Goal: Navigation & Orientation: Find specific page/section

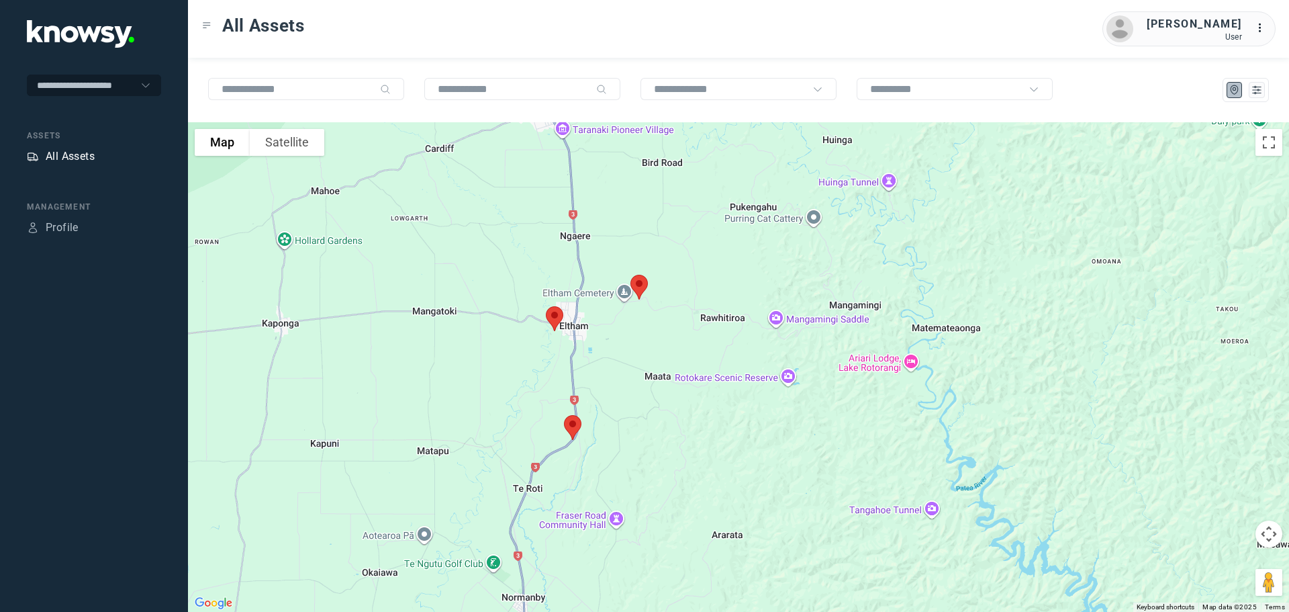
click at [81, 153] on div "All Assets" at bounding box center [70, 156] width 49 height 16
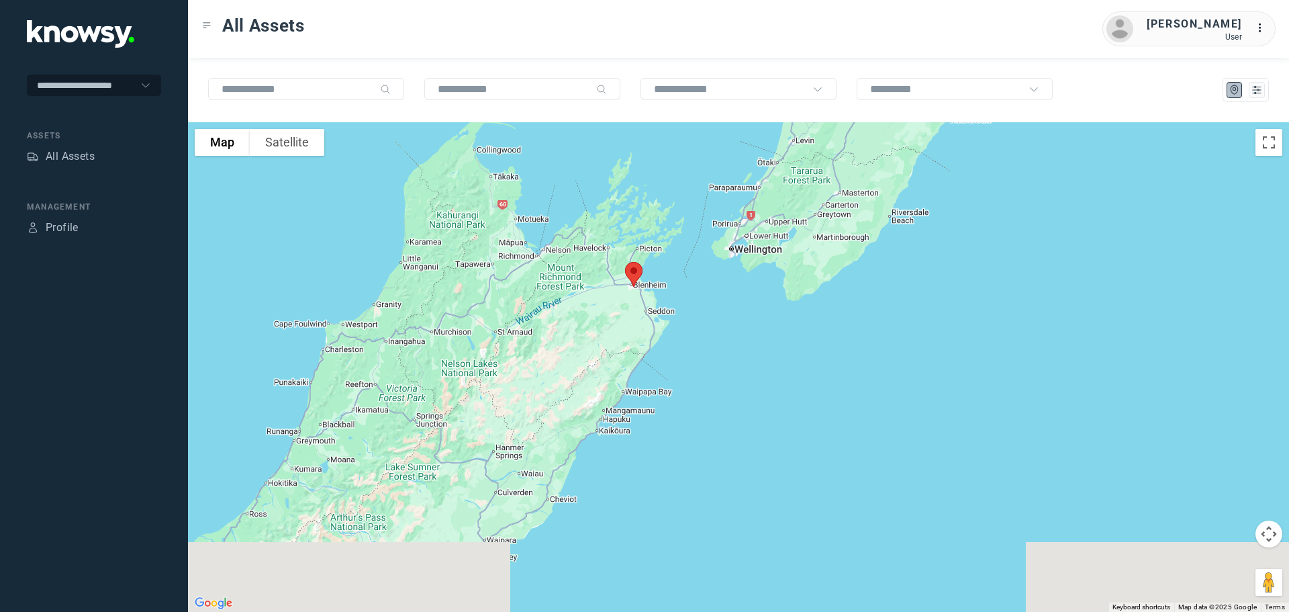
drag, startPoint x: 803, startPoint y: 425, endPoint x: 725, endPoint y: 143, distance: 292.5
click at [725, 143] on div at bounding box center [738, 366] width 1101 height 489
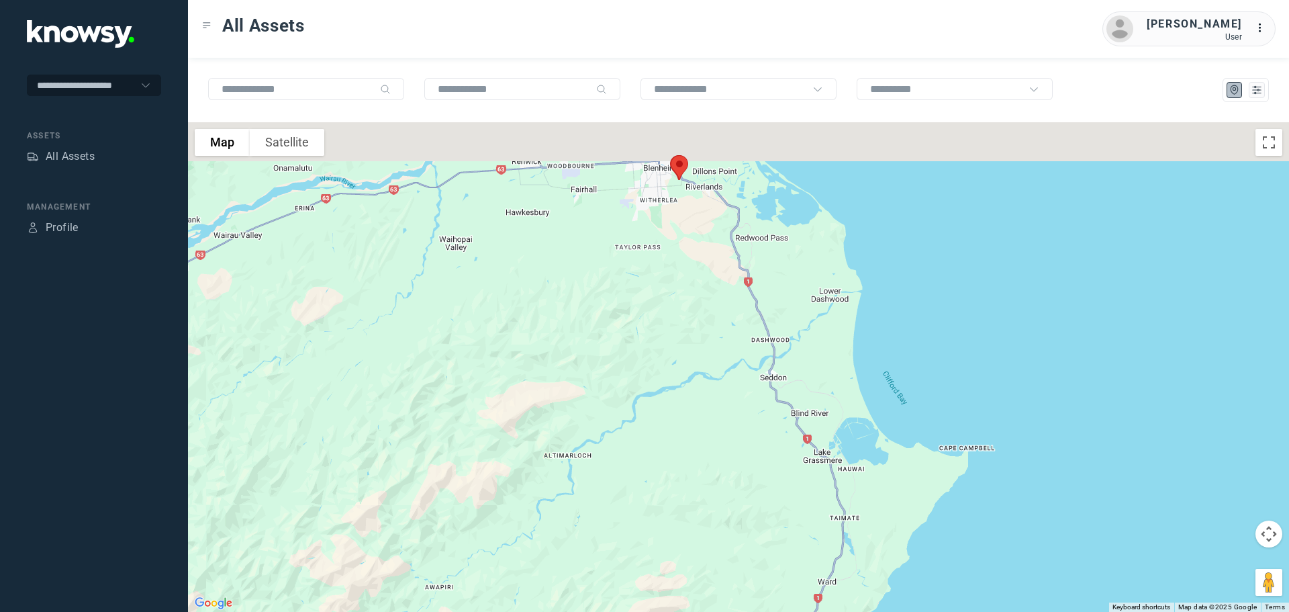
drag, startPoint x: 702, startPoint y: 178, endPoint x: 641, endPoint y: 370, distance: 201.3
click at [642, 370] on div at bounding box center [738, 366] width 1101 height 489
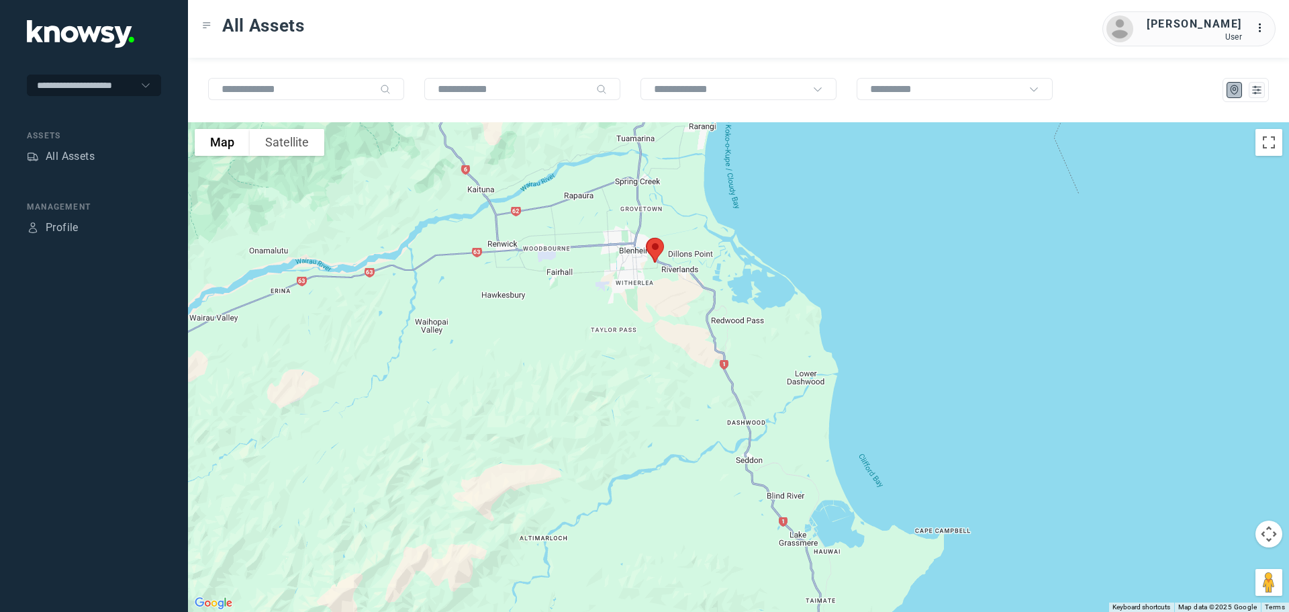
drag, startPoint x: 647, startPoint y: 317, endPoint x: 649, endPoint y: 351, distance: 34.3
click at [649, 351] on div at bounding box center [738, 366] width 1101 height 489
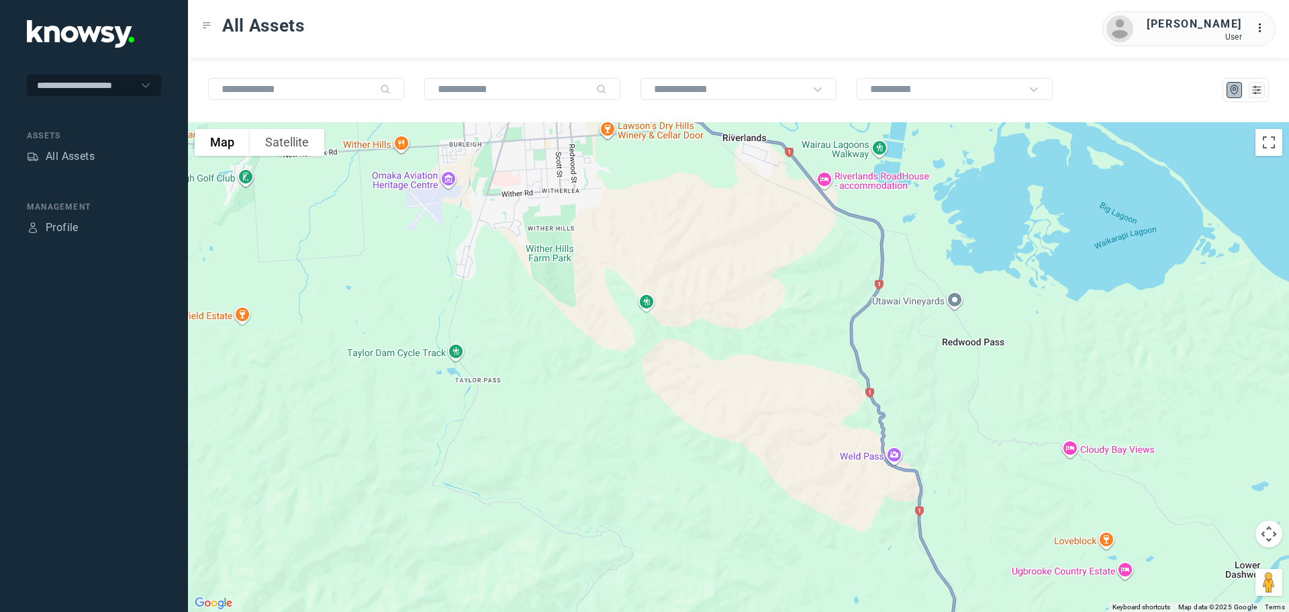
drag, startPoint x: 637, startPoint y: 179, endPoint x: 611, endPoint y: 341, distance: 164.6
click at [612, 341] on div at bounding box center [738, 366] width 1101 height 489
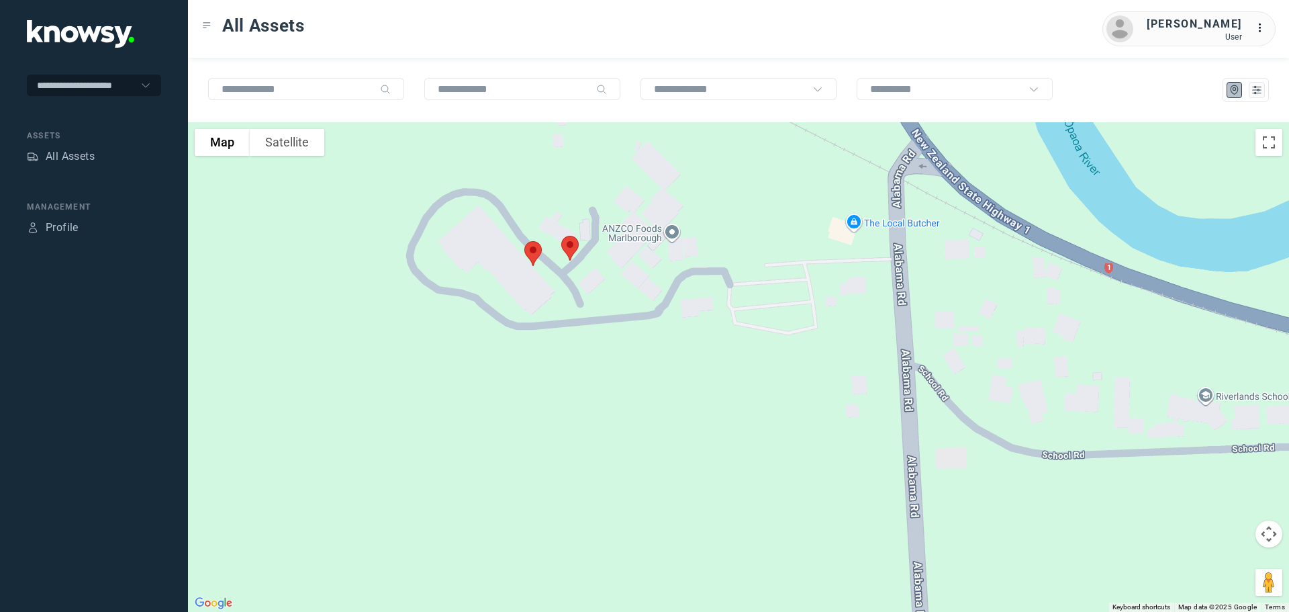
drag, startPoint x: 630, startPoint y: 208, endPoint x: 565, endPoint y: 354, distance: 159.6
click at [565, 354] on div at bounding box center [738, 366] width 1101 height 489
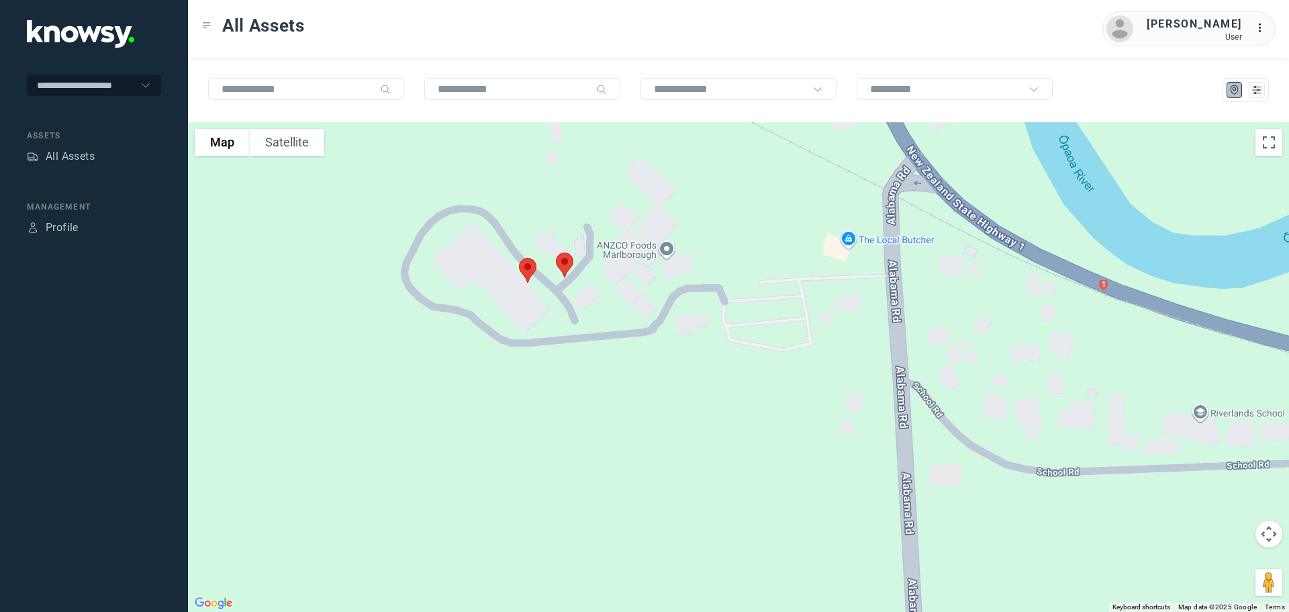
click at [566, 261] on img at bounding box center [565, 265] width 28 height 36
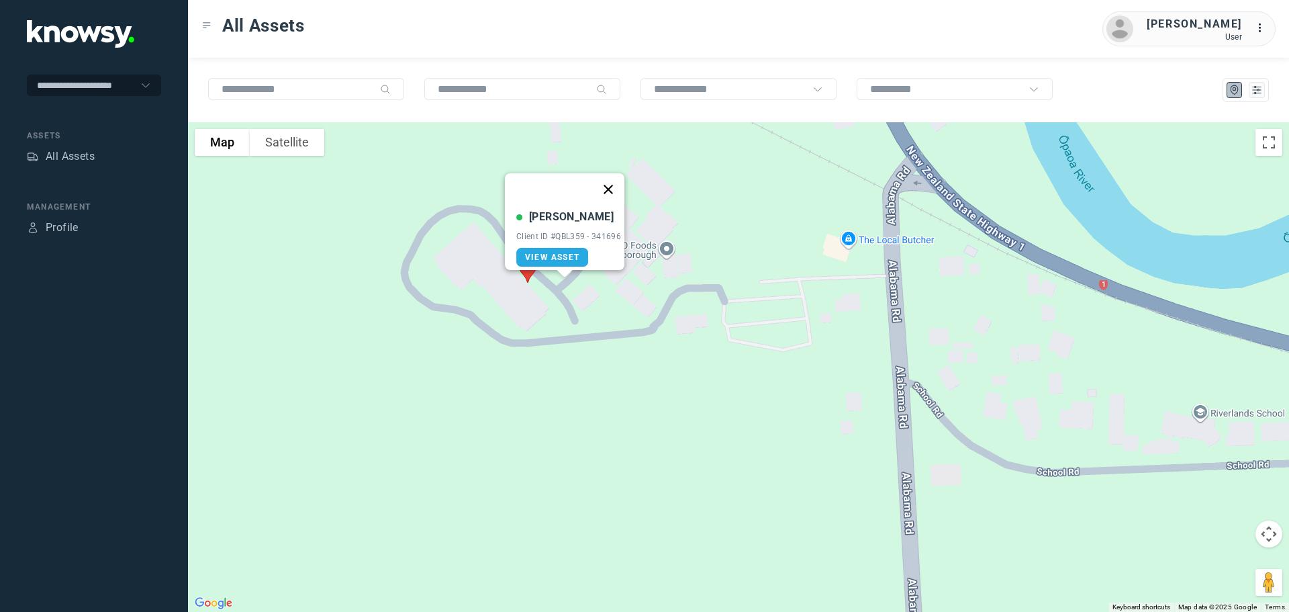
click at [609, 179] on button "Close" at bounding box center [608, 189] width 32 height 32
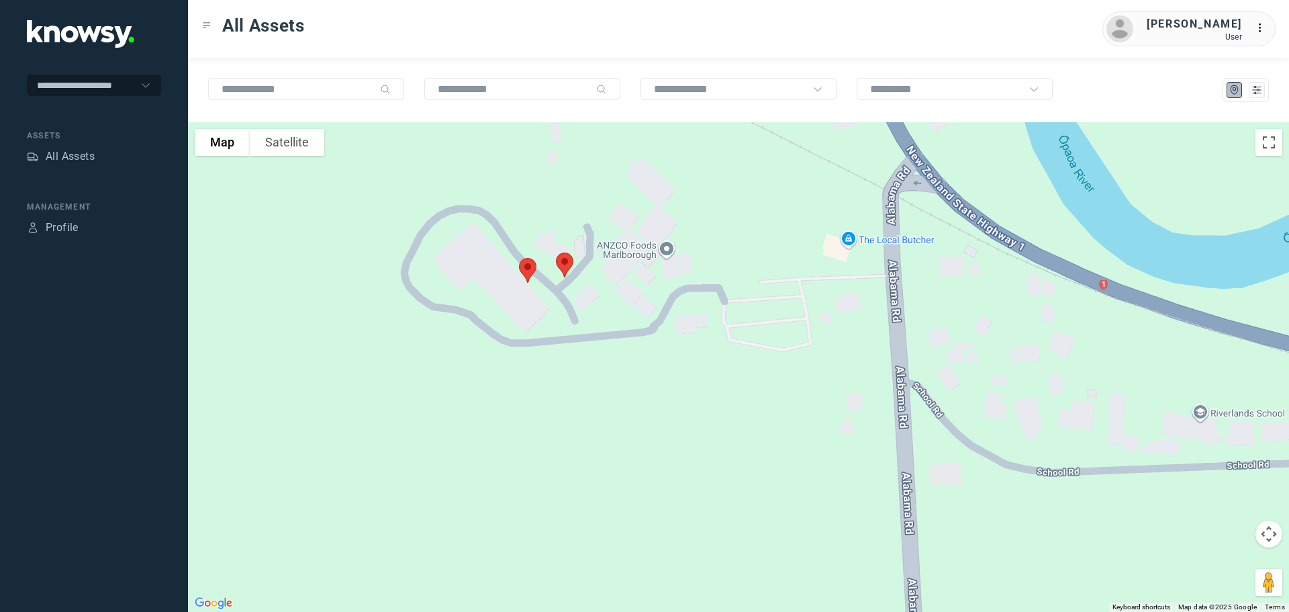
click at [528, 267] on img at bounding box center [528, 270] width 28 height 36
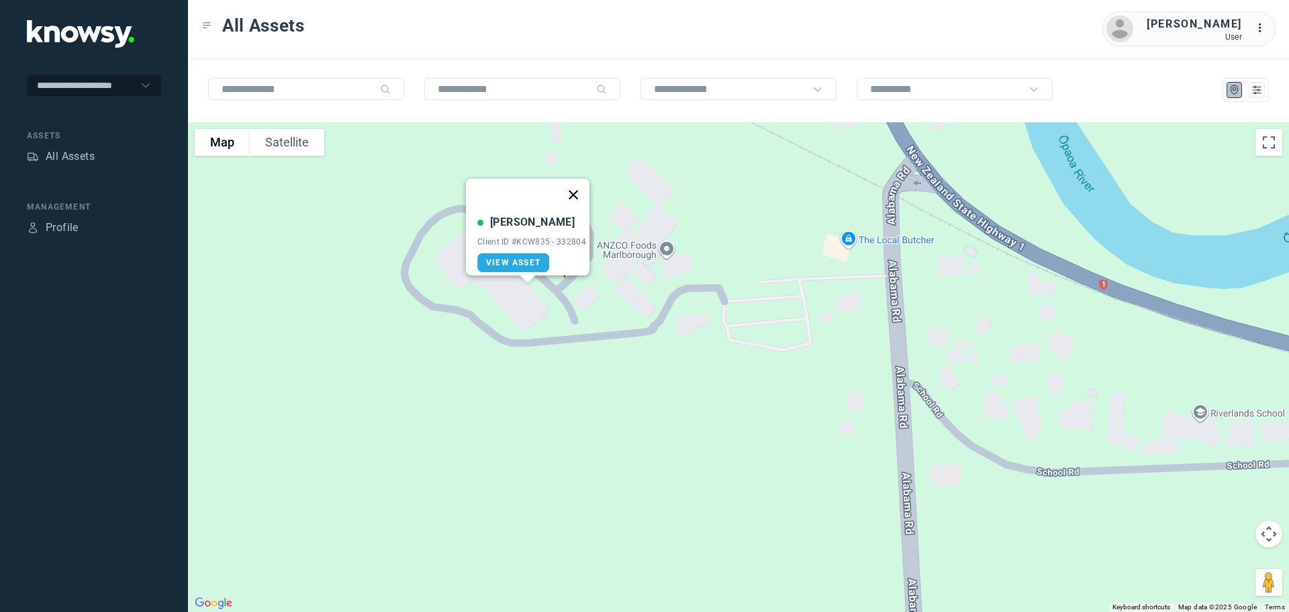
click at [581, 185] on button "Close" at bounding box center [573, 195] width 32 height 32
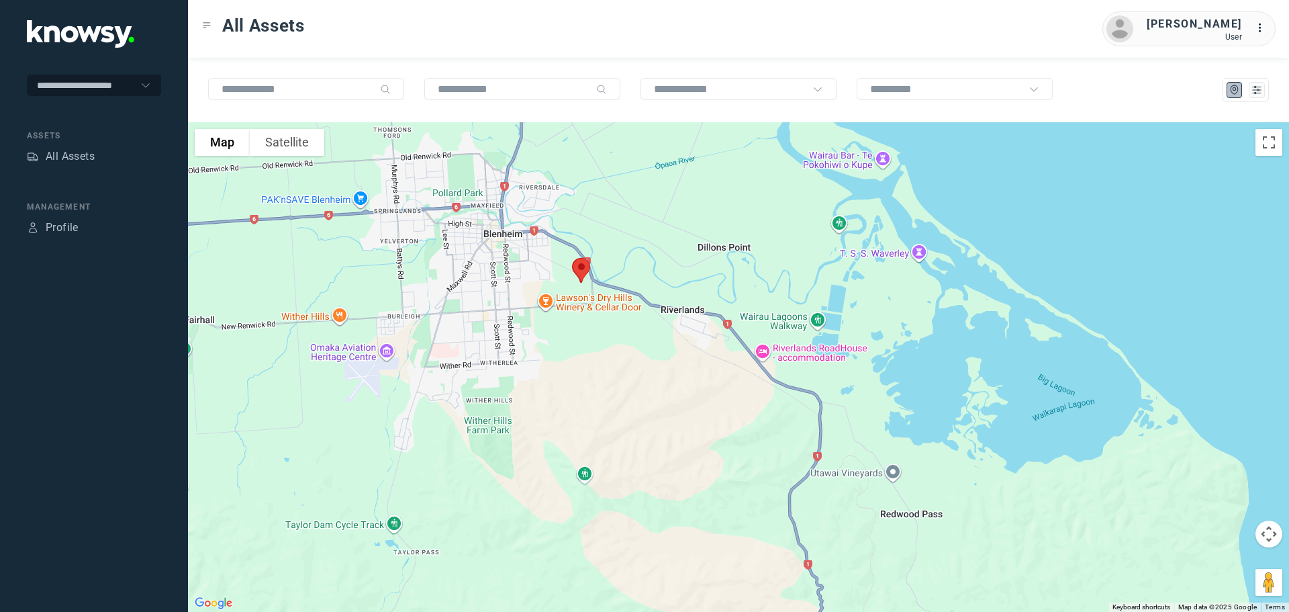
drag, startPoint x: 626, startPoint y: 190, endPoint x: 635, endPoint y: 340, distance: 150.7
click at [635, 340] on div at bounding box center [738, 366] width 1101 height 489
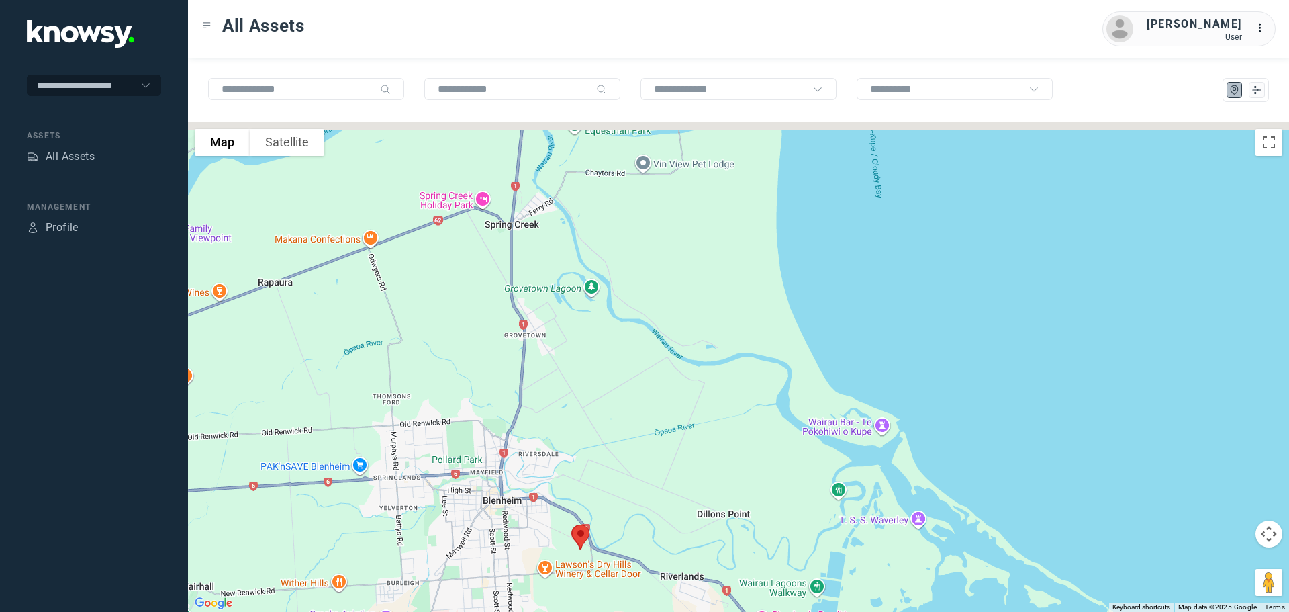
drag, startPoint x: 623, startPoint y: 199, endPoint x: 613, endPoint y: 344, distance: 146.0
click at [613, 344] on div at bounding box center [738, 366] width 1101 height 489
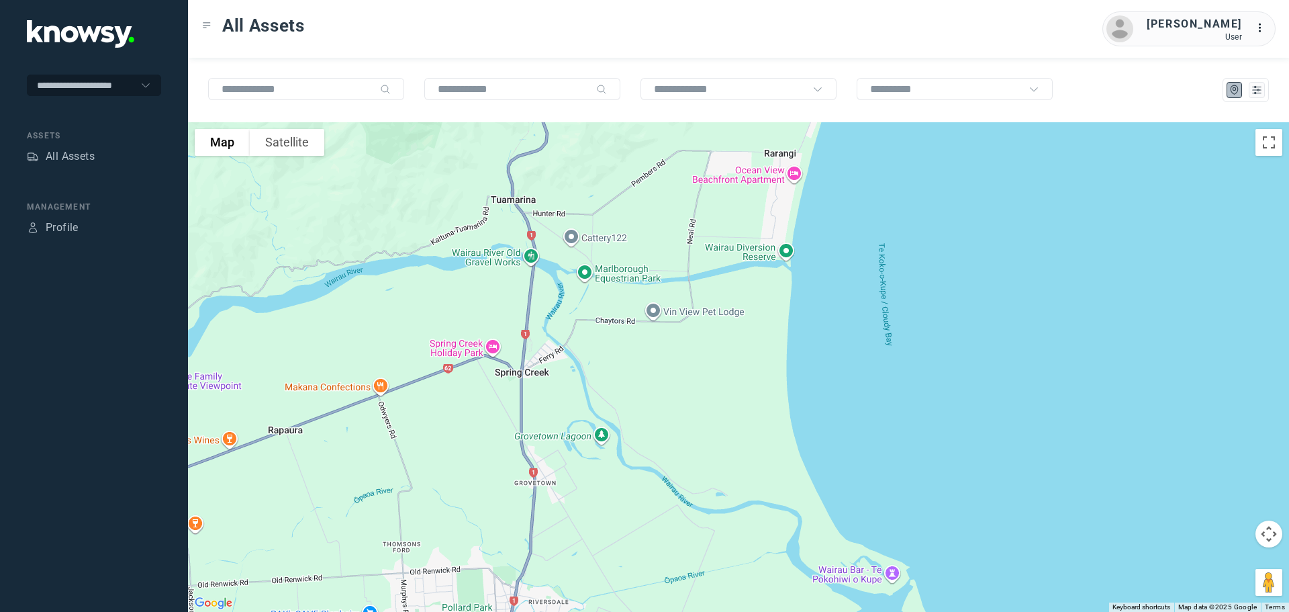
drag, startPoint x: 604, startPoint y: 293, endPoint x: 615, endPoint y: 342, distance: 51.0
click at [615, 342] on div at bounding box center [738, 366] width 1101 height 489
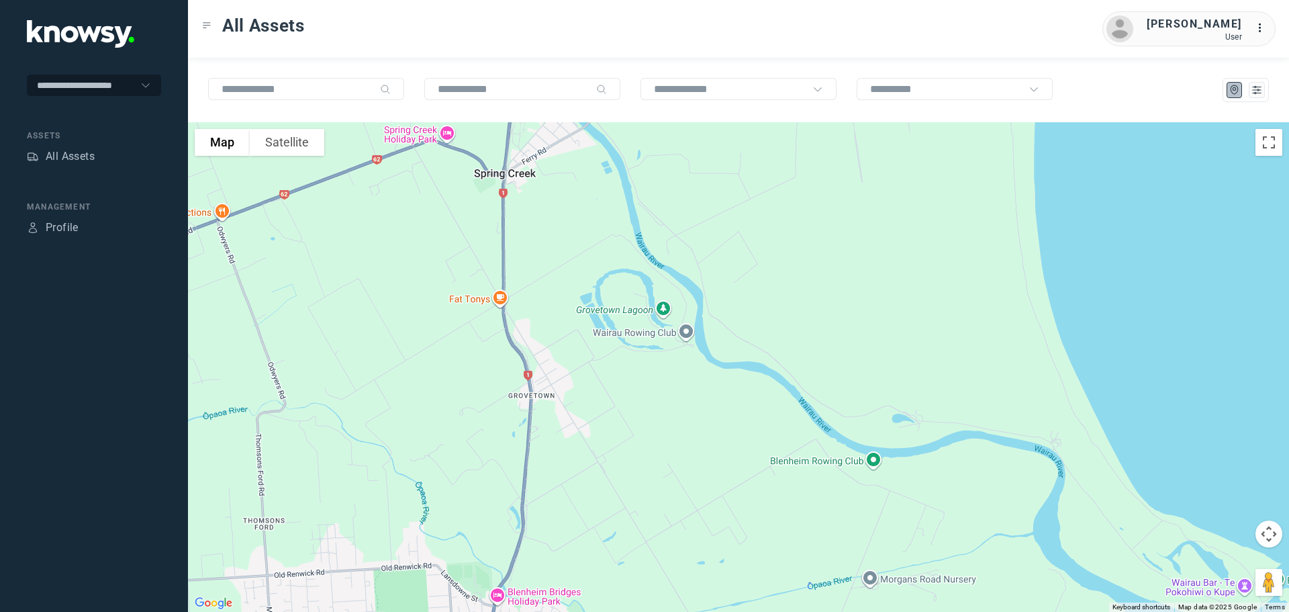
drag, startPoint x: 558, startPoint y: 422, endPoint x: 576, endPoint y: 232, distance: 190.9
click at [576, 232] on div at bounding box center [738, 366] width 1101 height 489
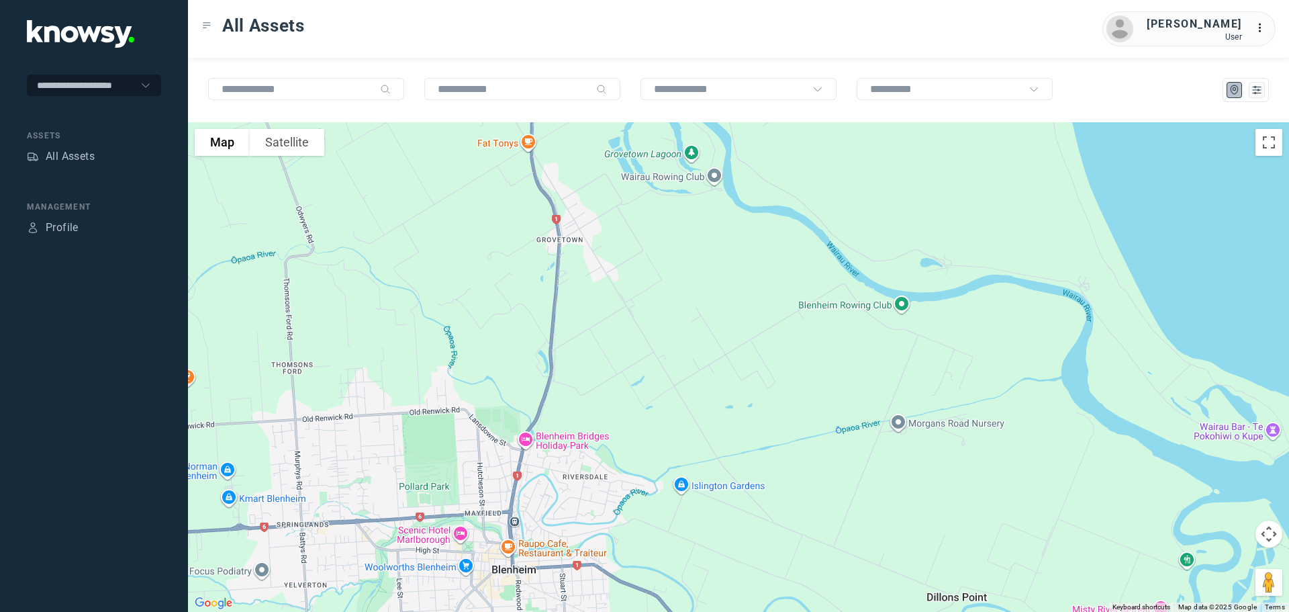
drag, startPoint x: 578, startPoint y: 312, endPoint x: 606, endPoint y: 152, distance: 161.5
click at [606, 152] on div at bounding box center [738, 366] width 1101 height 489
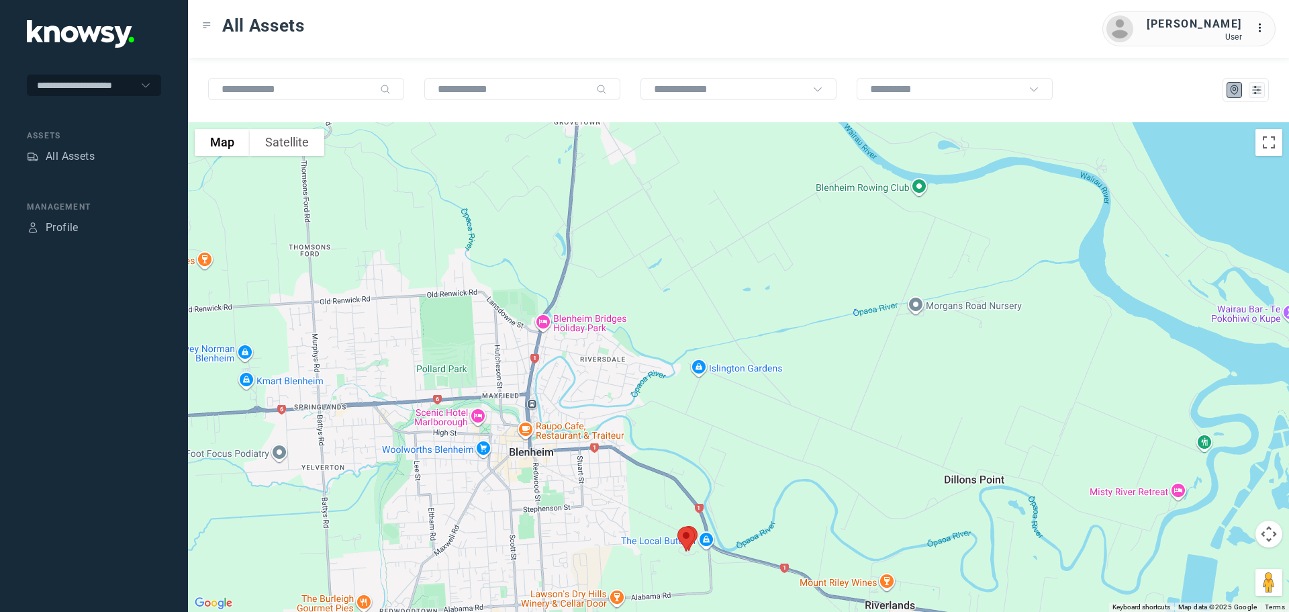
drag, startPoint x: 587, startPoint y: 318, endPoint x: 600, endPoint y: 173, distance: 146.2
click at [600, 173] on div at bounding box center [738, 366] width 1101 height 489
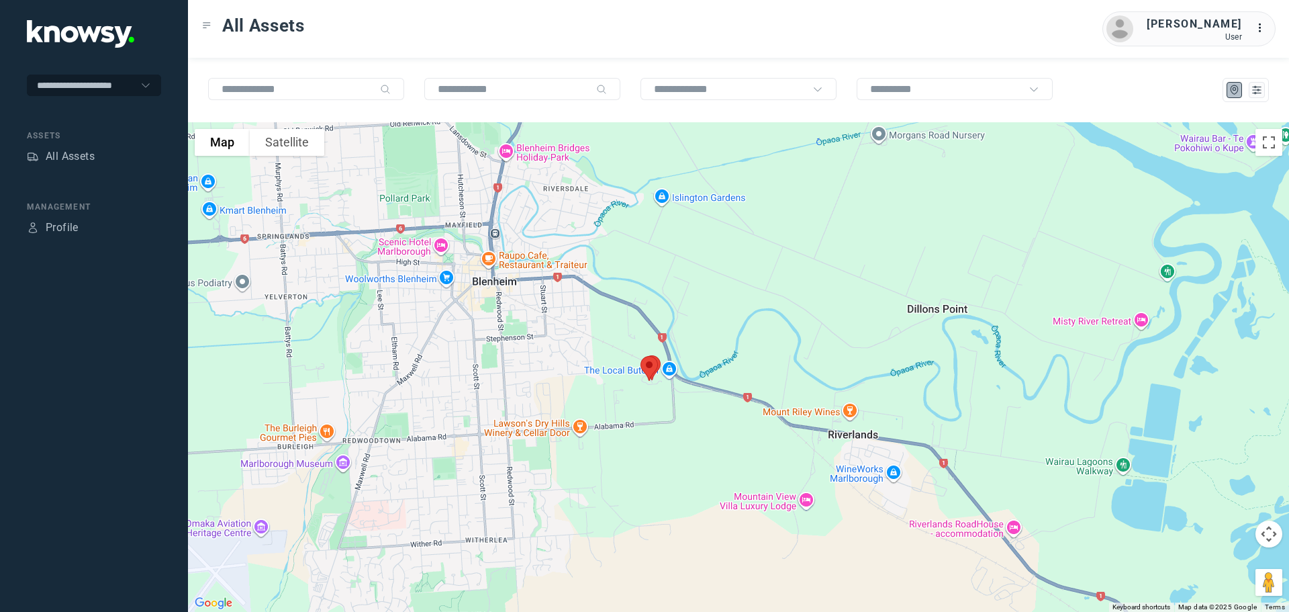
drag, startPoint x: 620, startPoint y: 359, endPoint x: 585, endPoint y: 254, distance: 109.6
click at [586, 255] on div at bounding box center [738, 366] width 1101 height 489
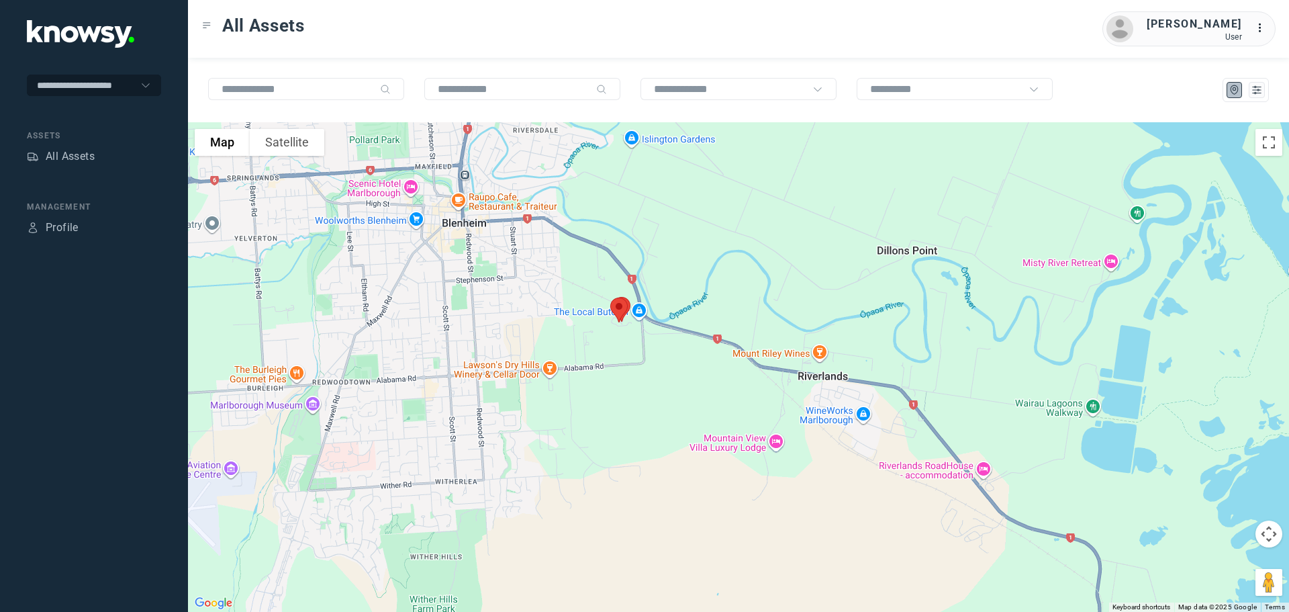
drag, startPoint x: 683, startPoint y: 336, endPoint x: 645, endPoint y: 267, distance: 79.4
click at [645, 267] on div at bounding box center [738, 366] width 1101 height 489
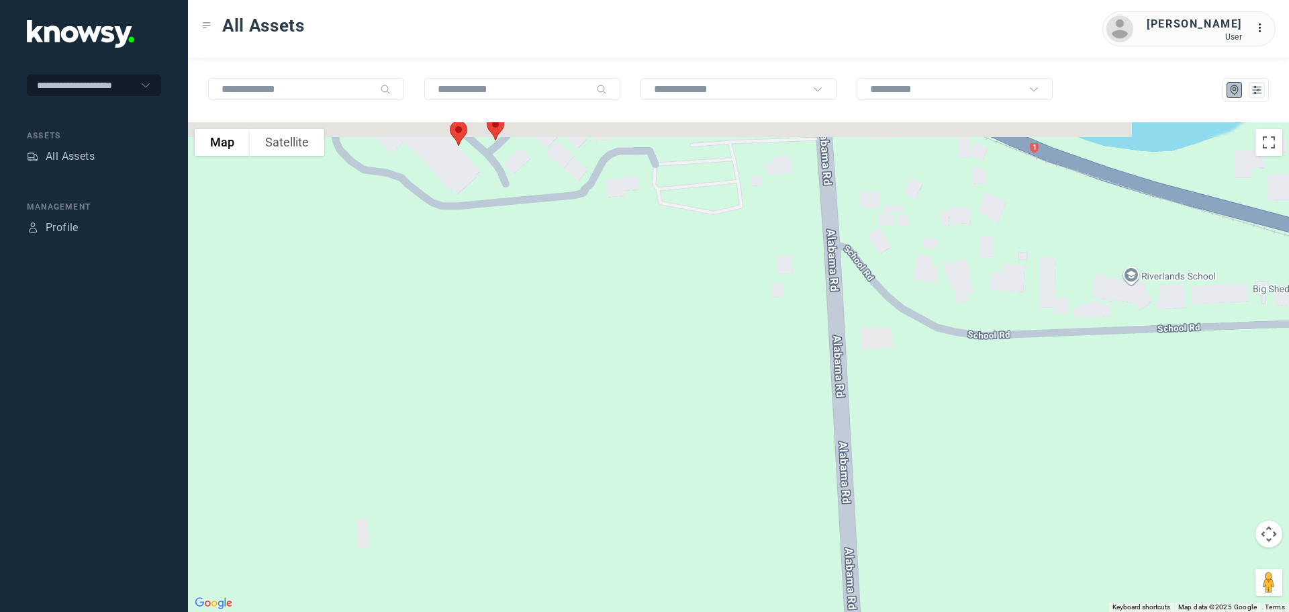
drag, startPoint x: 589, startPoint y: 269, endPoint x: 596, endPoint y: 336, distance: 68.2
click at [596, 336] on div at bounding box center [738, 366] width 1101 height 489
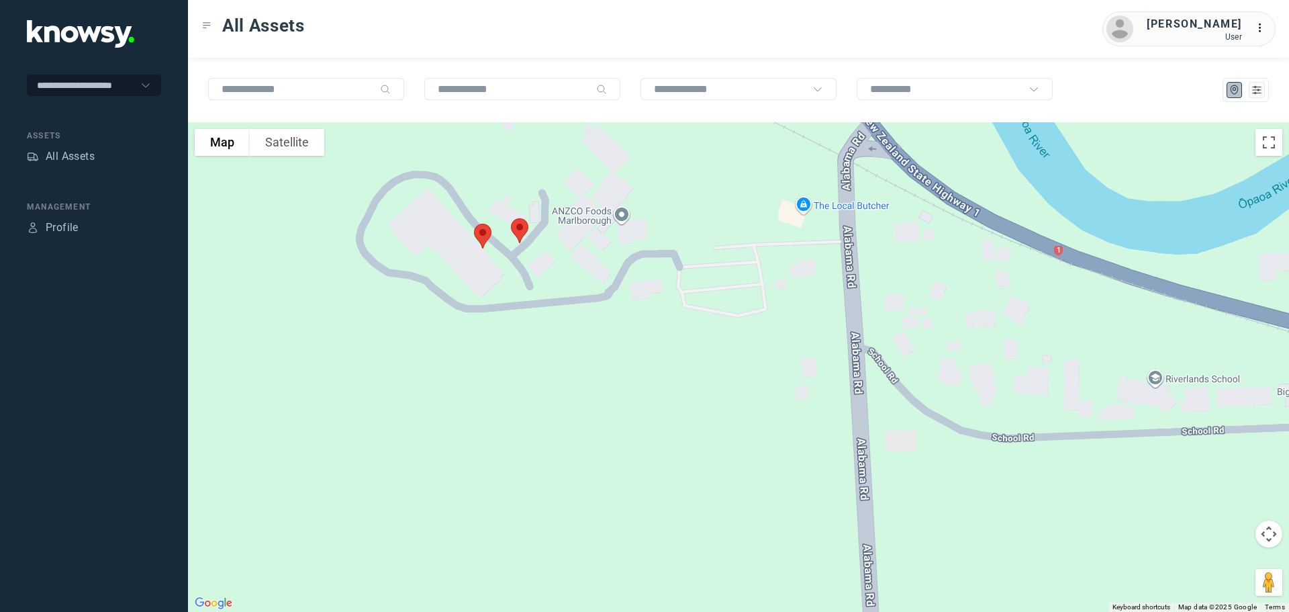
drag, startPoint x: 553, startPoint y: 232, endPoint x: 568, endPoint y: 261, distance: 32.4
click at [568, 261] on div at bounding box center [738, 366] width 1101 height 489
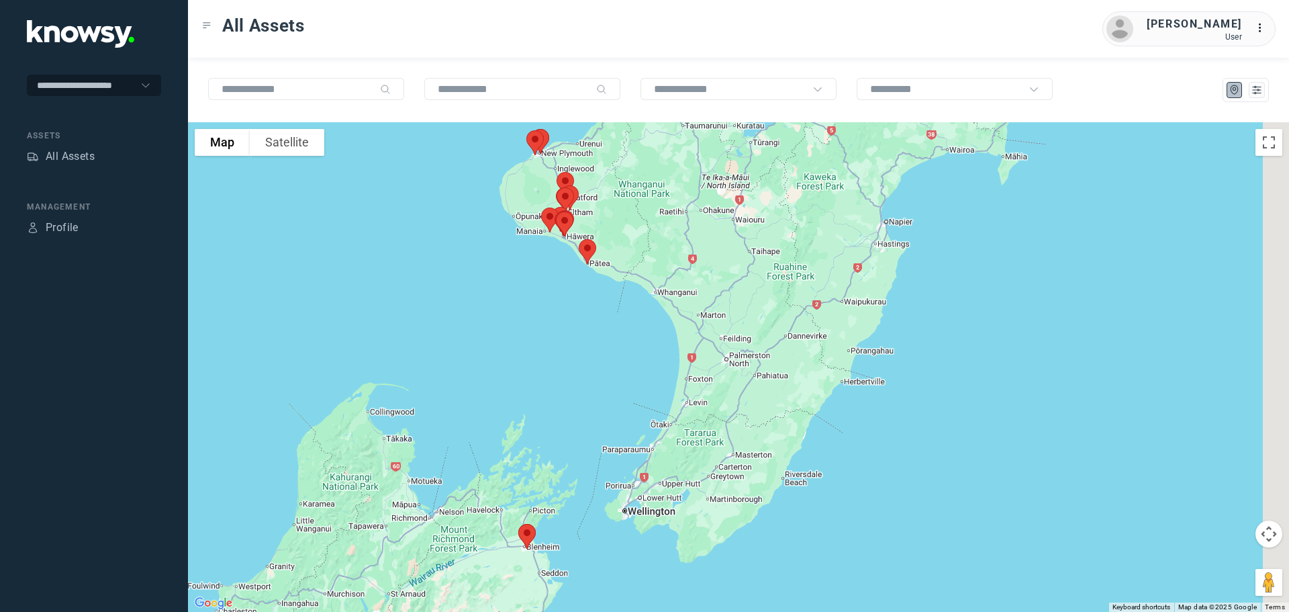
drag, startPoint x: 659, startPoint y: 251, endPoint x: 607, endPoint y: 387, distance: 146.0
click at [607, 387] on div at bounding box center [738, 366] width 1101 height 489
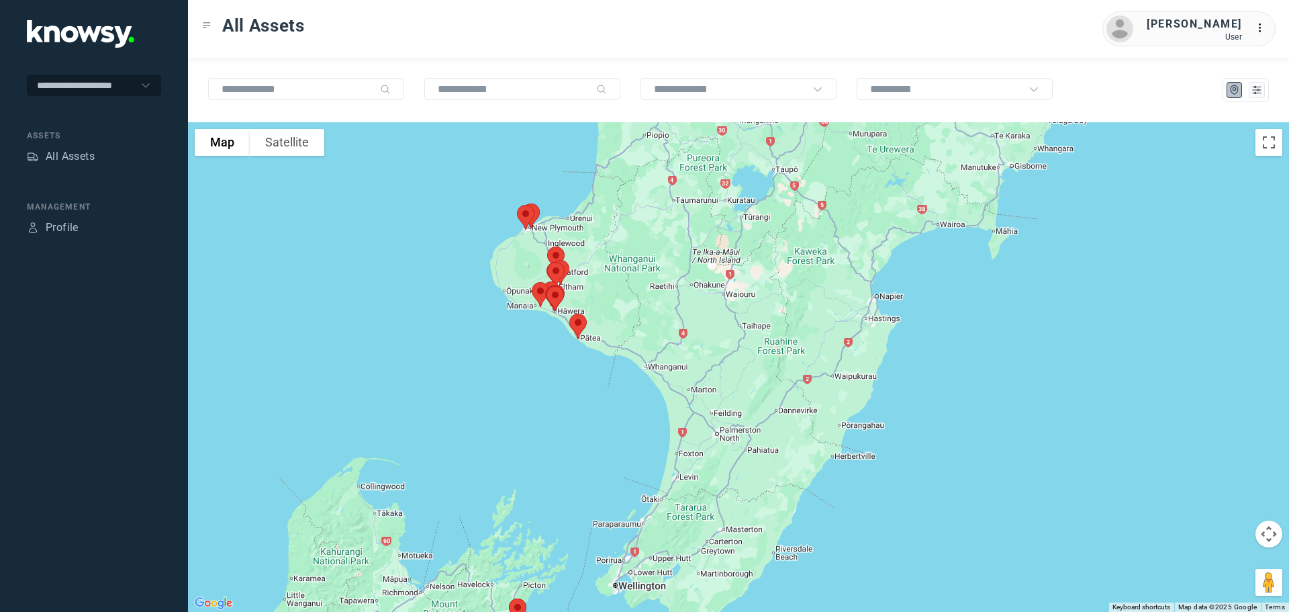
drag, startPoint x: 600, startPoint y: 325, endPoint x: 608, endPoint y: 363, distance: 38.3
click at [608, 363] on div at bounding box center [738, 366] width 1101 height 489
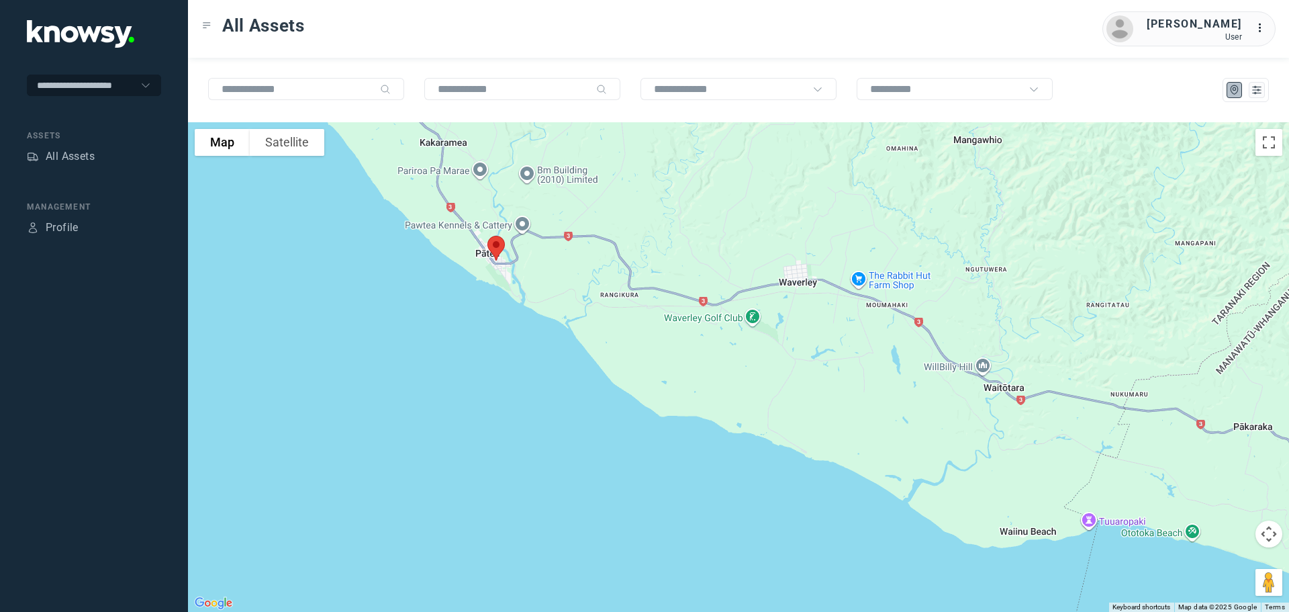
drag, startPoint x: 491, startPoint y: 361, endPoint x: 570, endPoint y: 317, distance: 89.9
click at [570, 317] on div at bounding box center [738, 366] width 1101 height 489
drag, startPoint x: 570, startPoint y: 317, endPoint x: 543, endPoint y: 298, distance: 32.8
click at [570, 316] on div at bounding box center [738, 366] width 1101 height 489
click at [498, 244] on img at bounding box center [497, 248] width 28 height 36
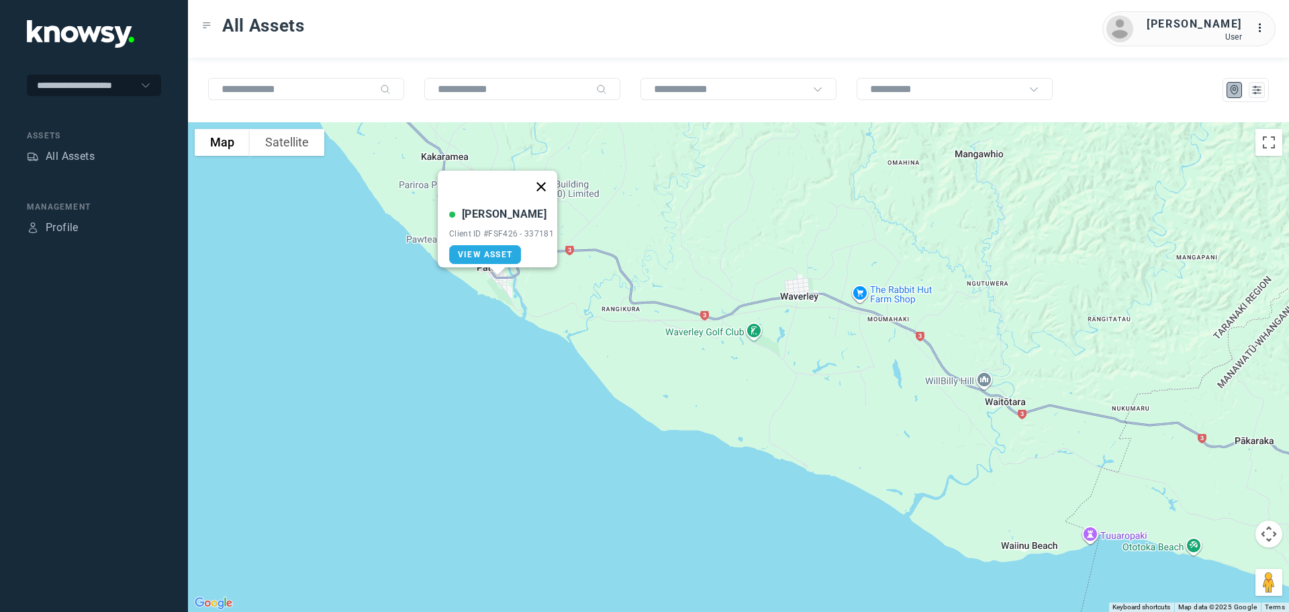
click at [542, 177] on button "Close" at bounding box center [541, 187] width 32 height 32
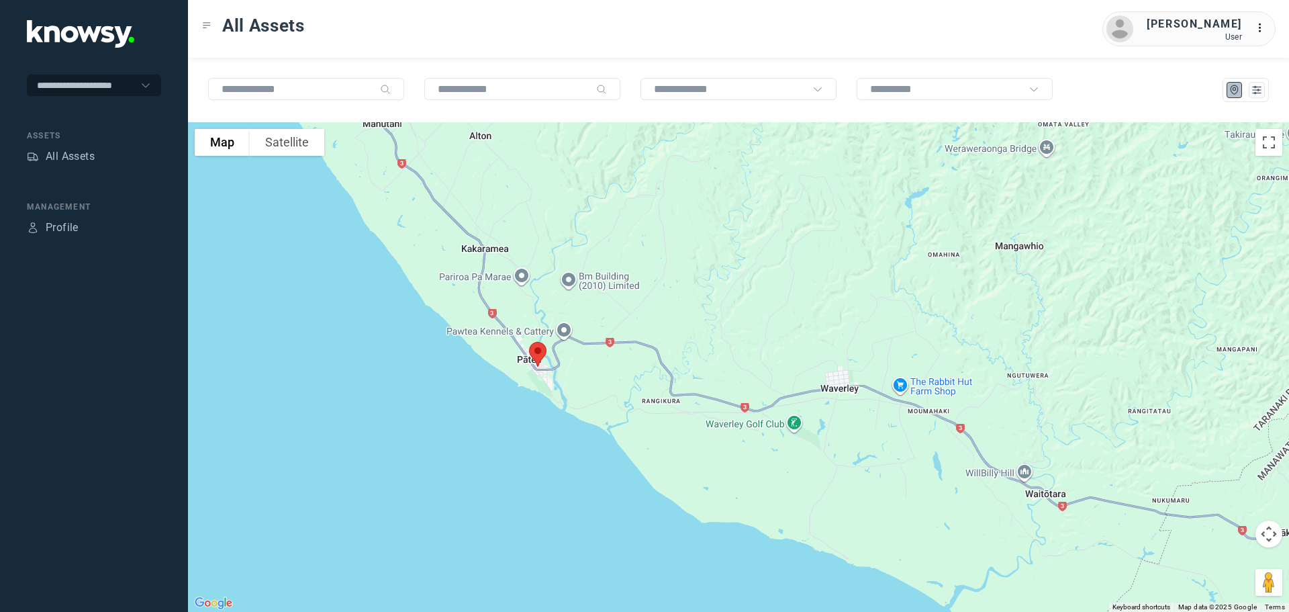
drag, startPoint x: 475, startPoint y: 271, endPoint x: 510, endPoint y: 339, distance: 76.9
click at [510, 339] on div at bounding box center [738, 366] width 1101 height 489
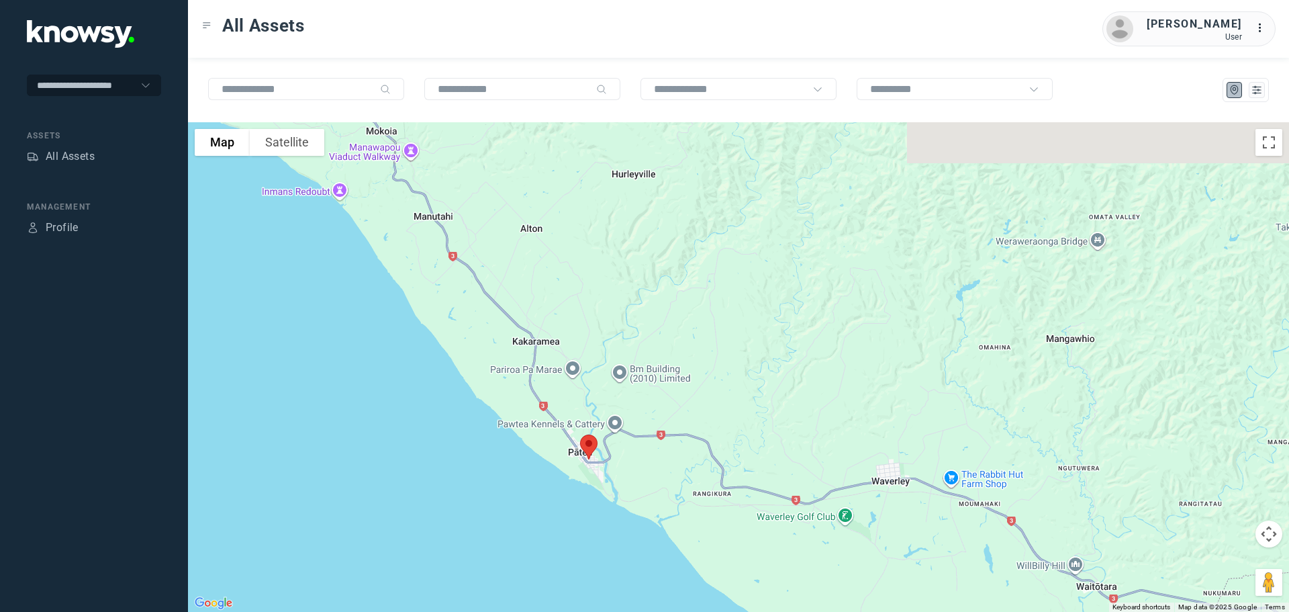
drag, startPoint x: 471, startPoint y: 303, endPoint x: 475, endPoint y: 322, distance: 20.0
click at [475, 322] on div at bounding box center [738, 366] width 1101 height 489
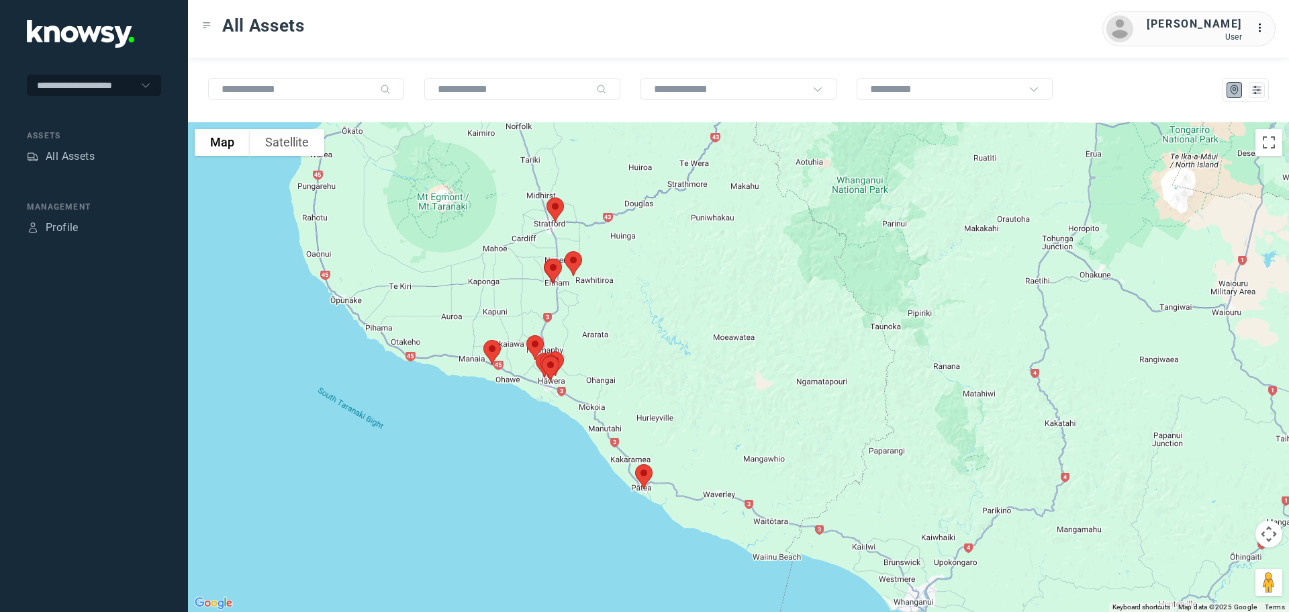
drag, startPoint x: 489, startPoint y: 225, endPoint x: 614, endPoint y: 378, distance: 198.0
click at [615, 378] on div at bounding box center [738, 366] width 1101 height 489
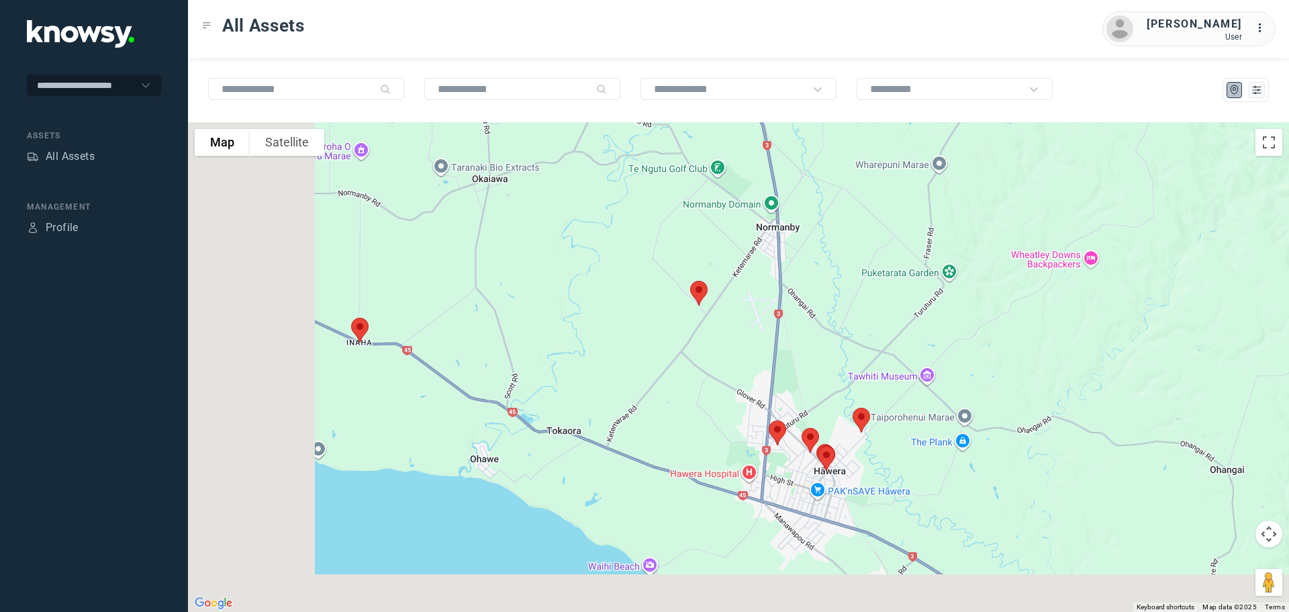
drag, startPoint x: 406, startPoint y: 365, endPoint x: 659, endPoint y: 228, distance: 287.8
click at [693, 205] on div at bounding box center [738, 366] width 1101 height 489
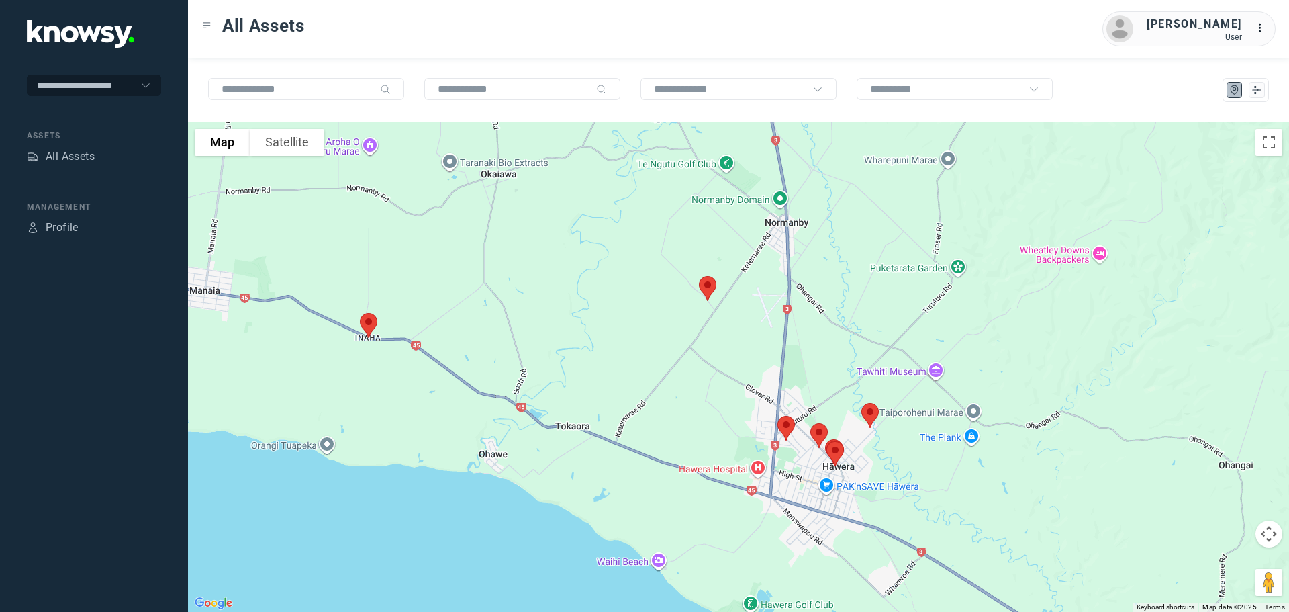
click at [371, 323] on img at bounding box center [369, 326] width 28 height 36
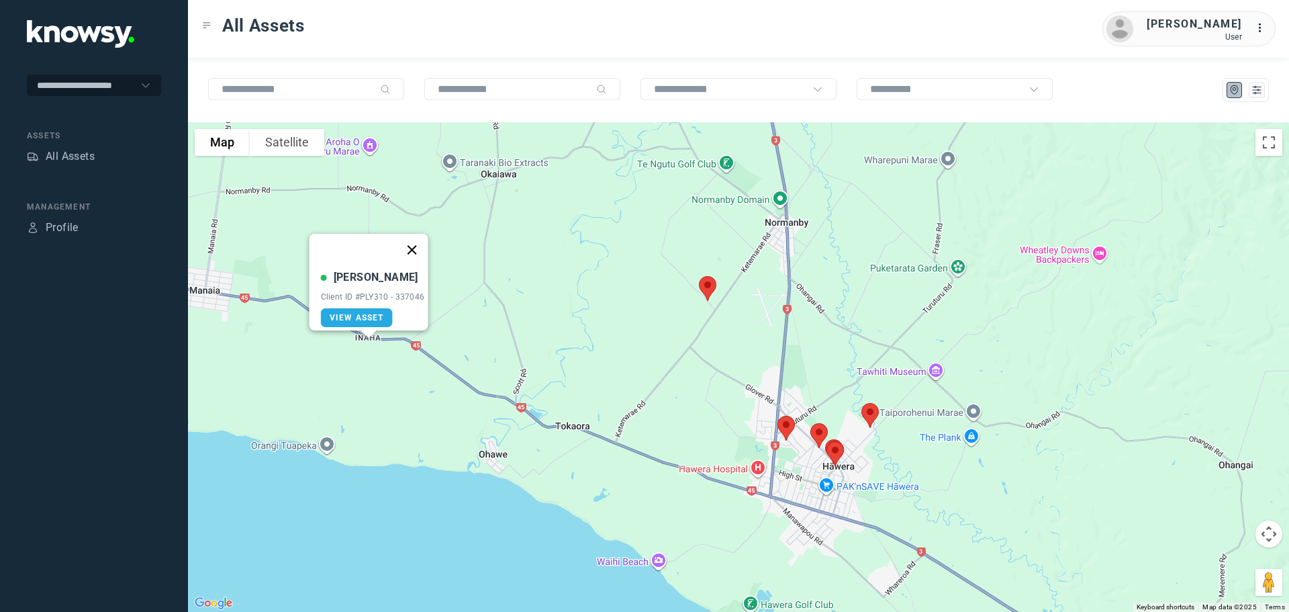
click at [422, 242] on button "Close" at bounding box center [411, 250] width 32 height 32
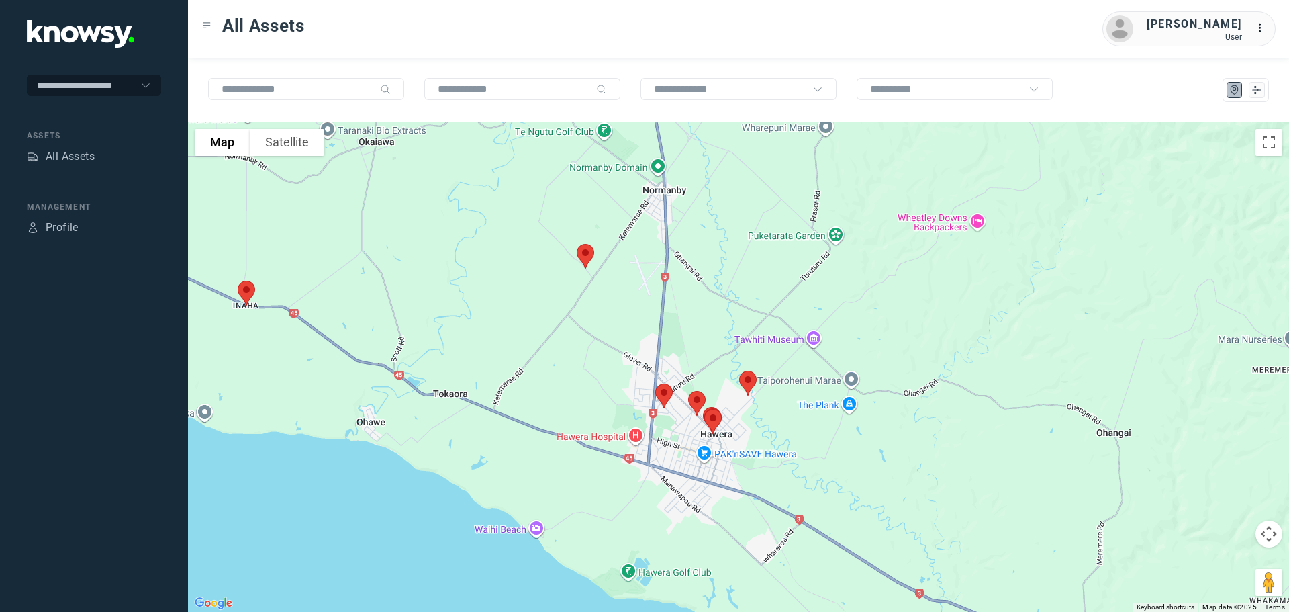
drag, startPoint x: 675, startPoint y: 314, endPoint x: 522, endPoint y: 273, distance: 158.3
click at [522, 273] on div at bounding box center [738, 366] width 1101 height 489
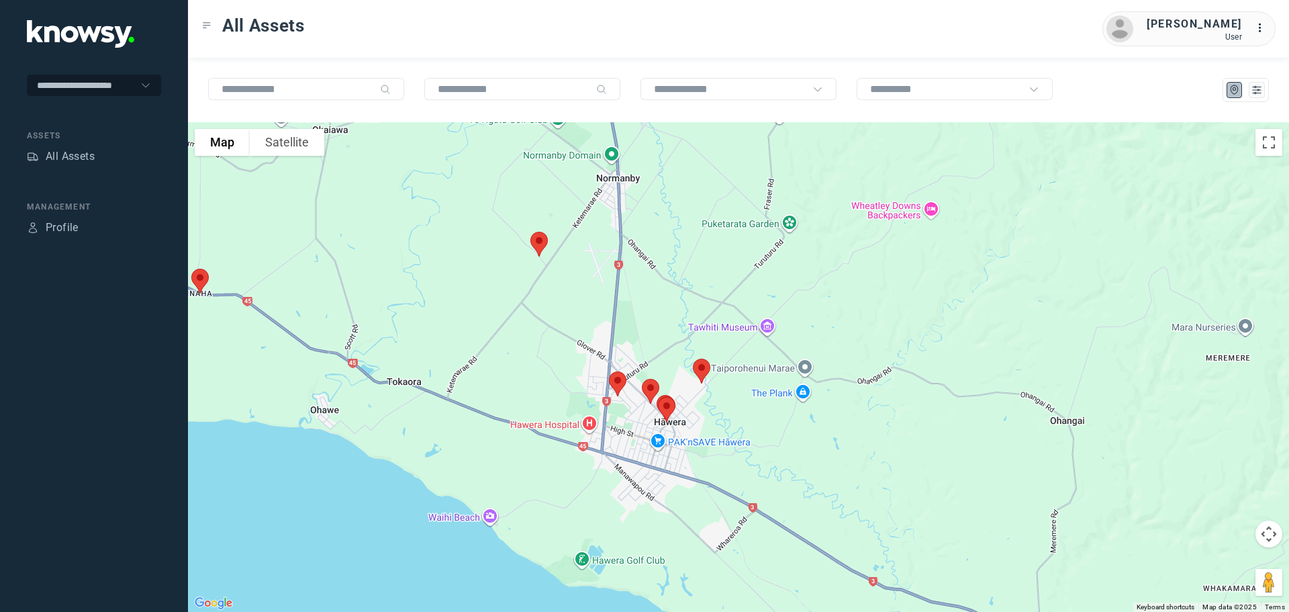
click at [537, 246] on img at bounding box center [539, 244] width 28 height 36
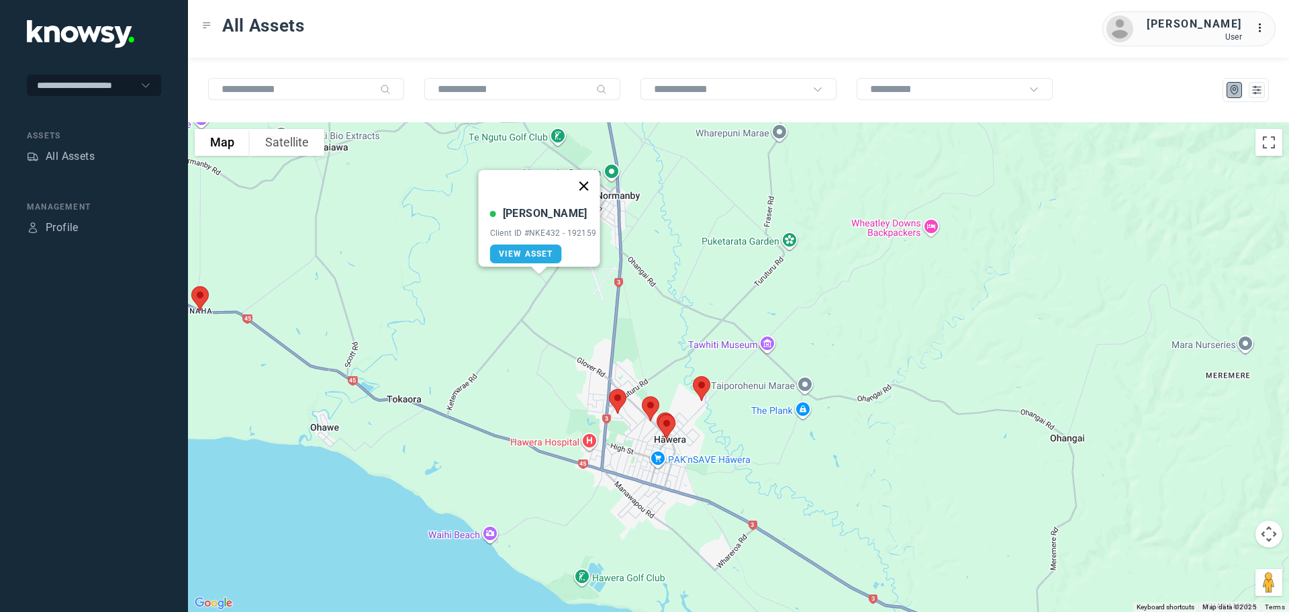
click at [589, 179] on button "Close" at bounding box center [583, 186] width 32 height 32
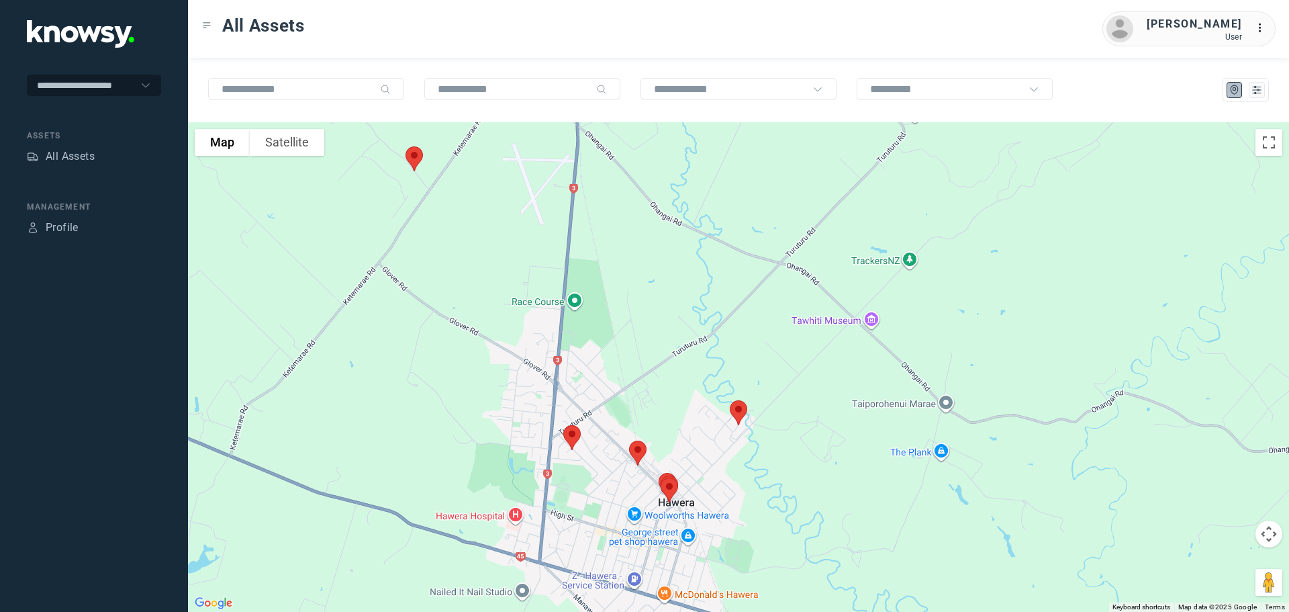
click at [567, 433] on img at bounding box center [572, 438] width 28 height 36
click at [613, 350] on button "Close" at bounding box center [616, 362] width 32 height 32
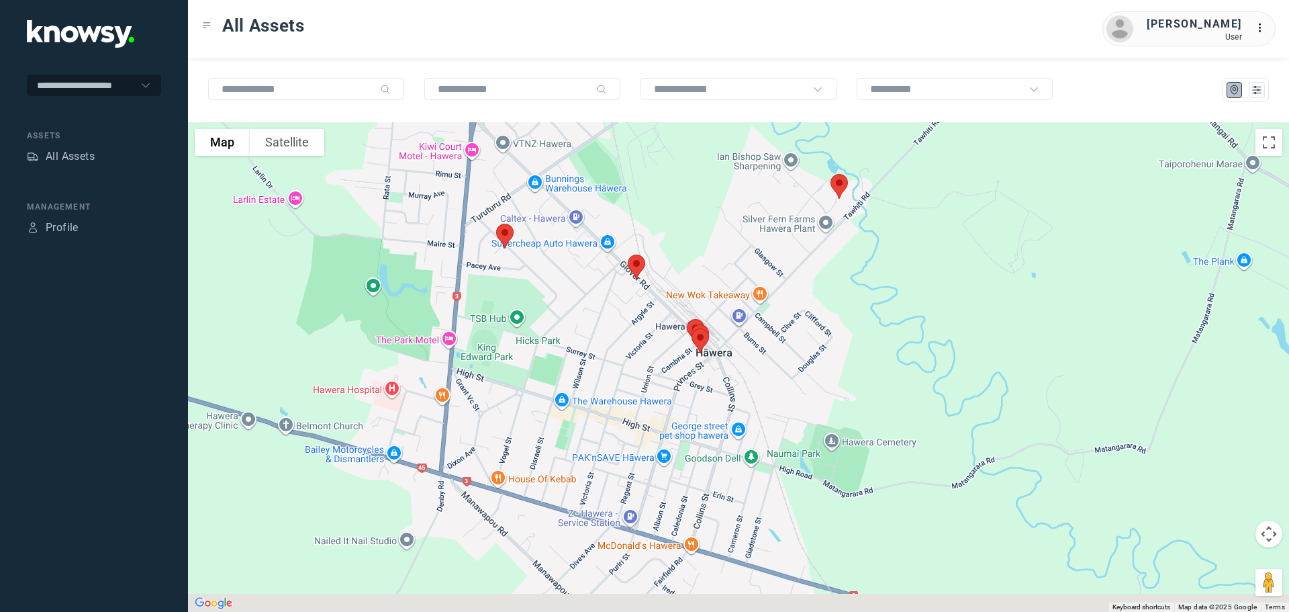
drag, startPoint x: 575, startPoint y: 450, endPoint x: 519, endPoint y: 219, distance: 237.7
click at [512, 218] on img at bounding box center [505, 236] width 28 height 36
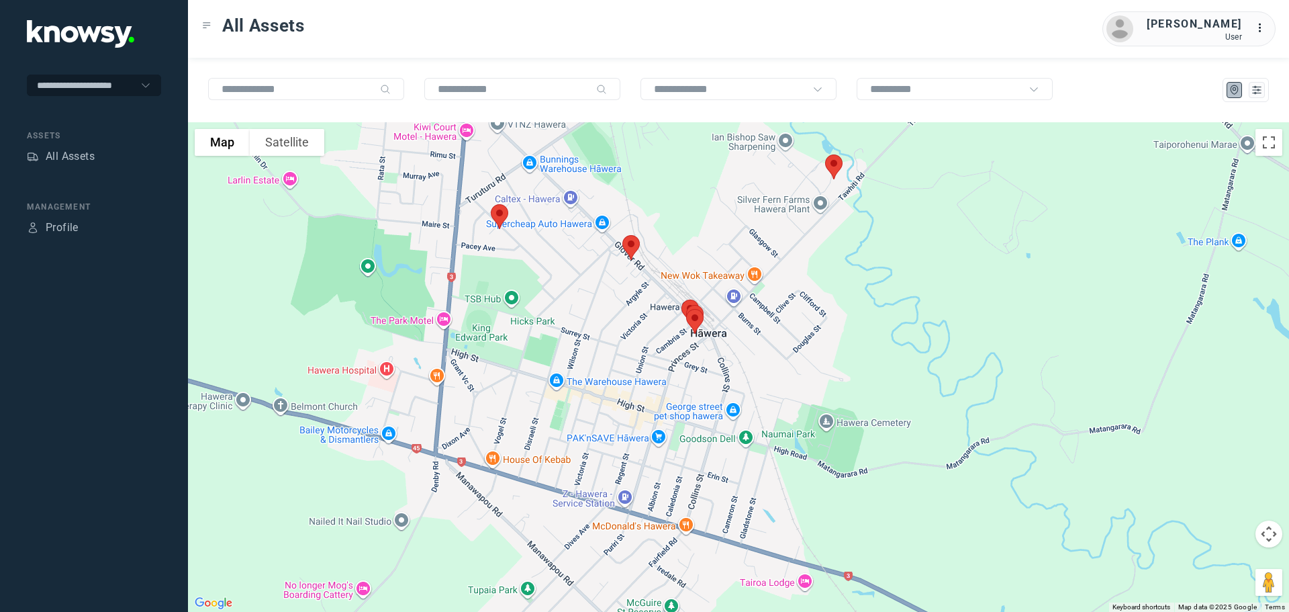
click at [629, 242] on img at bounding box center [631, 248] width 28 height 36
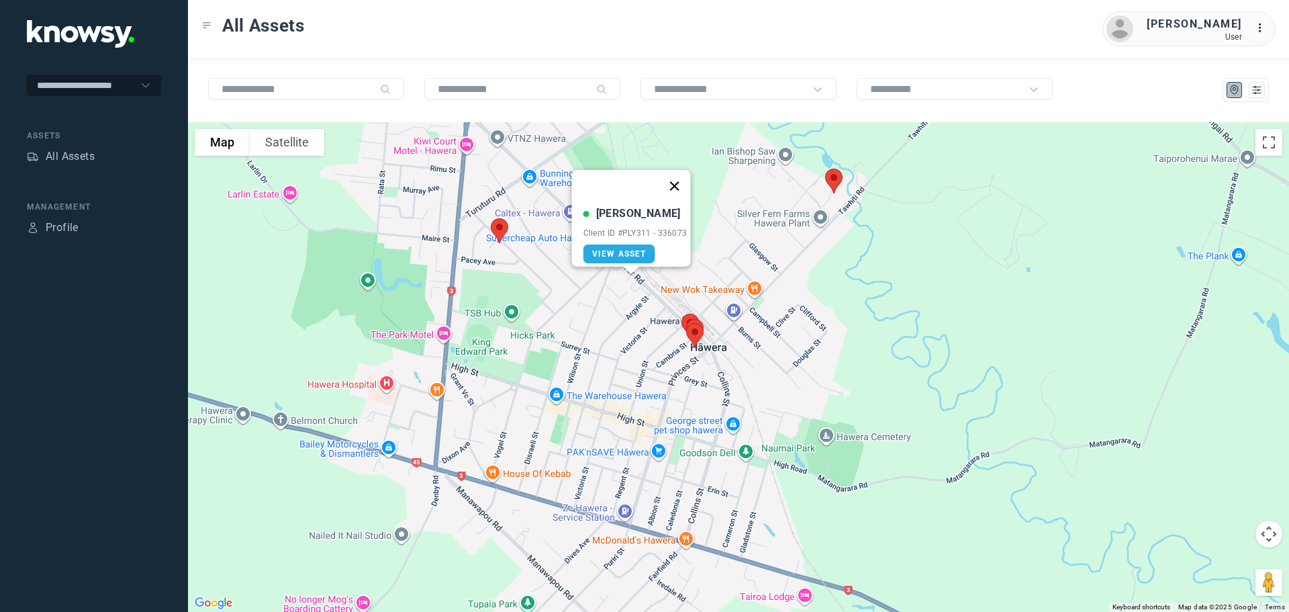
click at [677, 177] on button "Close" at bounding box center [674, 186] width 32 height 32
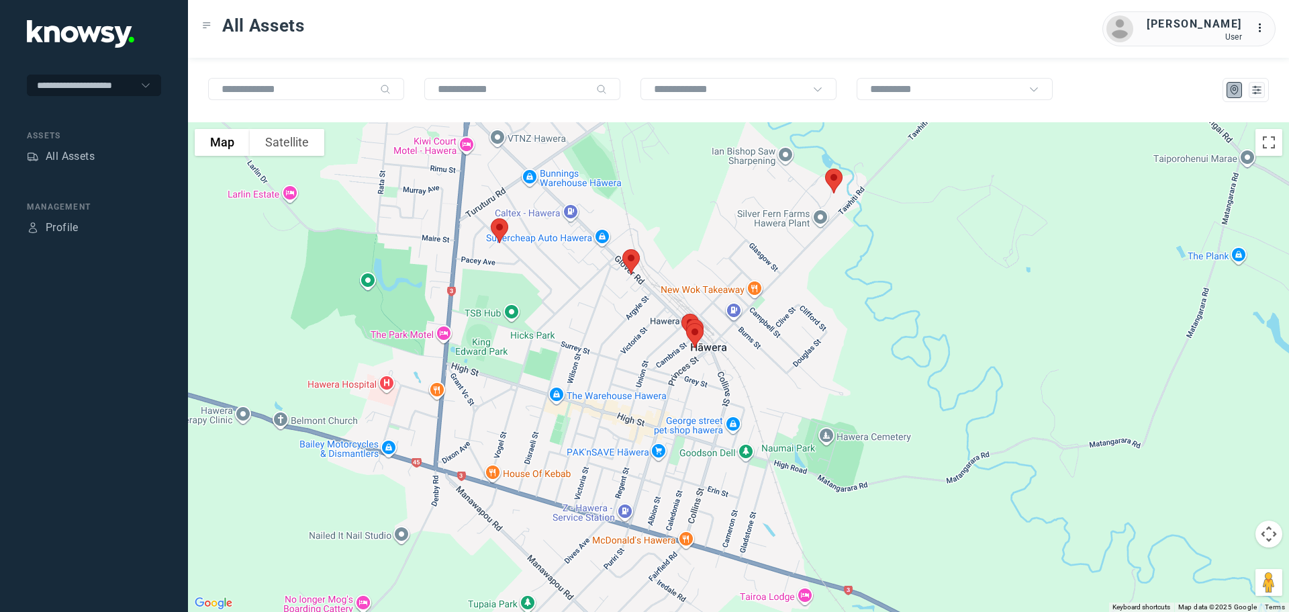
click at [837, 181] on img at bounding box center [834, 181] width 28 height 36
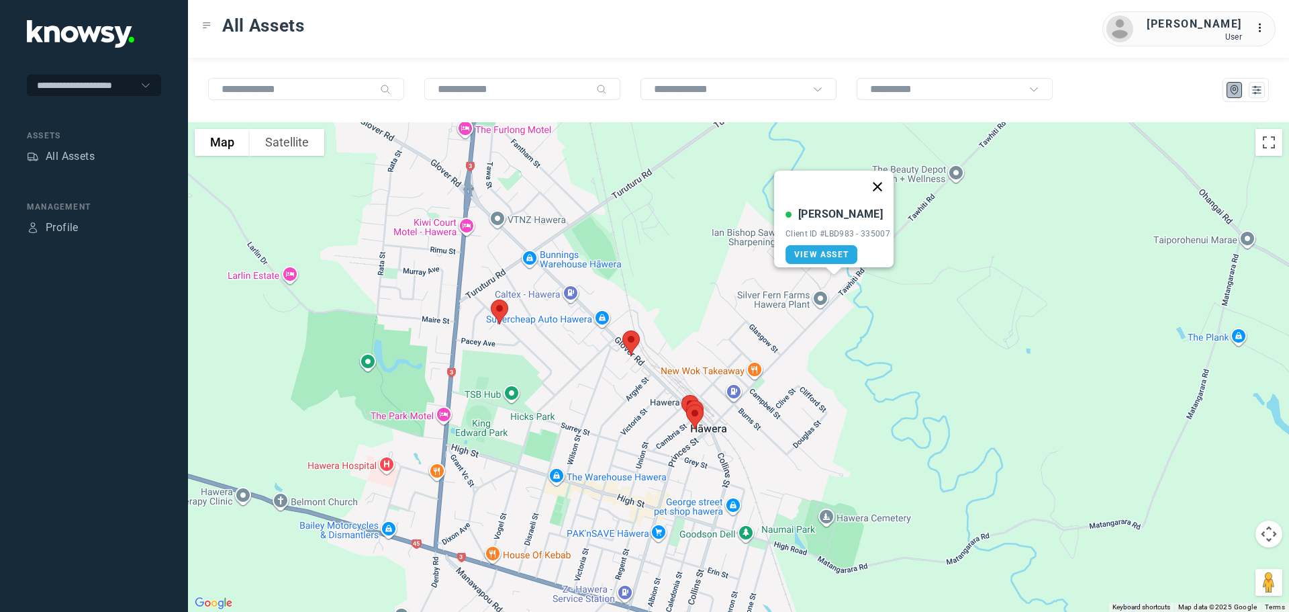
click at [884, 181] on button "Close" at bounding box center [877, 187] width 32 height 32
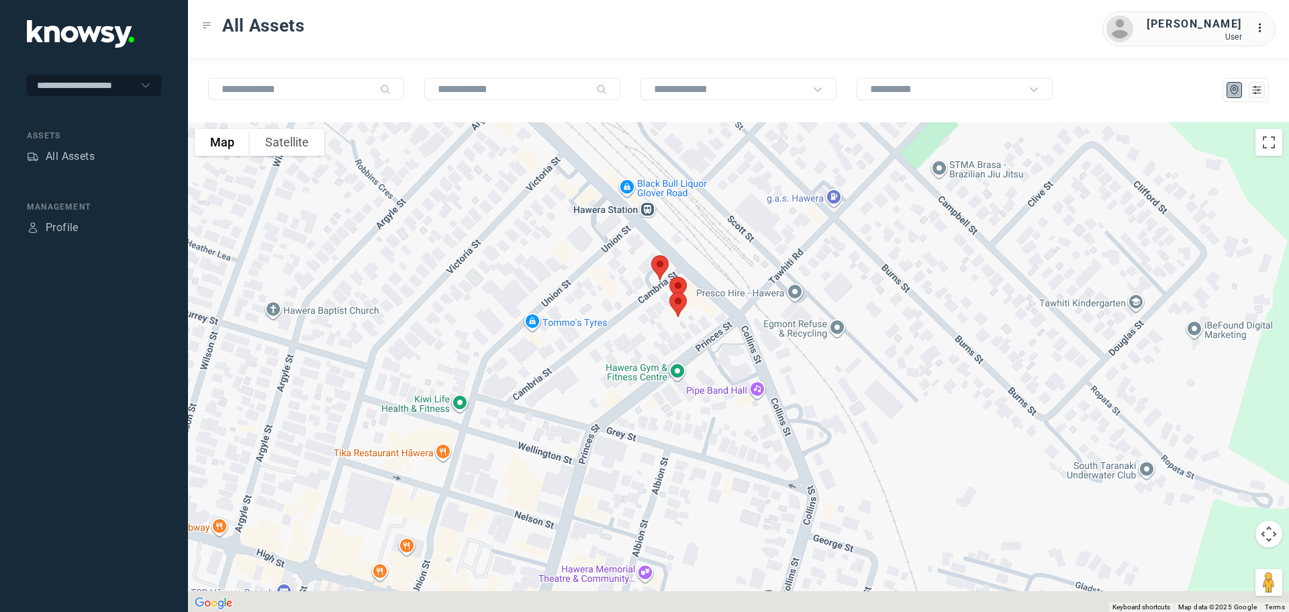
drag, startPoint x: 703, startPoint y: 467, endPoint x: 630, endPoint y: 311, distance: 172.1
click at [630, 311] on div at bounding box center [738, 366] width 1101 height 489
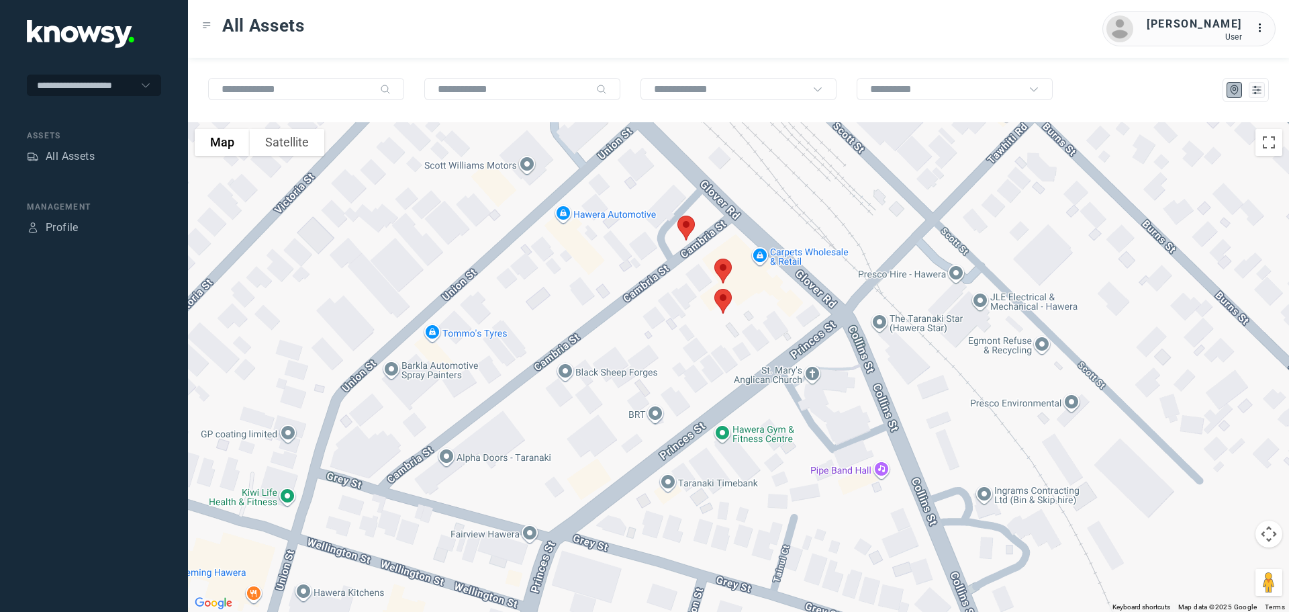
click at [691, 226] on img at bounding box center [686, 228] width 28 height 36
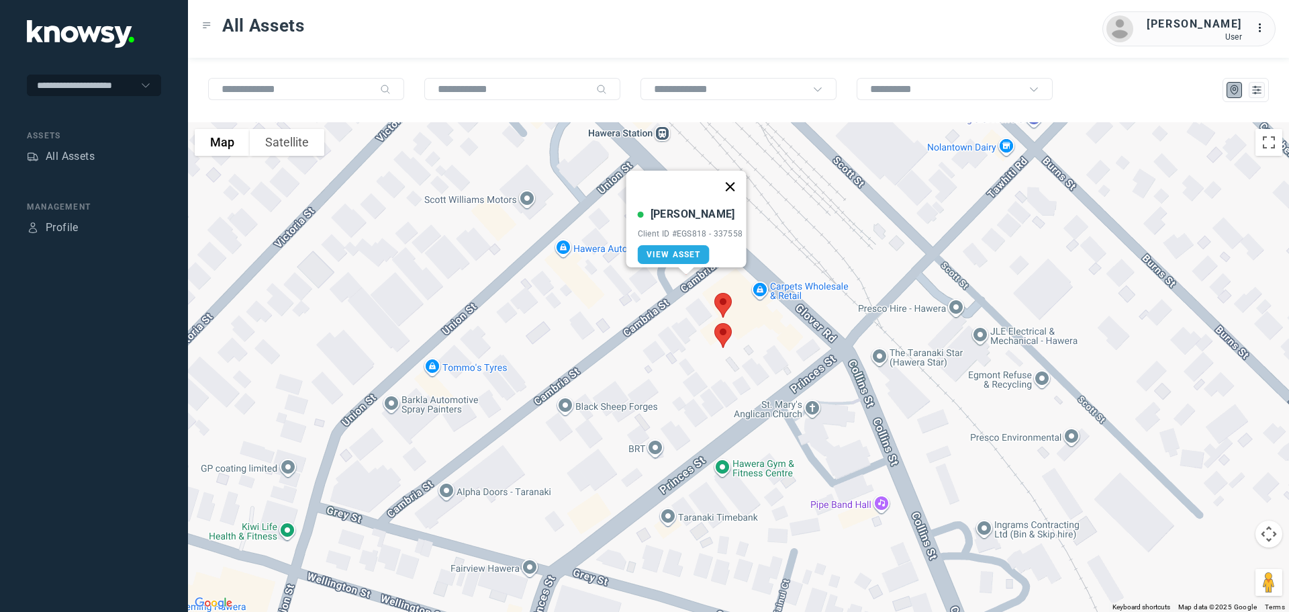
click at [746, 171] on button "Close" at bounding box center [730, 187] width 32 height 32
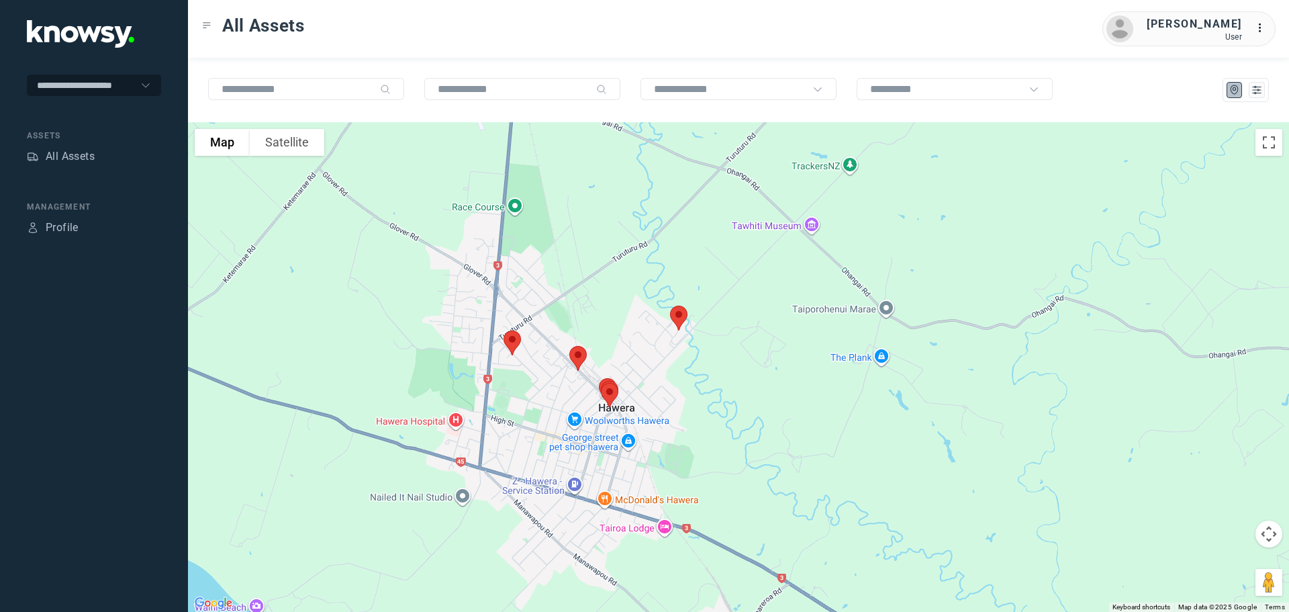
drag, startPoint x: 563, startPoint y: 155, endPoint x: 602, endPoint y: 310, distance: 160.1
click at [602, 310] on div at bounding box center [738, 366] width 1101 height 489
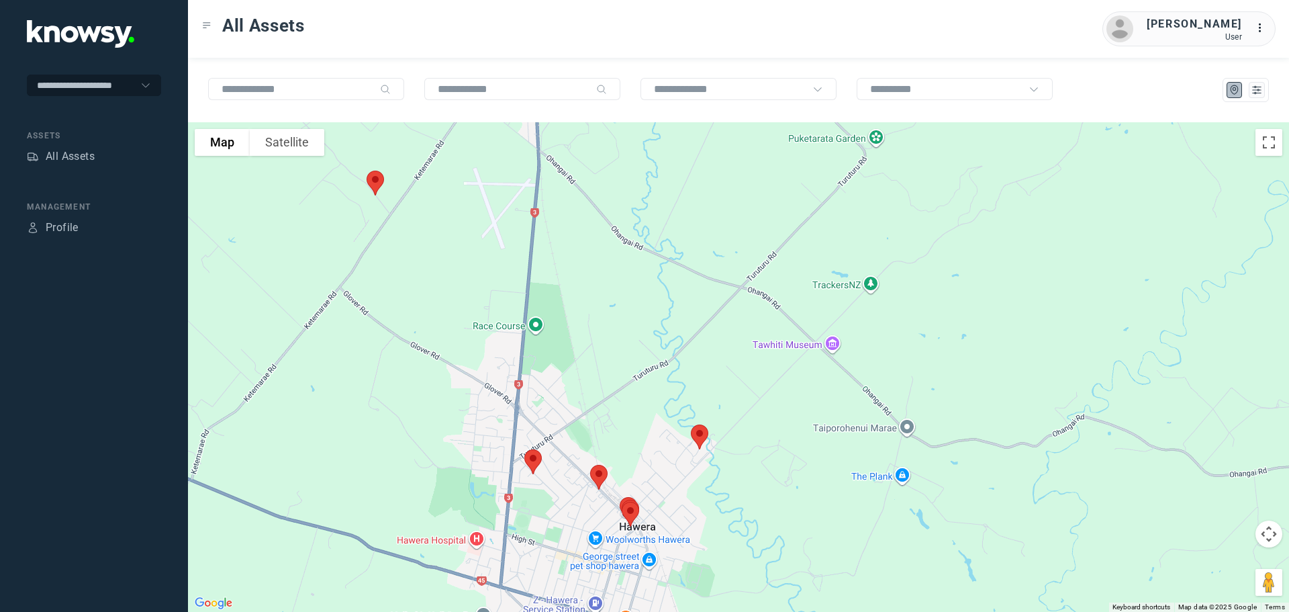
drag, startPoint x: 581, startPoint y: 214, endPoint x: 591, endPoint y: 374, distance: 160.1
click at [592, 374] on div at bounding box center [738, 366] width 1101 height 489
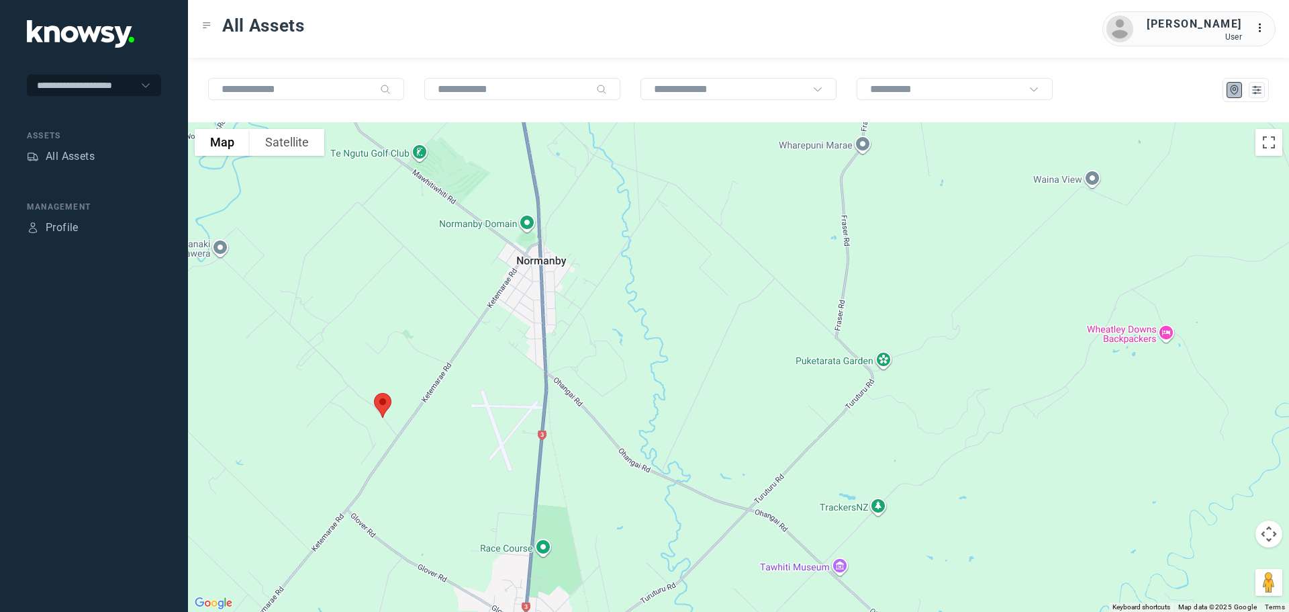
drag, startPoint x: 573, startPoint y: 263, endPoint x: 583, endPoint y: 328, distance: 65.8
click at [583, 328] on div at bounding box center [738, 366] width 1101 height 489
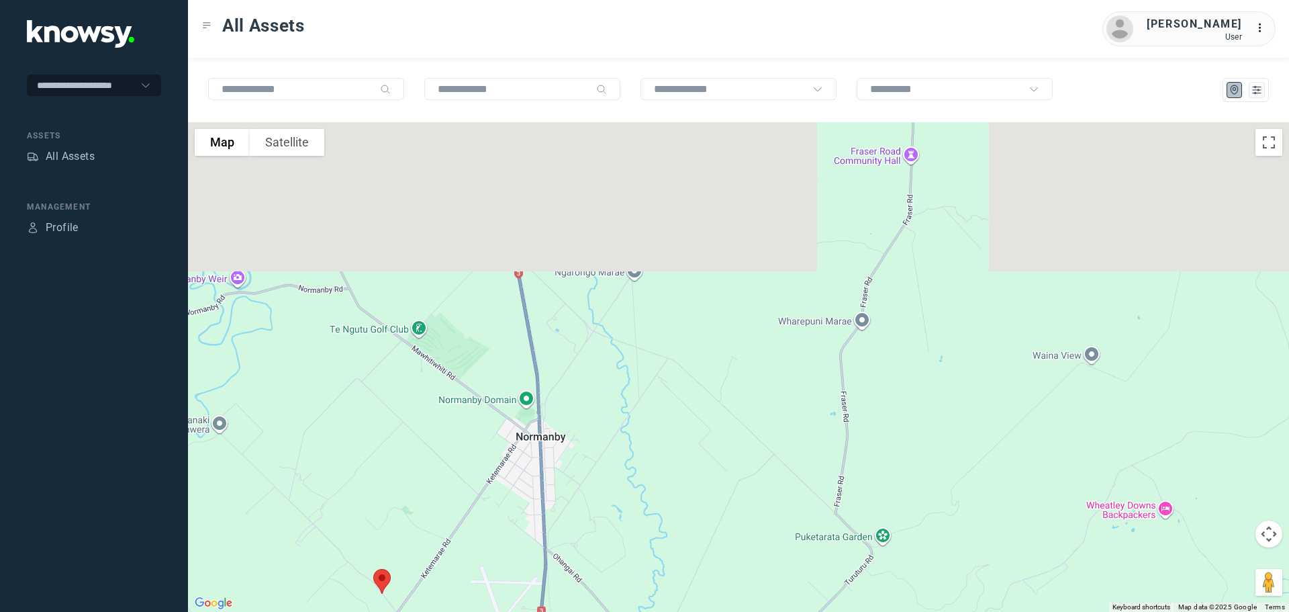
drag, startPoint x: 559, startPoint y: 351, endPoint x: 554, endPoint y: 433, distance: 82.0
click at [554, 433] on div at bounding box center [738, 366] width 1101 height 489
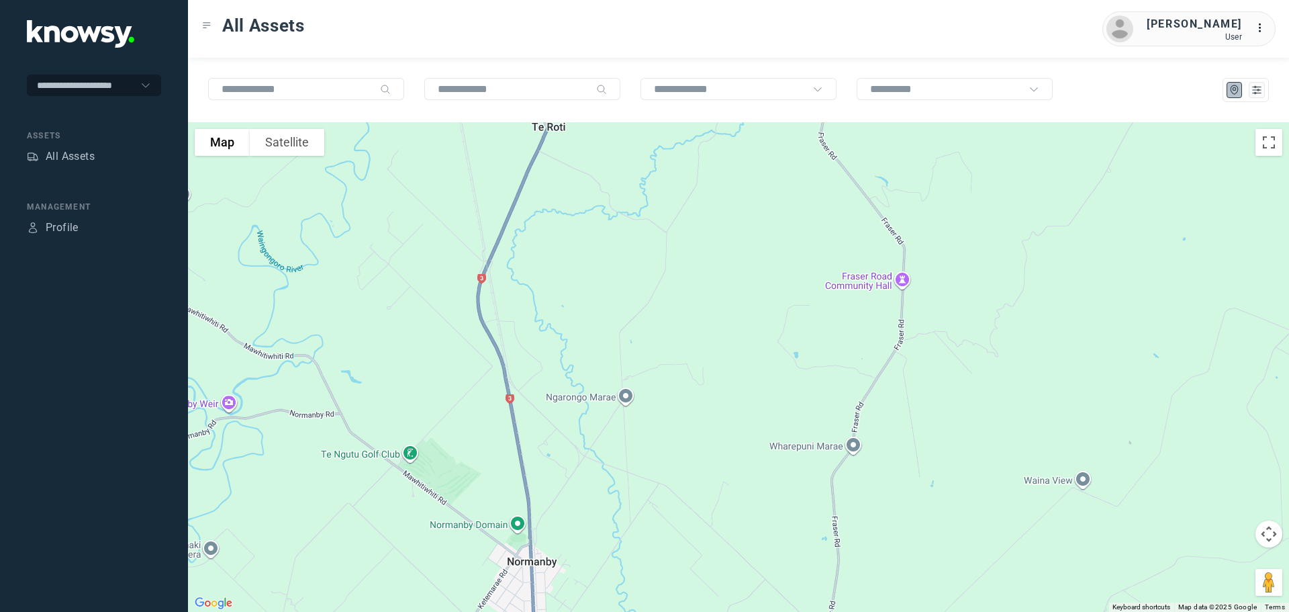
drag, startPoint x: 569, startPoint y: 330, endPoint x: 580, endPoint y: 424, distance: 94.6
click at [580, 424] on div at bounding box center [738, 366] width 1101 height 489
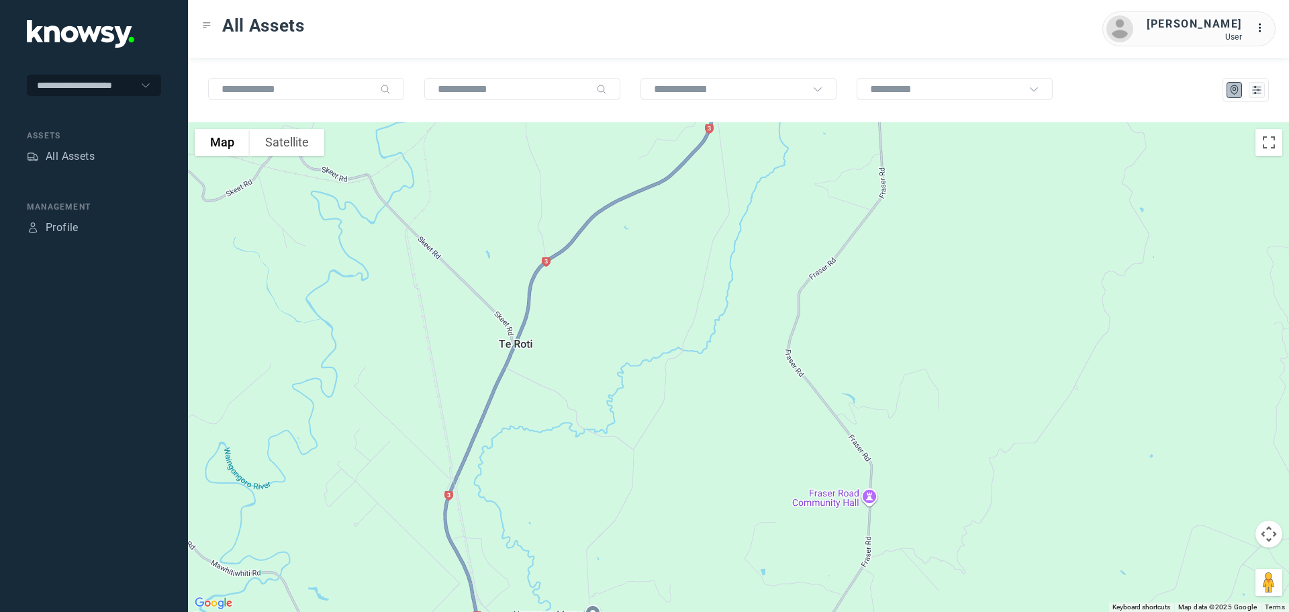
click at [547, 430] on div at bounding box center [738, 366] width 1101 height 489
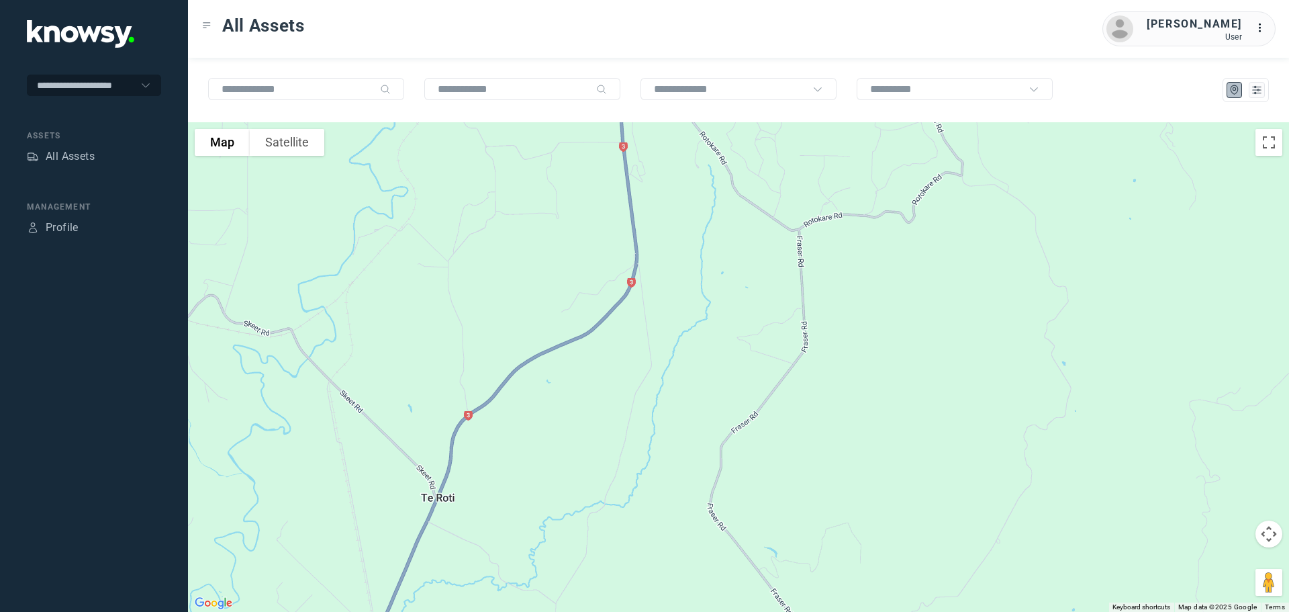
drag, startPoint x: 581, startPoint y: 337, endPoint x: 511, endPoint y: 467, distance: 147.5
click at [511, 467] on div at bounding box center [738, 366] width 1101 height 489
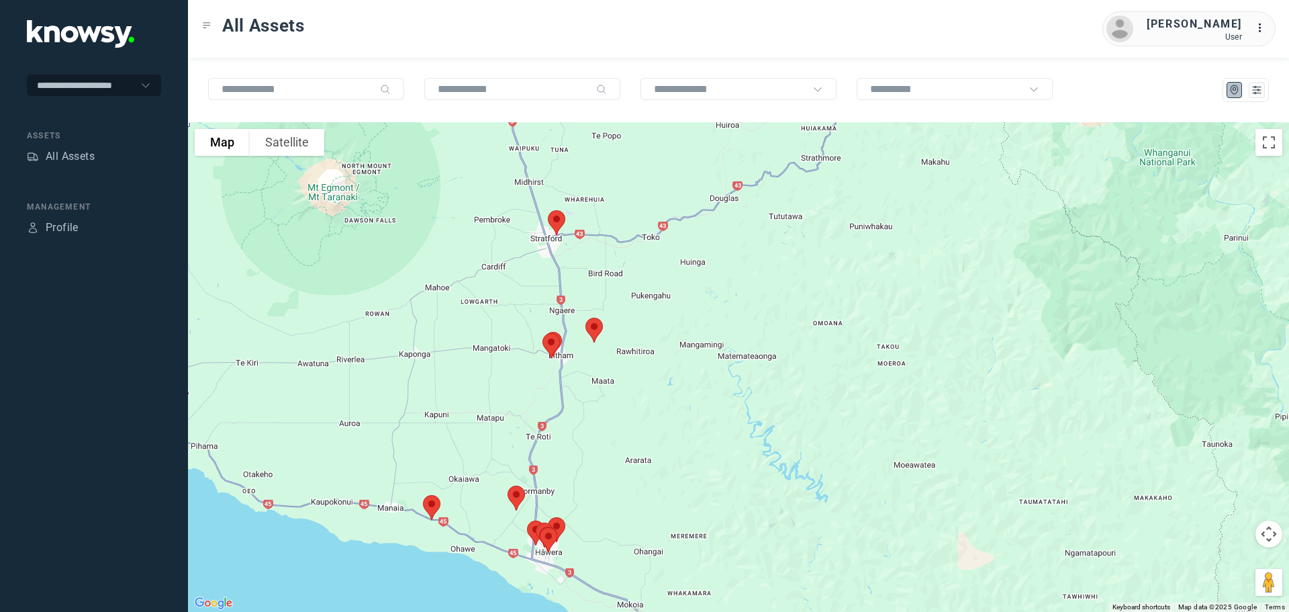
drag, startPoint x: 499, startPoint y: 329, endPoint x: 513, endPoint y: 359, distance: 32.7
click at [513, 359] on div at bounding box center [738, 366] width 1101 height 489
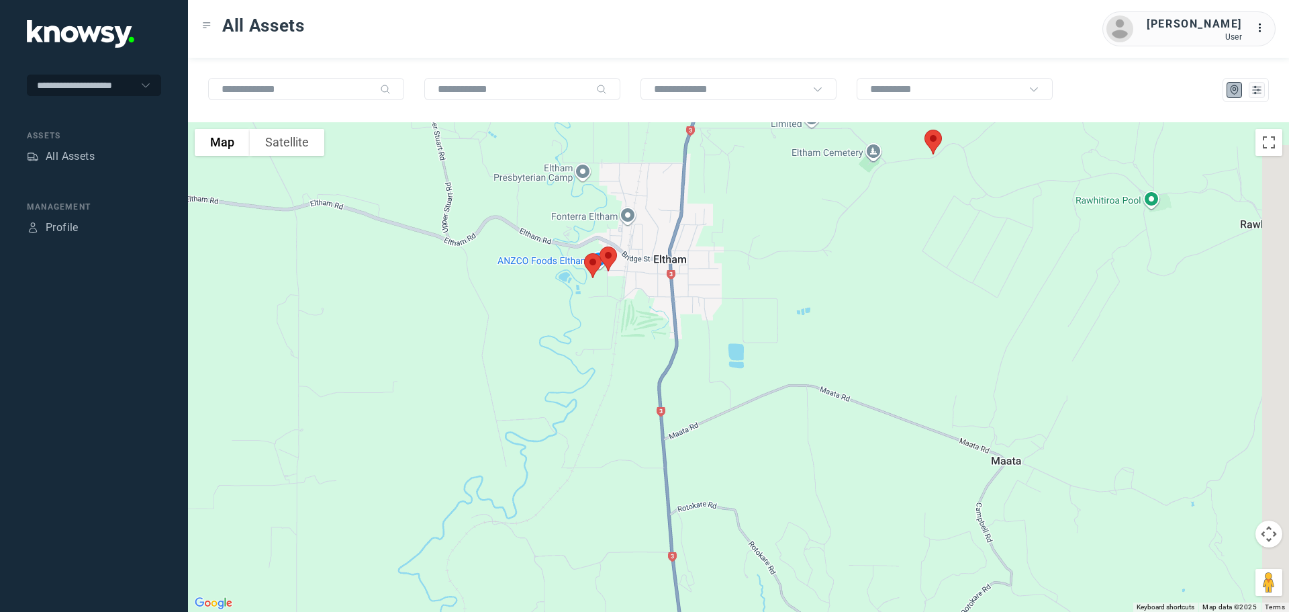
drag, startPoint x: 714, startPoint y: 365, endPoint x: 543, endPoint y: 365, distance: 171.2
click at [543, 365] on div at bounding box center [738, 366] width 1101 height 489
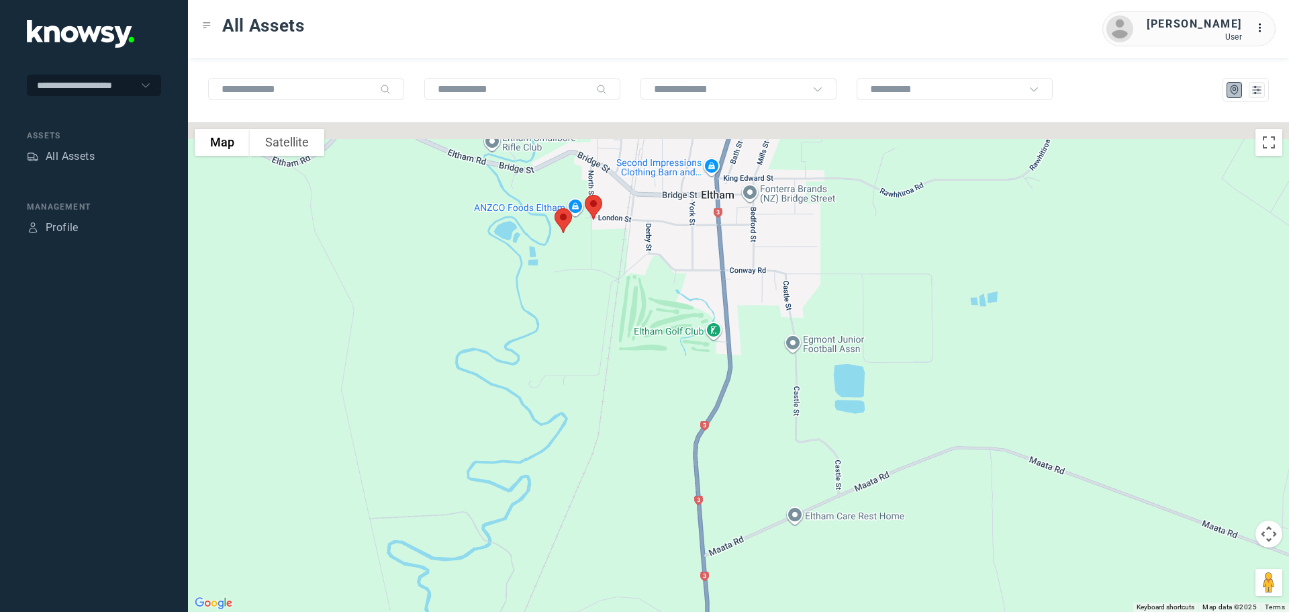
drag, startPoint x: 599, startPoint y: 310, endPoint x: 604, endPoint y: 378, distance: 68.0
click at [604, 378] on div at bounding box center [738, 366] width 1101 height 489
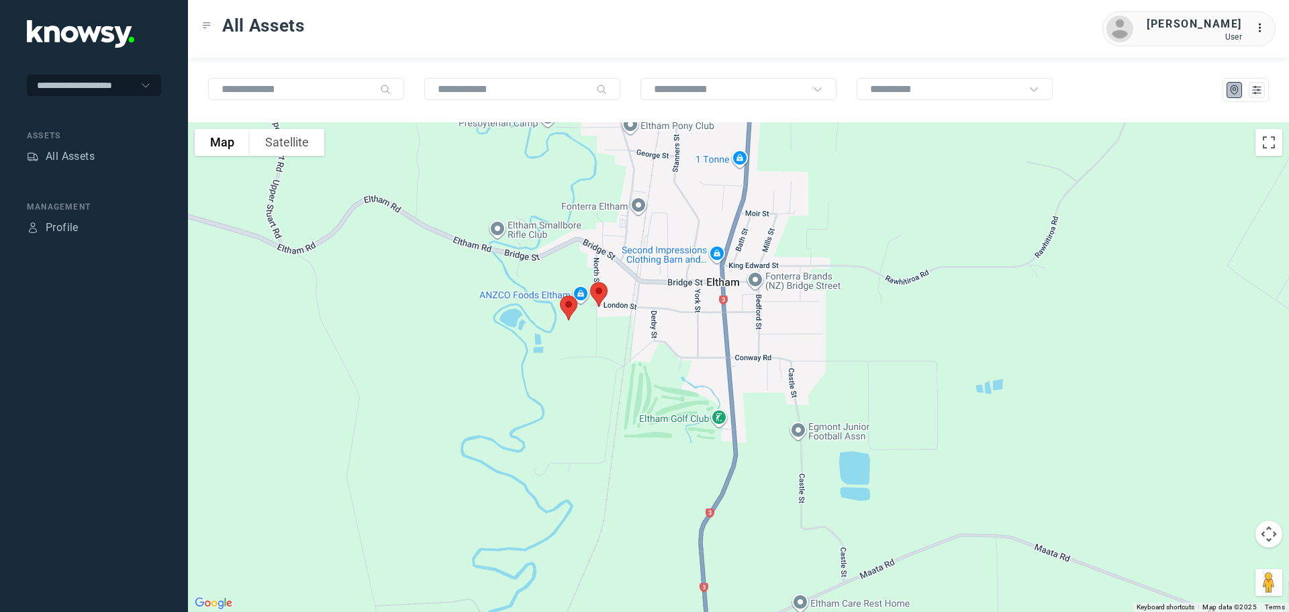
click at [602, 293] on img at bounding box center [599, 295] width 28 height 36
click at [650, 205] on button "Close" at bounding box center [642, 219] width 32 height 32
click at [565, 305] on img at bounding box center [569, 308] width 28 height 36
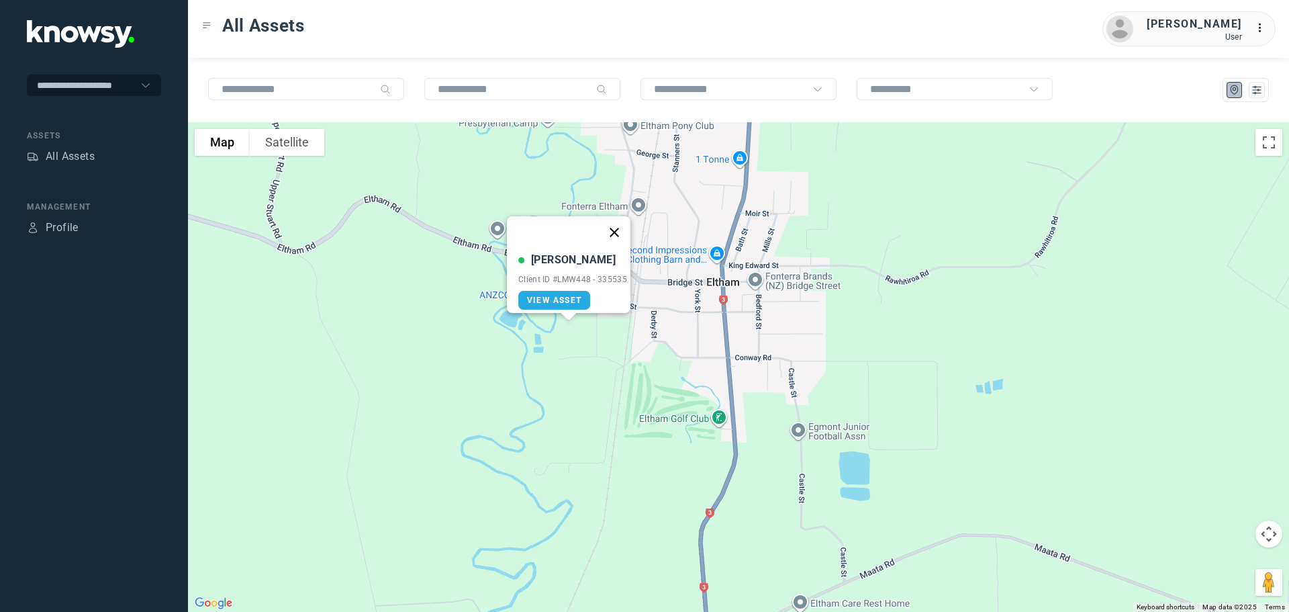
click at [620, 218] on button "Close" at bounding box center [614, 232] width 32 height 32
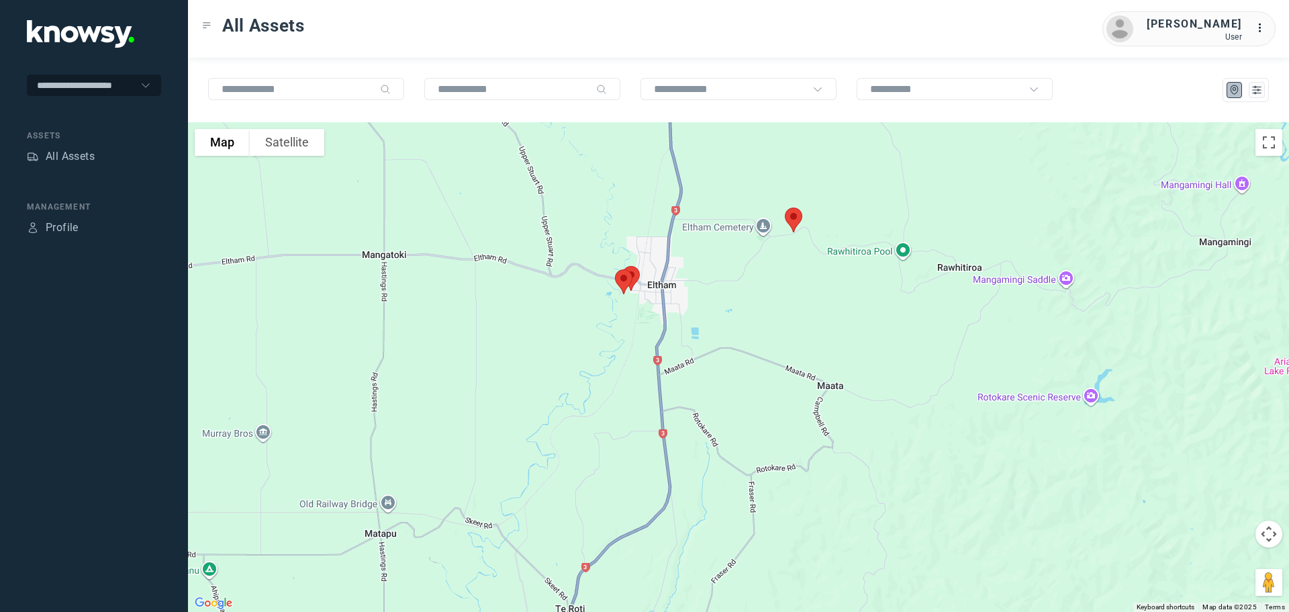
click at [794, 216] on img at bounding box center [793, 220] width 28 height 36
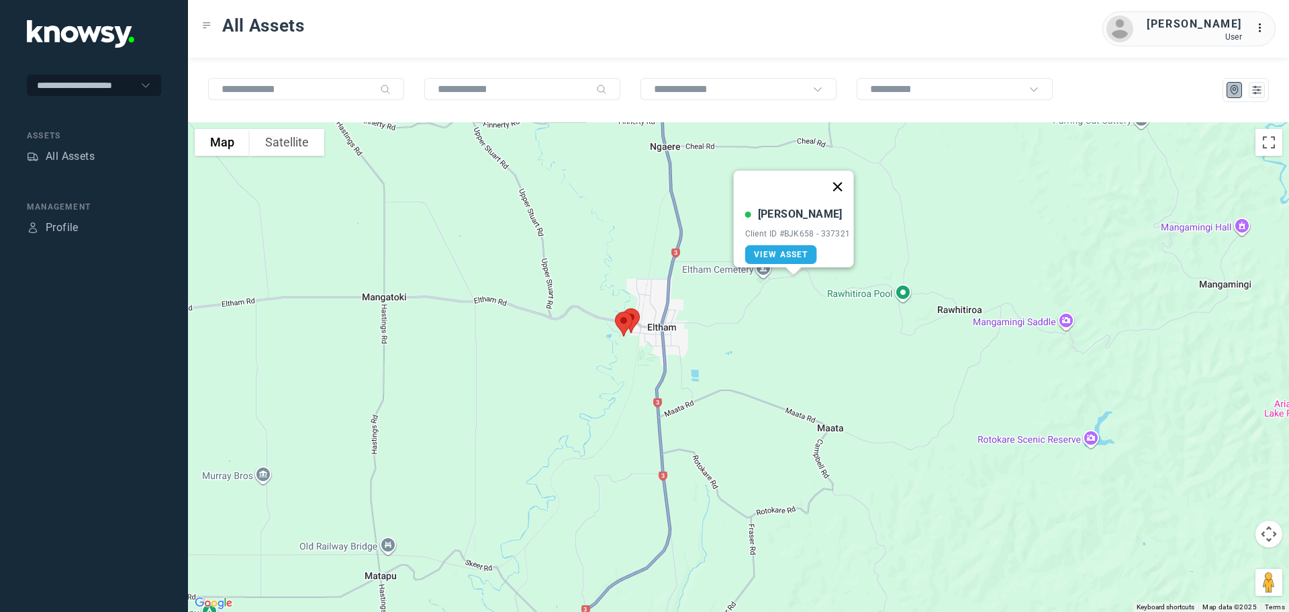
click at [839, 180] on button "Close" at bounding box center [837, 187] width 32 height 32
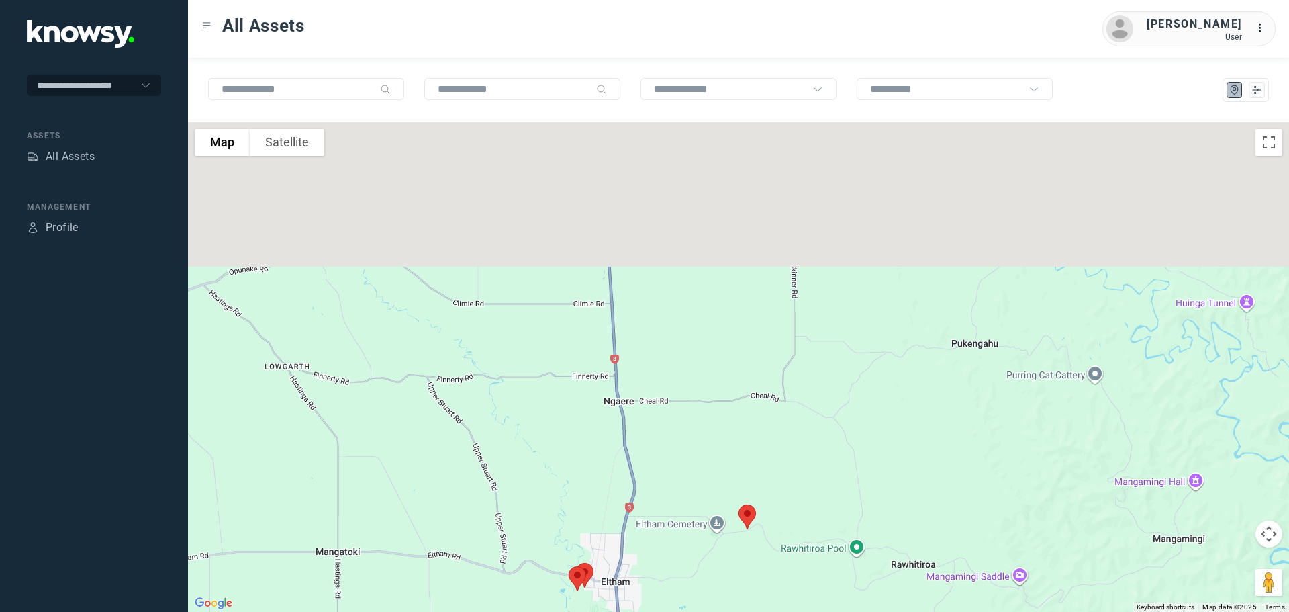
drag, startPoint x: 548, startPoint y: 209, endPoint x: 502, endPoint y: 458, distance: 253.4
click at [502, 458] on div at bounding box center [738, 366] width 1101 height 489
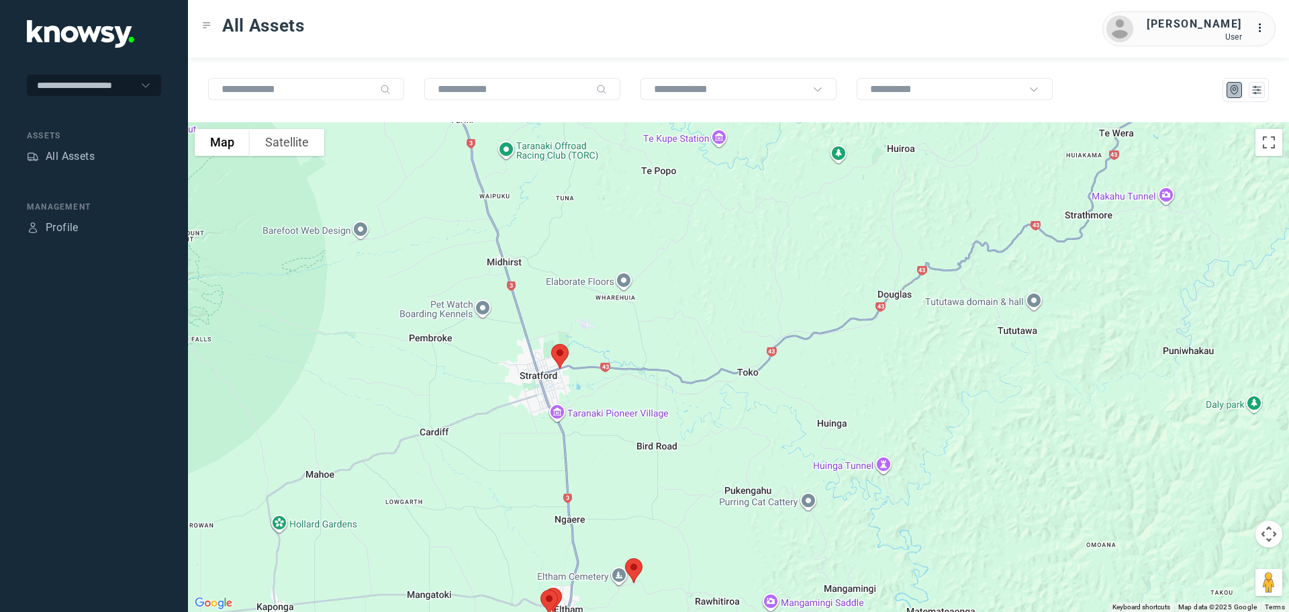
drag, startPoint x: 511, startPoint y: 329, endPoint x: 520, endPoint y: 454, distance: 125.2
click at [520, 454] on div at bounding box center [738, 366] width 1101 height 489
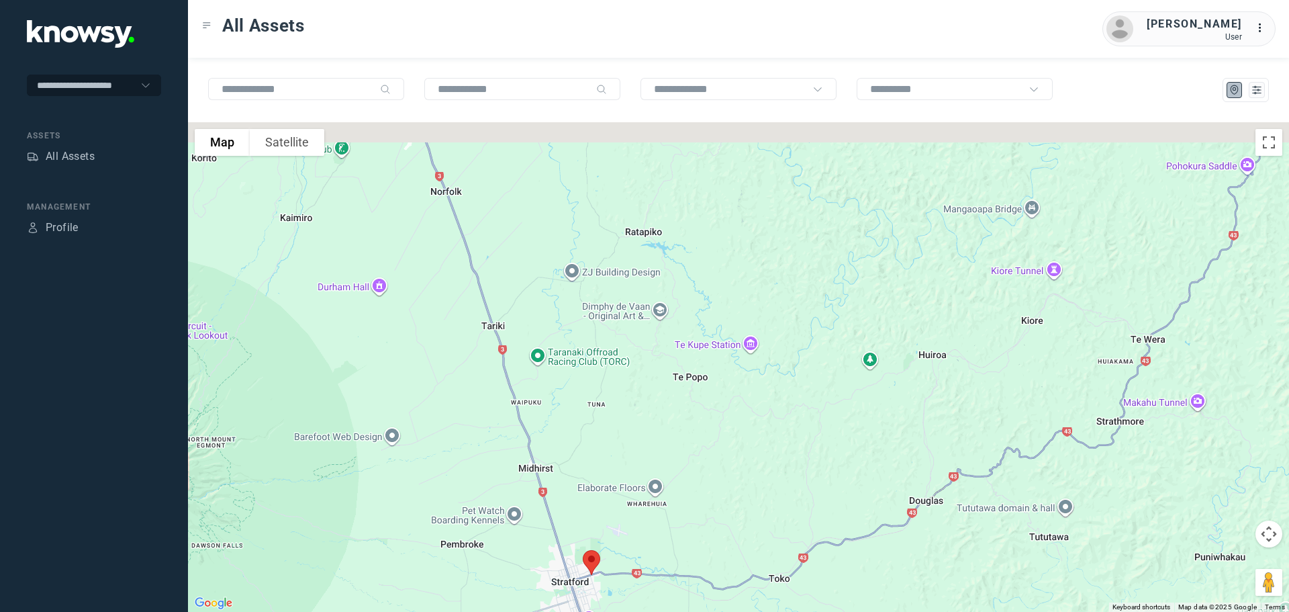
drag, startPoint x: 551, startPoint y: 271, endPoint x: 577, endPoint y: 462, distance: 192.6
click at [577, 462] on div at bounding box center [738, 366] width 1101 height 489
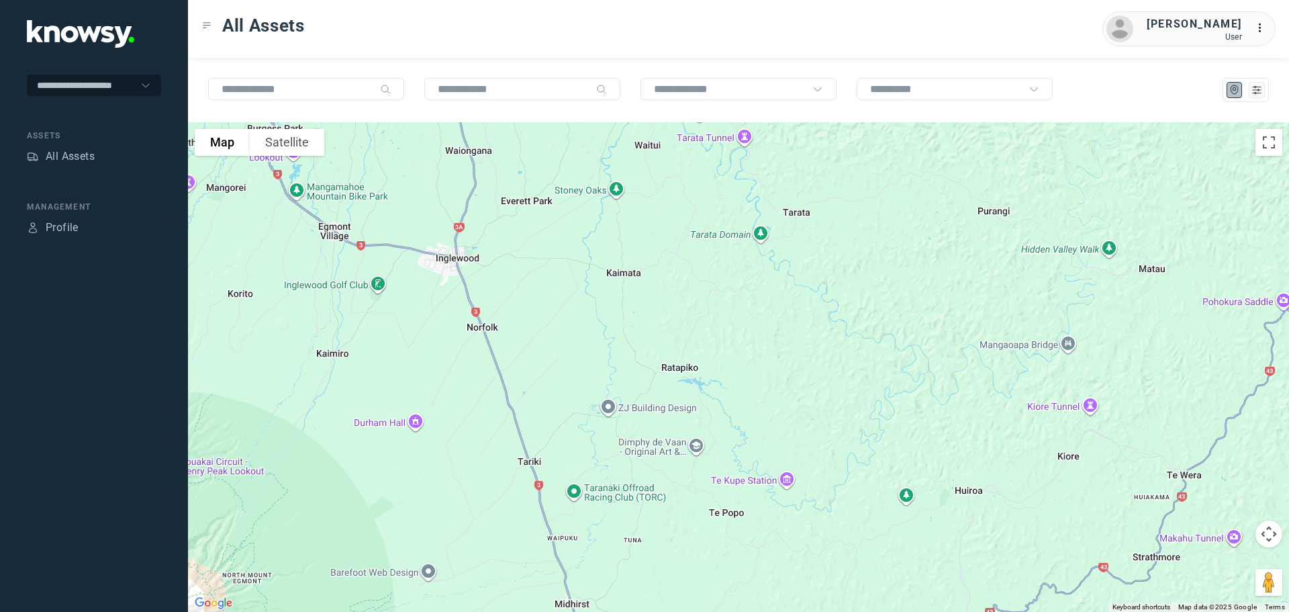
drag, startPoint x: 528, startPoint y: 292, endPoint x: 581, endPoint y: 399, distance: 120.1
click at [603, 422] on div at bounding box center [738, 366] width 1101 height 489
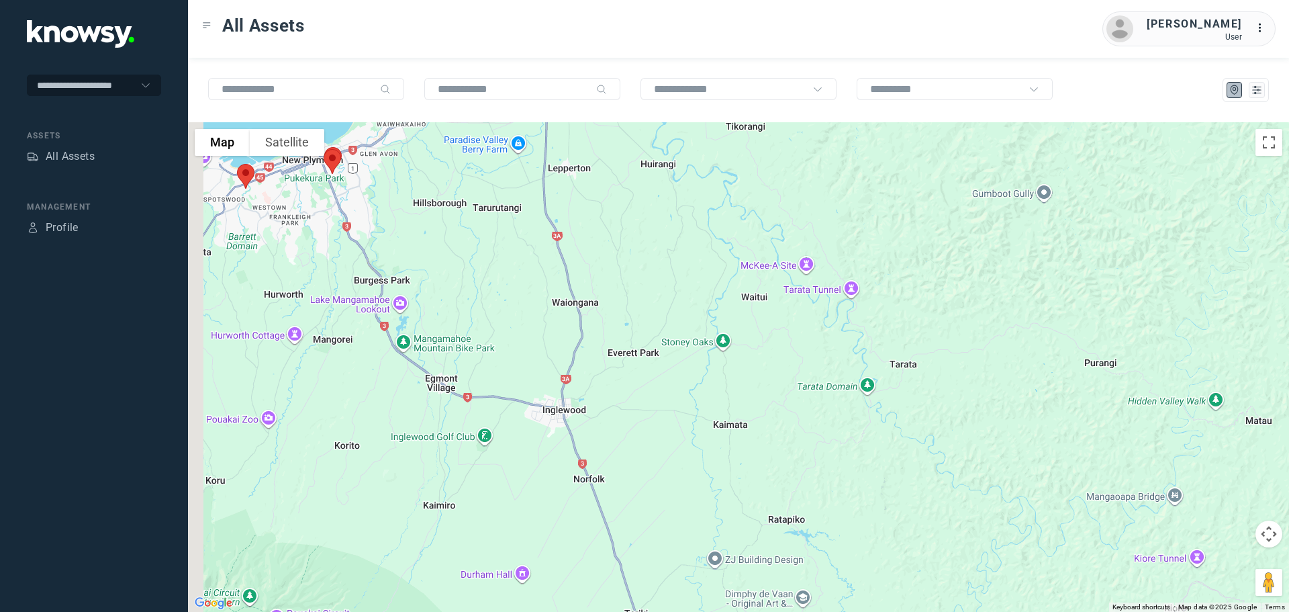
drag, startPoint x: 538, startPoint y: 333, endPoint x: 620, endPoint y: 429, distance: 126.2
click at [620, 429] on div at bounding box center [738, 366] width 1101 height 489
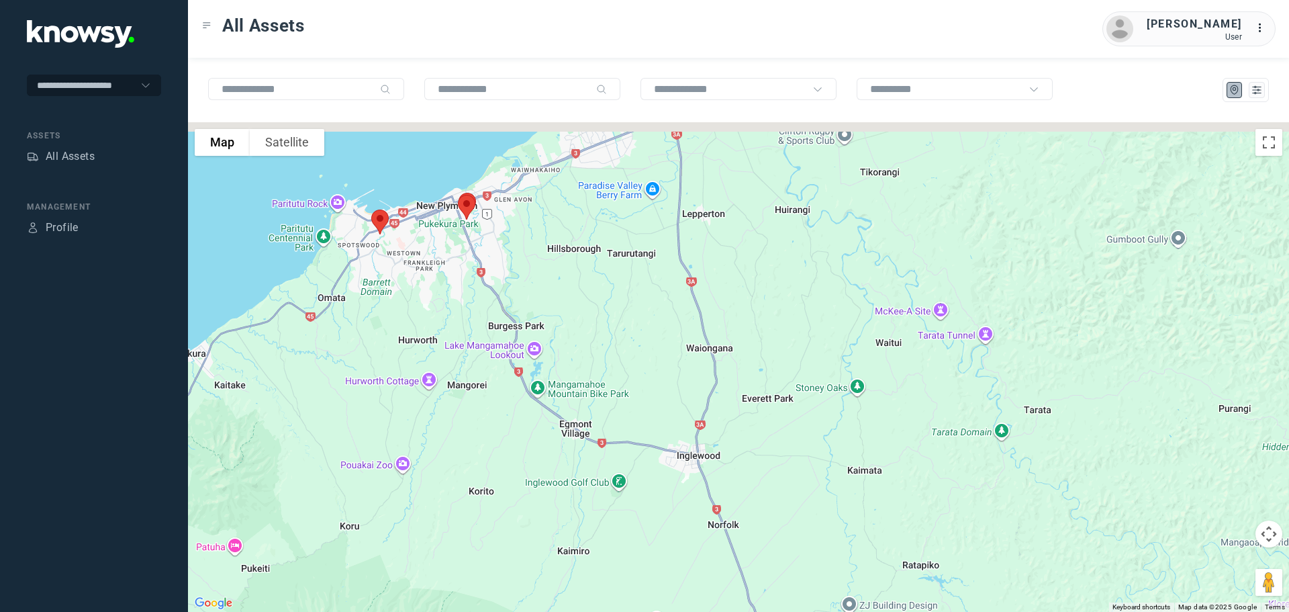
drag, startPoint x: 511, startPoint y: 299, endPoint x: 671, endPoint y: 344, distance: 166.8
click at [671, 344] on div at bounding box center [738, 366] width 1101 height 489
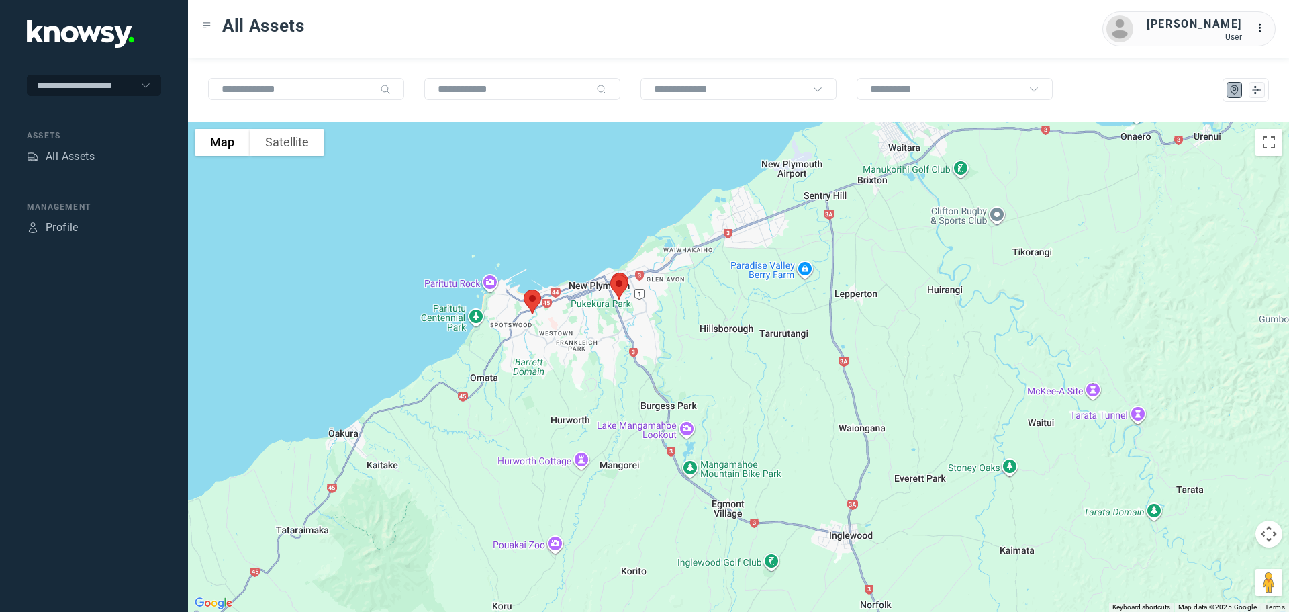
drag, startPoint x: 512, startPoint y: 328, endPoint x: 602, endPoint y: 406, distance: 119.9
click at [602, 406] on div at bounding box center [738, 366] width 1101 height 489
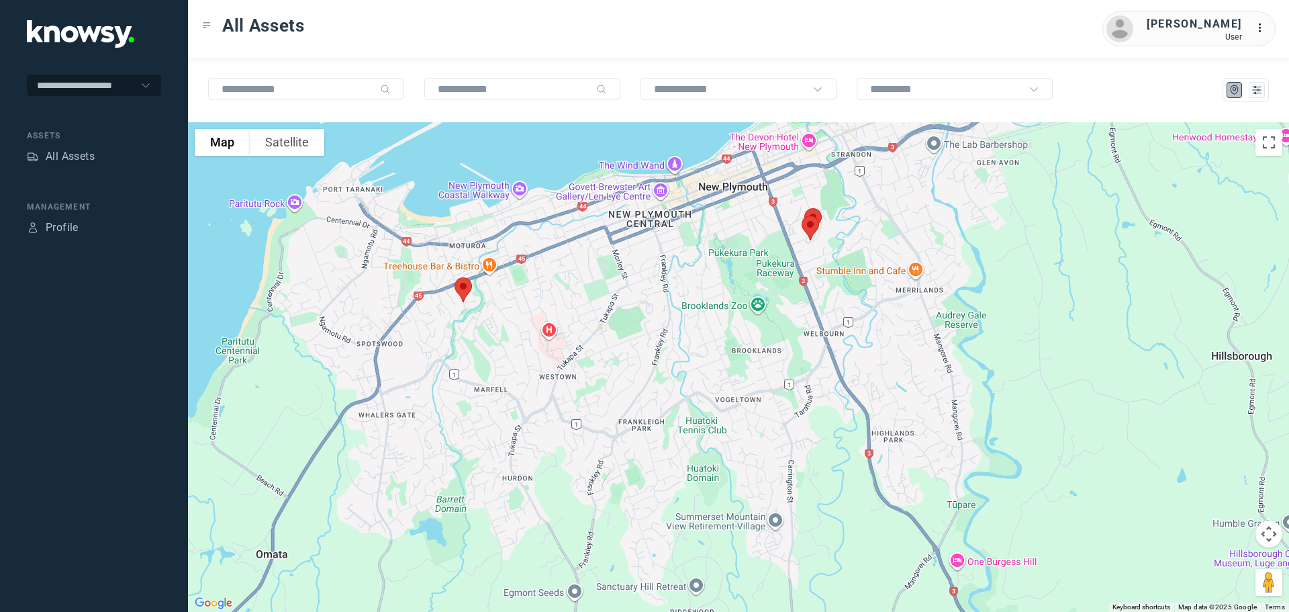
drag, startPoint x: 594, startPoint y: 303, endPoint x: 596, endPoint y: 365, distance: 61.8
click at [600, 364] on div at bounding box center [738, 366] width 1101 height 489
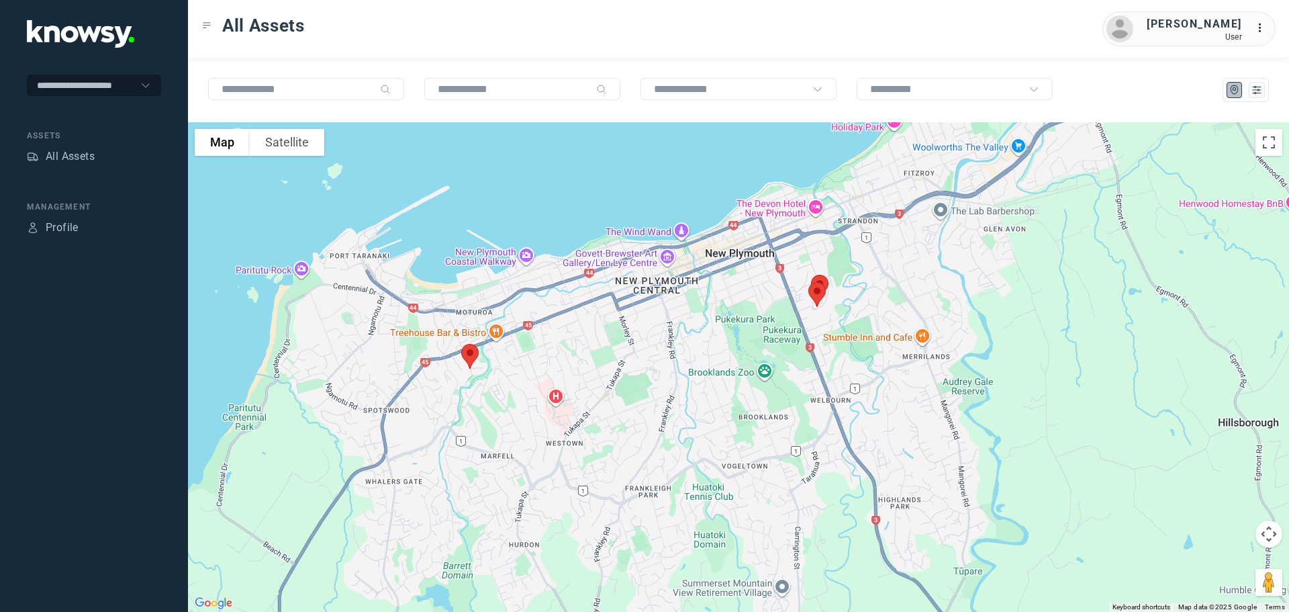
click at [475, 354] on img at bounding box center [470, 356] width 28 height 36
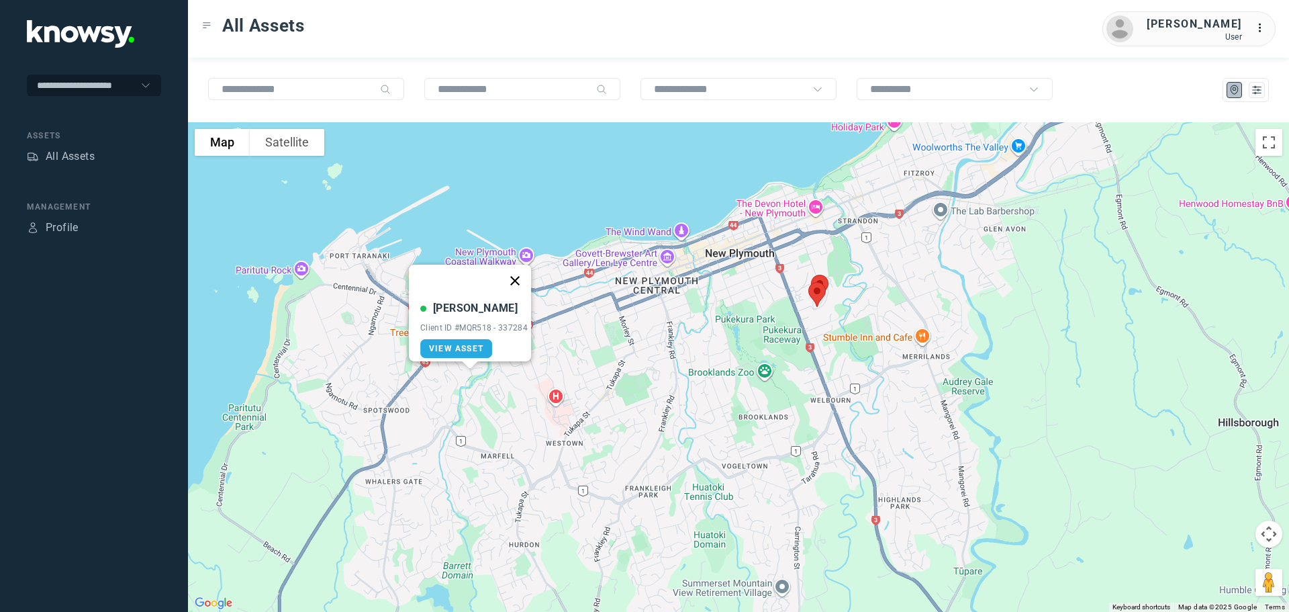
click at [516, 271] on button "Close" at bounding box center [515, 281] width 32 height 32
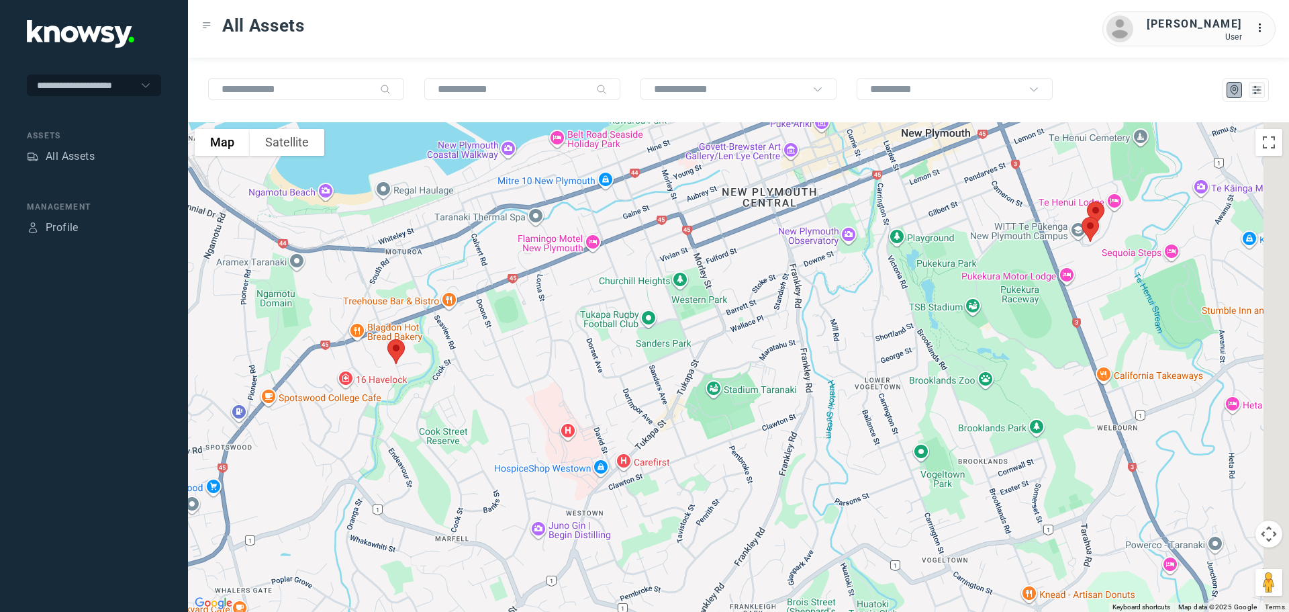
drag, startPoint x: 717, startPoint y: 338, endPoint x: 532, endPoint y: 369, distance: 187.9
click at [532, 369] on div "To navigate, press the arrow keys." at bounding box center [738, 366] width 1101 height 489
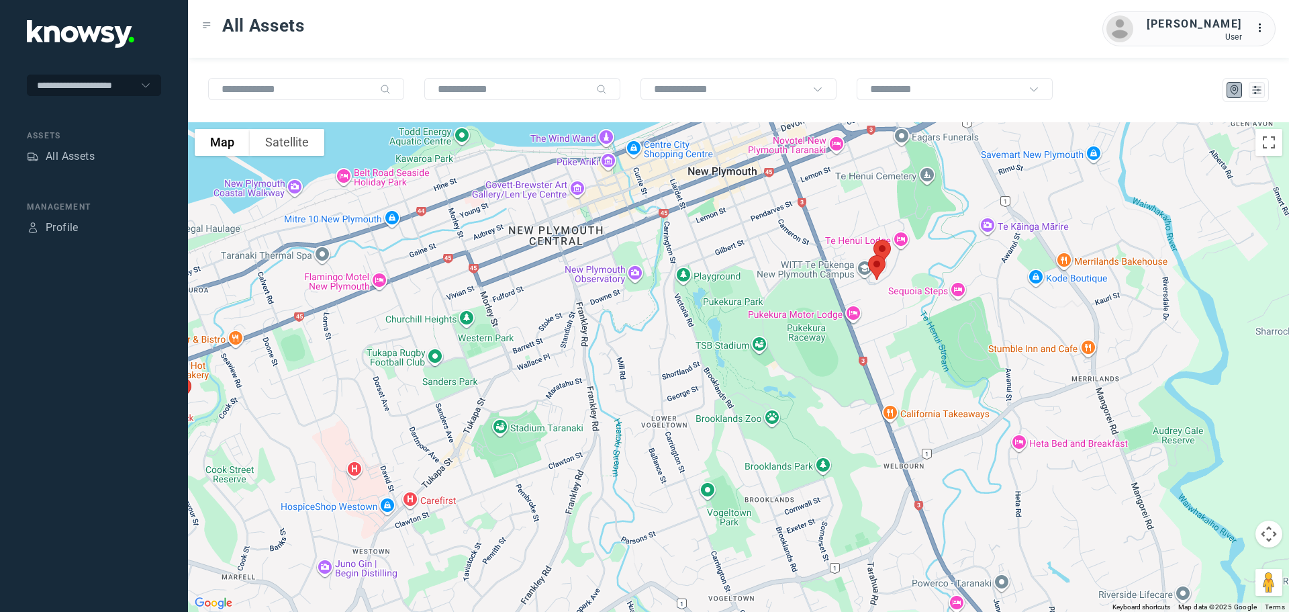
drag, startPoint x: 872, startPoint y: 322, endPoint x: 781, endPoint y: 351, distance: 96.0
click at [781, 351] on div at bounding box center [738, 366] width 1101 height 489
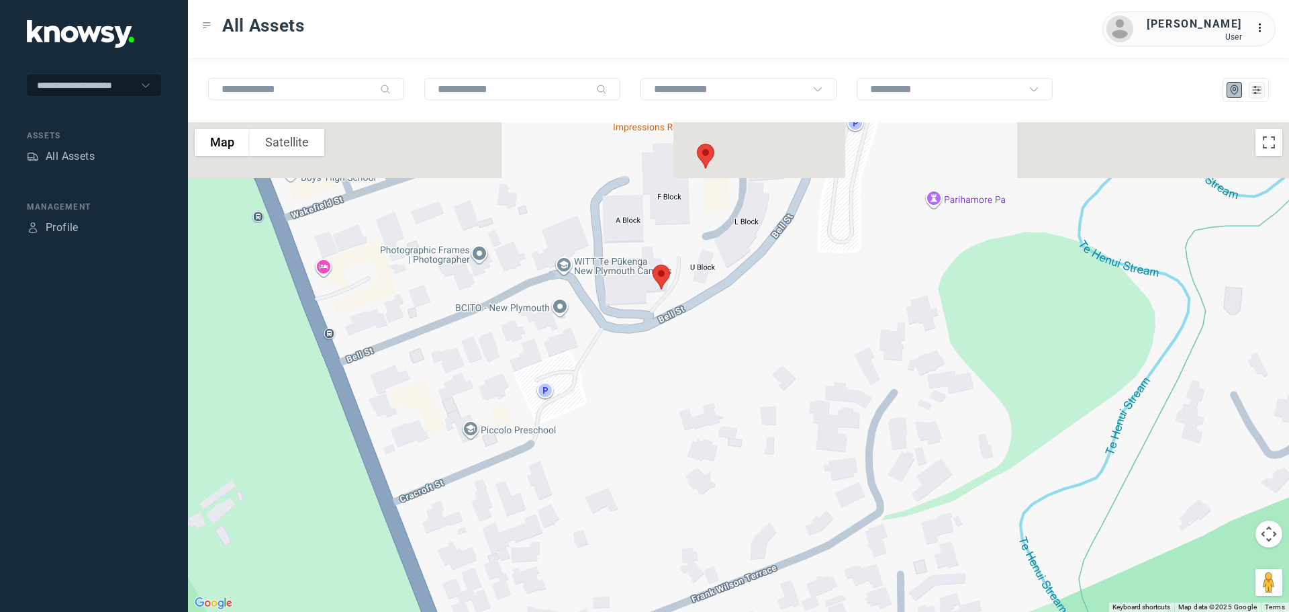
drag, startPoint x: 730, startPoint y: 236, endPoint x: 707, endPoint y: 359, distance: 124.4
click at [707, 359] on div at bounding box center [738, 366] width 1101 height 489
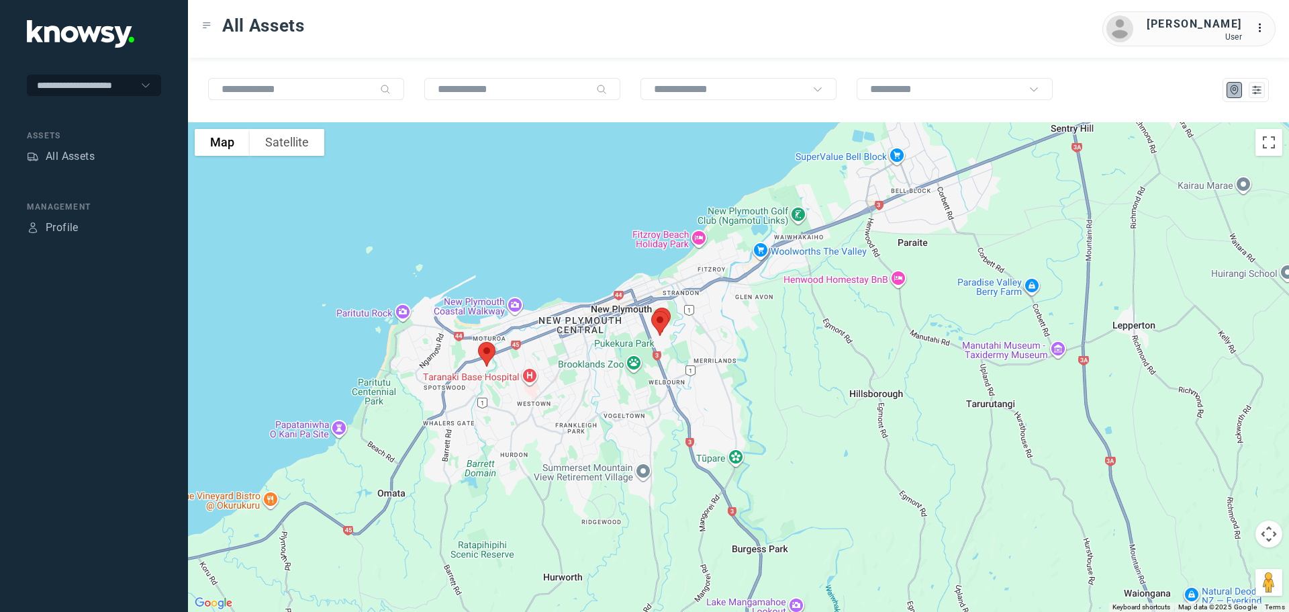
click at [661, 319] on img at bounding box center [660, 323] width 28 height 36
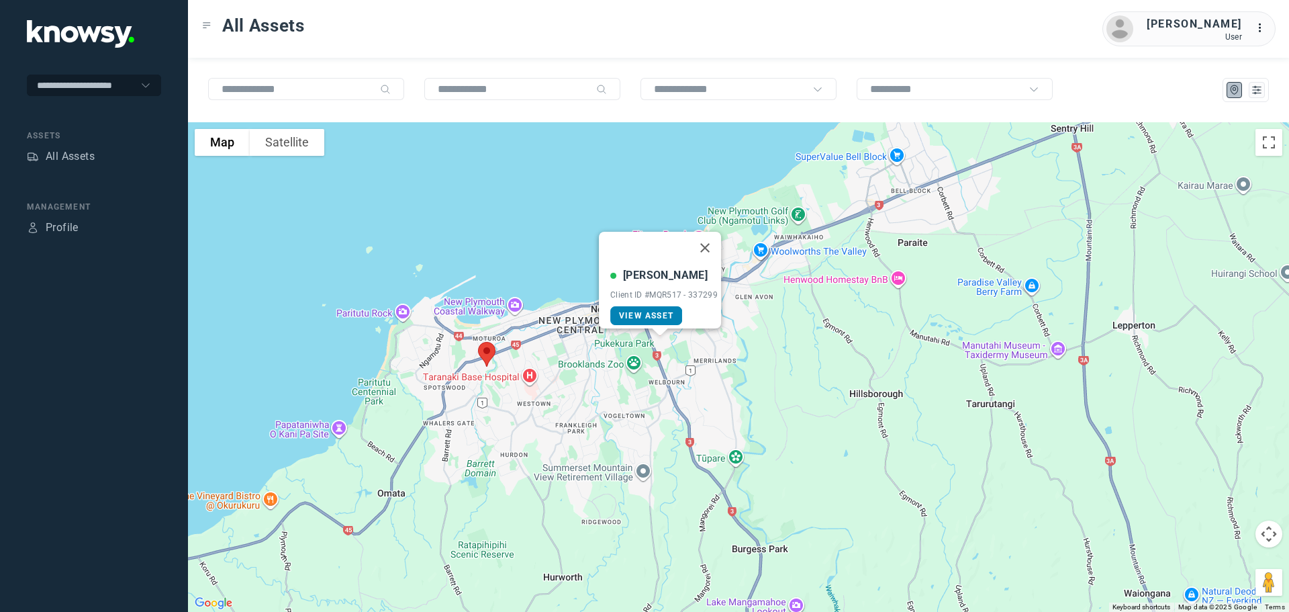
click at [655, 311] on span "View Asset" at bounding box center [646, 315] width 54 height 9
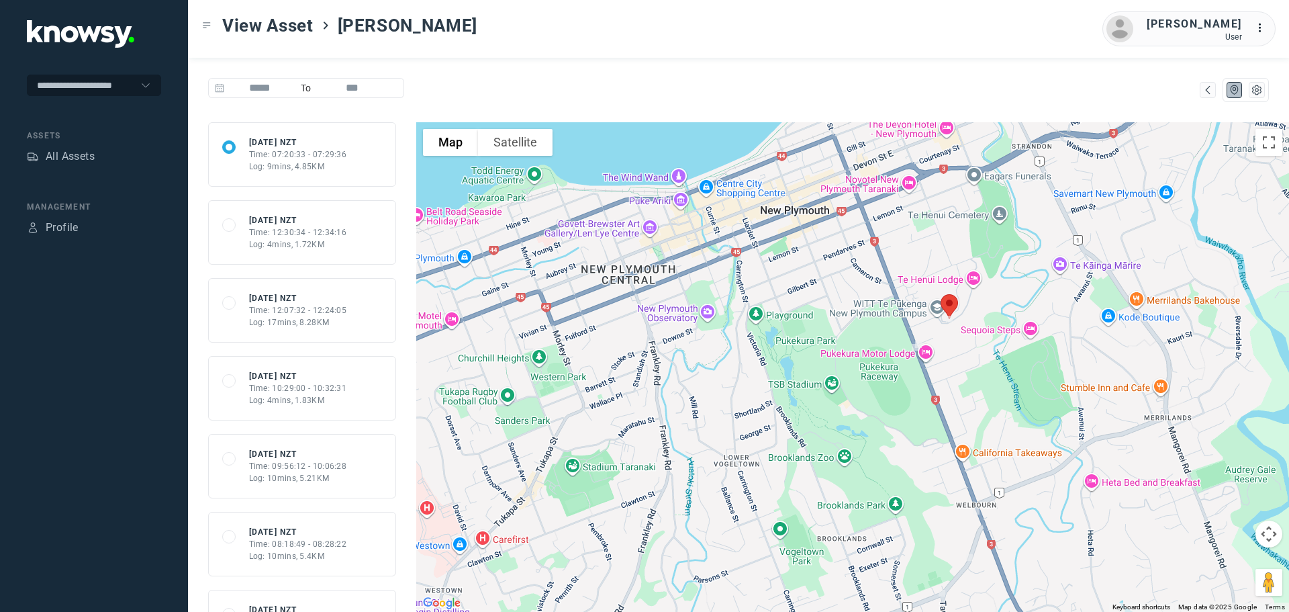
drag, startPoint x: 608, startPoint y: 189, endPoint x: 467, endPoint y: 342, distance: 208.1
click at [467, 342] on div at bounding box center [852, 366] width 873 height 489
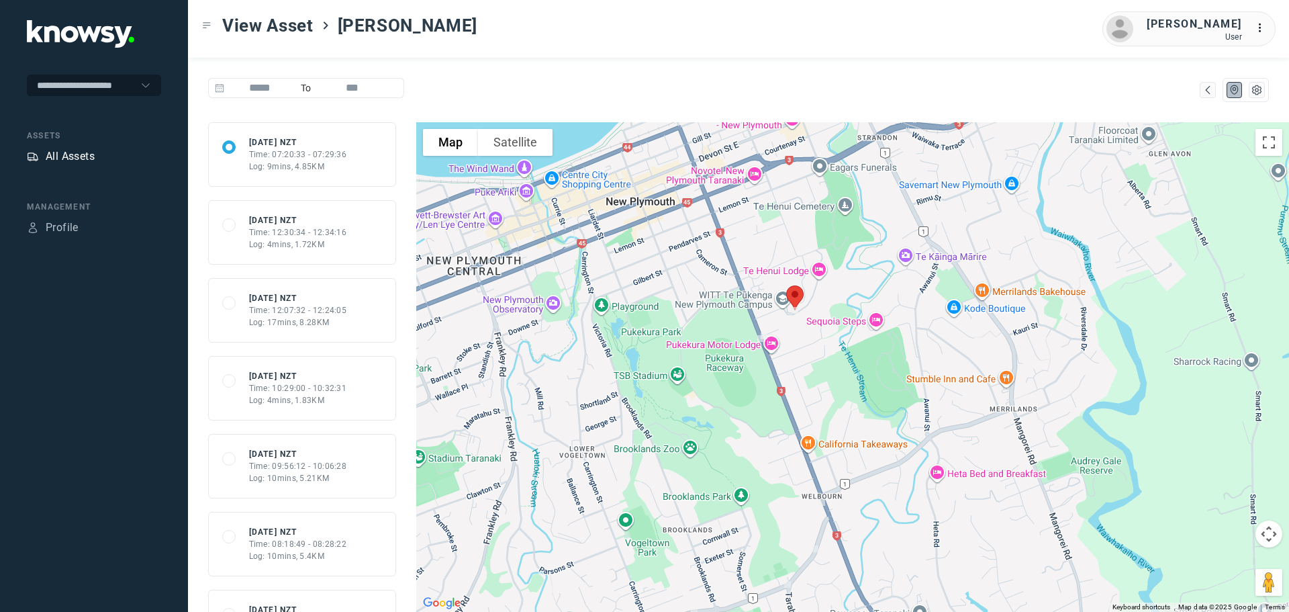
click at [81, 152] on div "All Assets" at bounding box center [70, 156] width 49 height 16
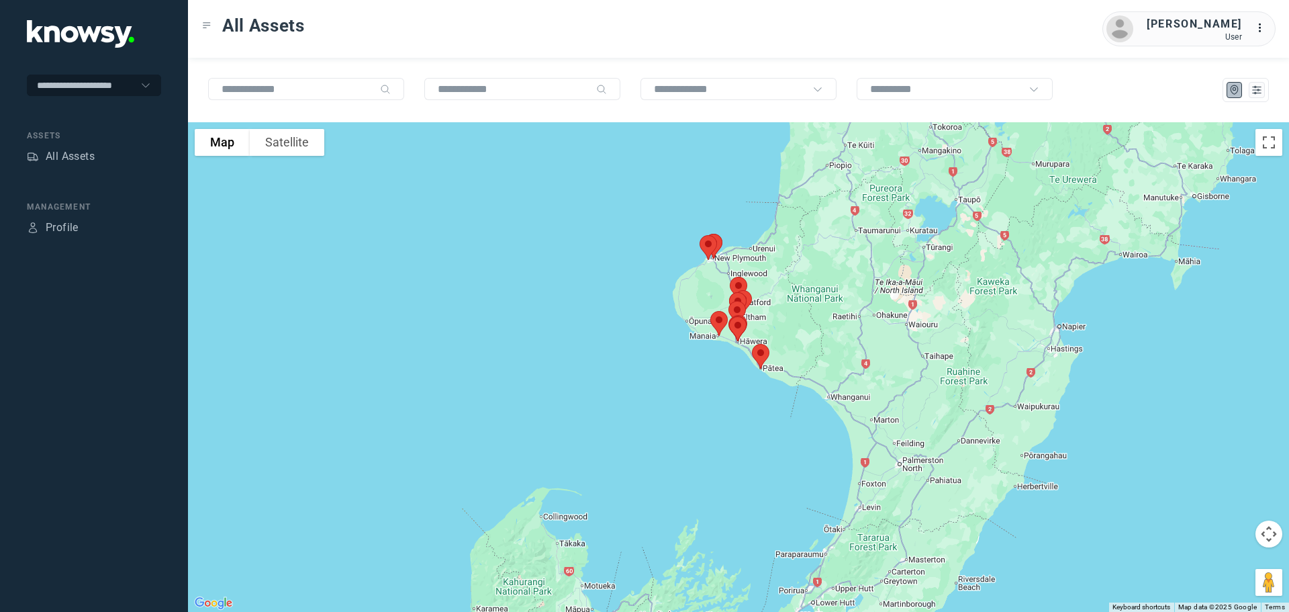
drag, startPoint x: 763, startPoint y: 314, endPoint x: 761, endPoint y: 386, distance: 72.6
click at [761, 386] on div at bounding box center [738, 366] width 1101 height 489
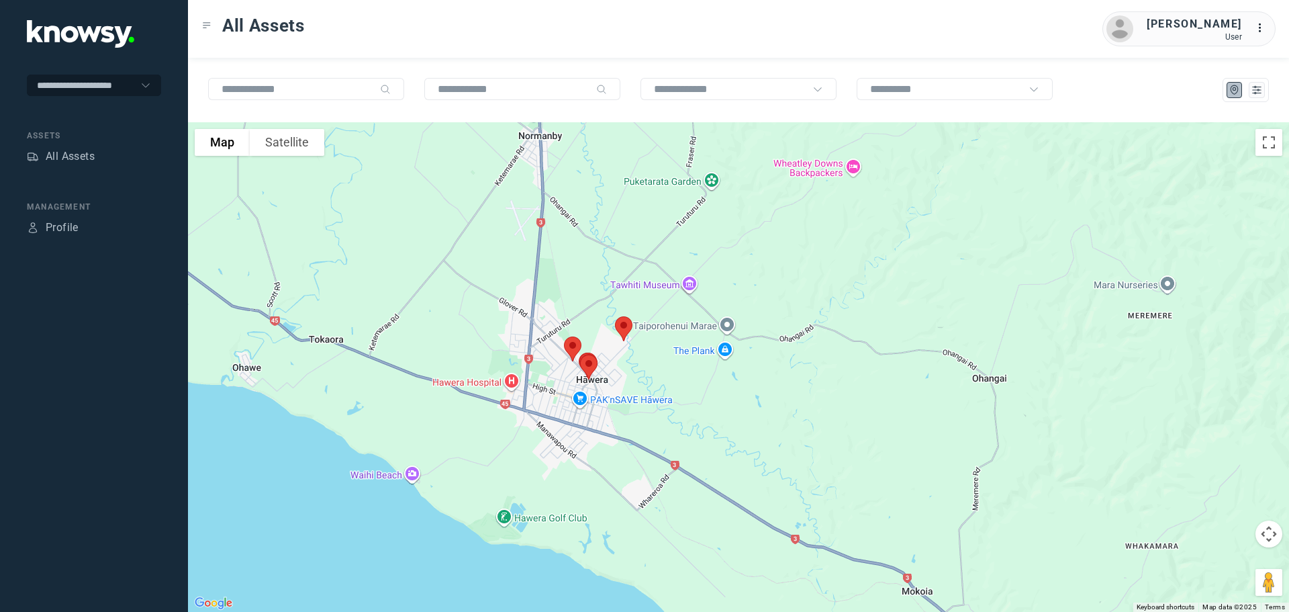
drag, startPoint x: 604, startPoint y: 417, endPoint x: 741, endPoint y: 365, distance: 146.6
click at [751, 363] on div at bounding box center [738, 366] width 1101 height 489
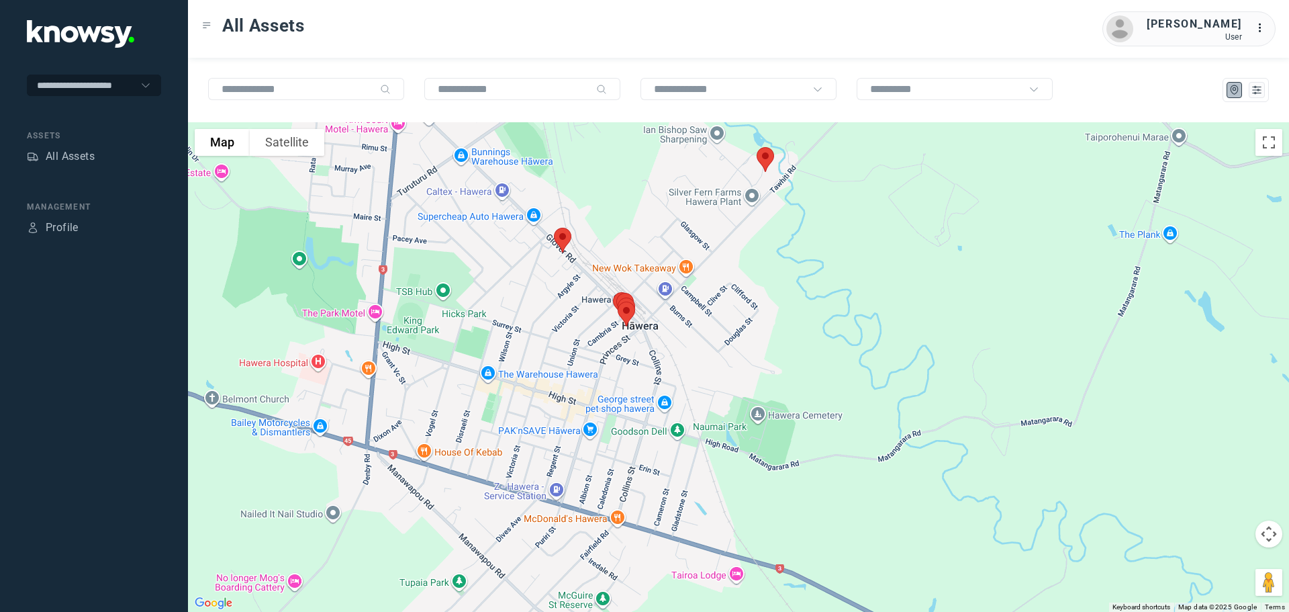
drag, startPoint x: 547, startPoint y: 346, endPoint x: 723, endPoint y: 325, distance: 177.2
click at [723, 325] on div at bounding box center [738, 366] width 1101 height 489
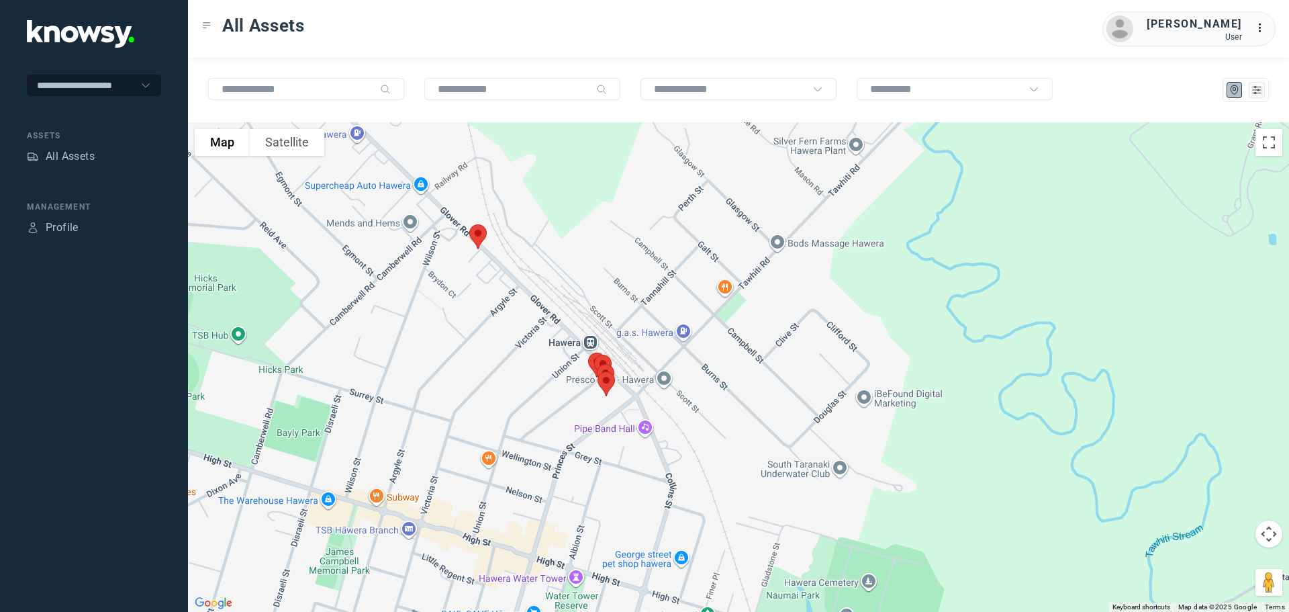
drag, startPoint x: 542, startPoint y: 261, endPoint x: 620, endPoint y: 483, distance: 235.7
click at [620, 483] on div at bounding box center [738, 366] width 1101 height 489
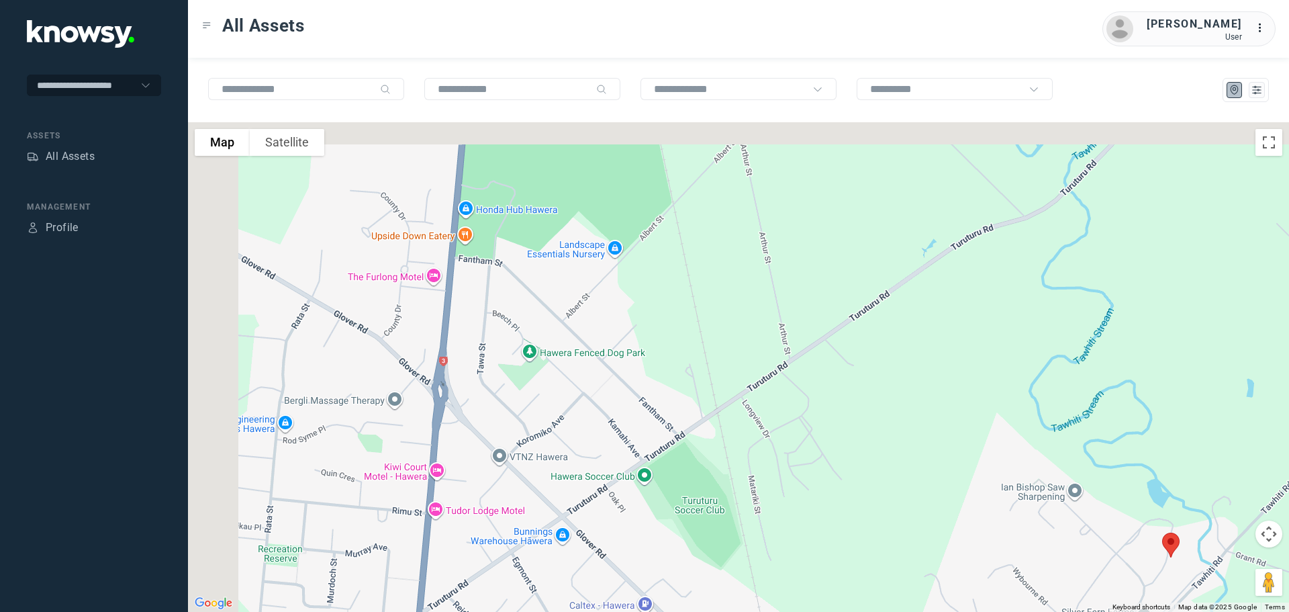
drag, startPoint x: 538, startPoint y: 324, endPoint x: 728, endPoint y: 467, distance: 236.9
click at [728, 467] on div at bounding box center [738, 366] width 1101 height 489
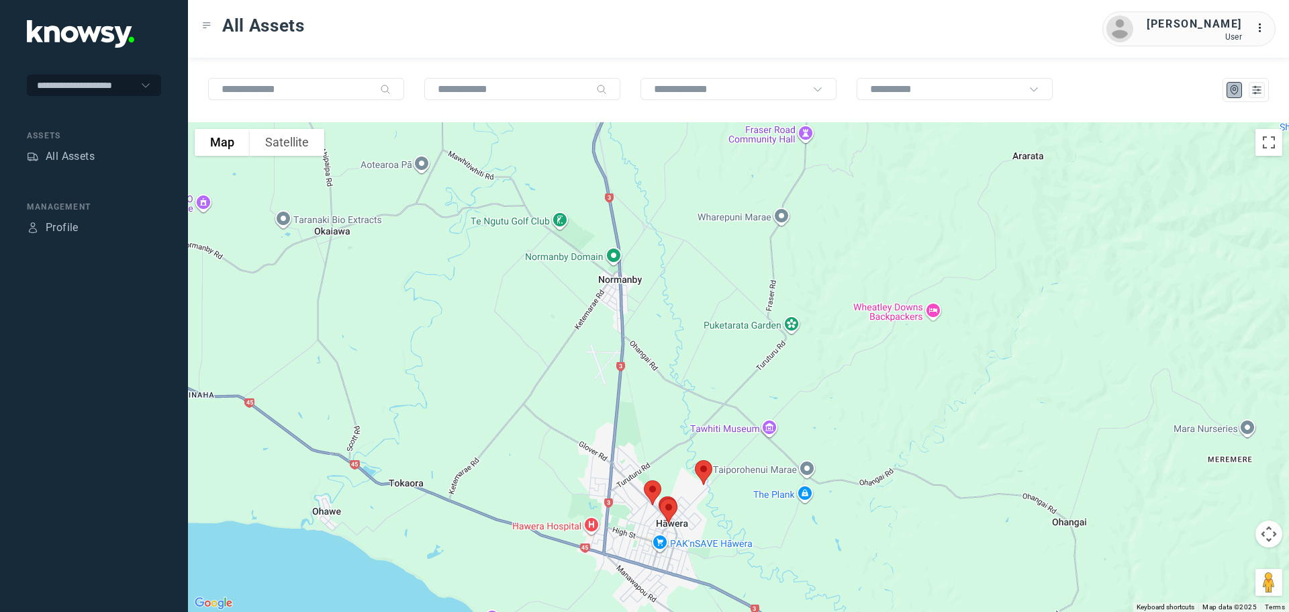
drag, startPoint x: 665, startPoint y: 209, endPoint x: 661, endPoint y: 376, distance: 167.2
click at [659, 396] on div at bounding box center [738, 366] width 1101 height 489
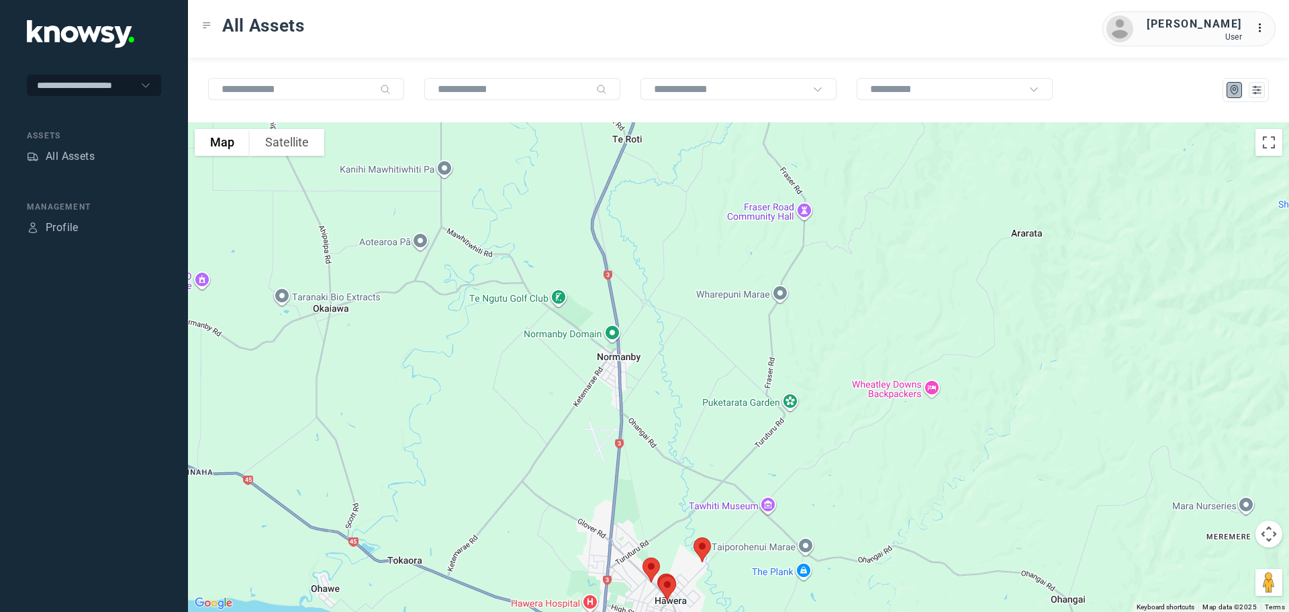
drag, startPoint x: 653, startPoint y: 316, endPoint x: 651, endPoint y: 416, distance: 99.4
click at [651, 416] on div at bounding box center [738, 366] width 1101 height 489
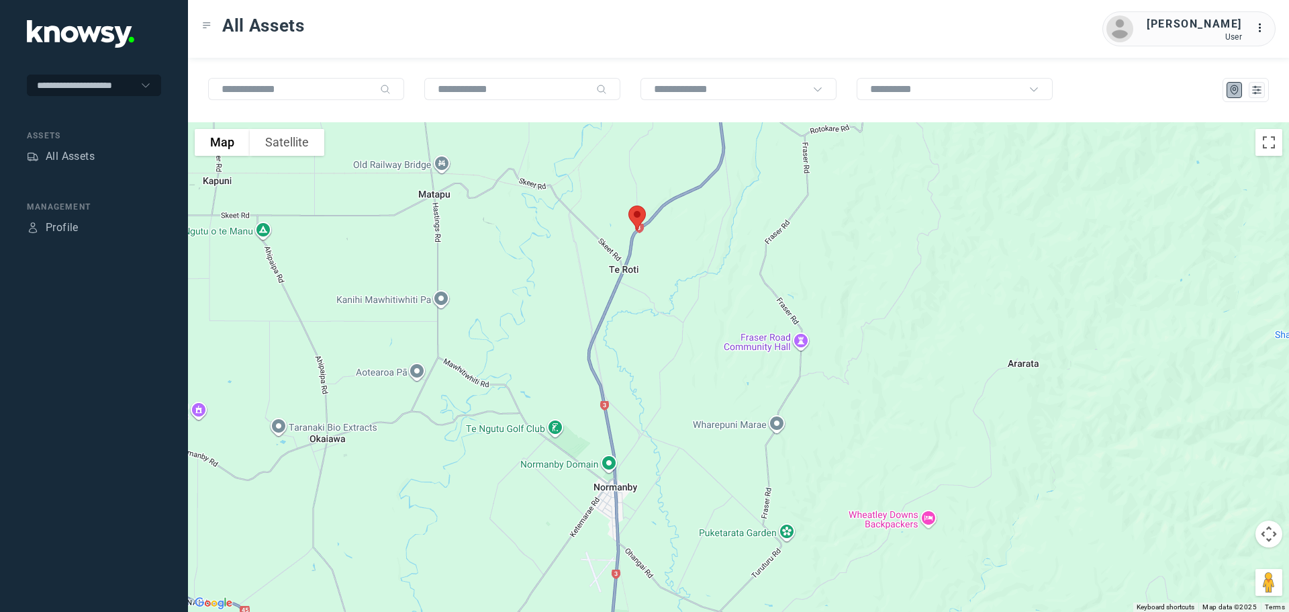
drag, startPoint x: 654, startPoint y: 377, endPoint x: 651, endPoint y: 394, distance: 17.8
click at [651, 394] on div at bounding box center [738, 366] width 1101 height 489
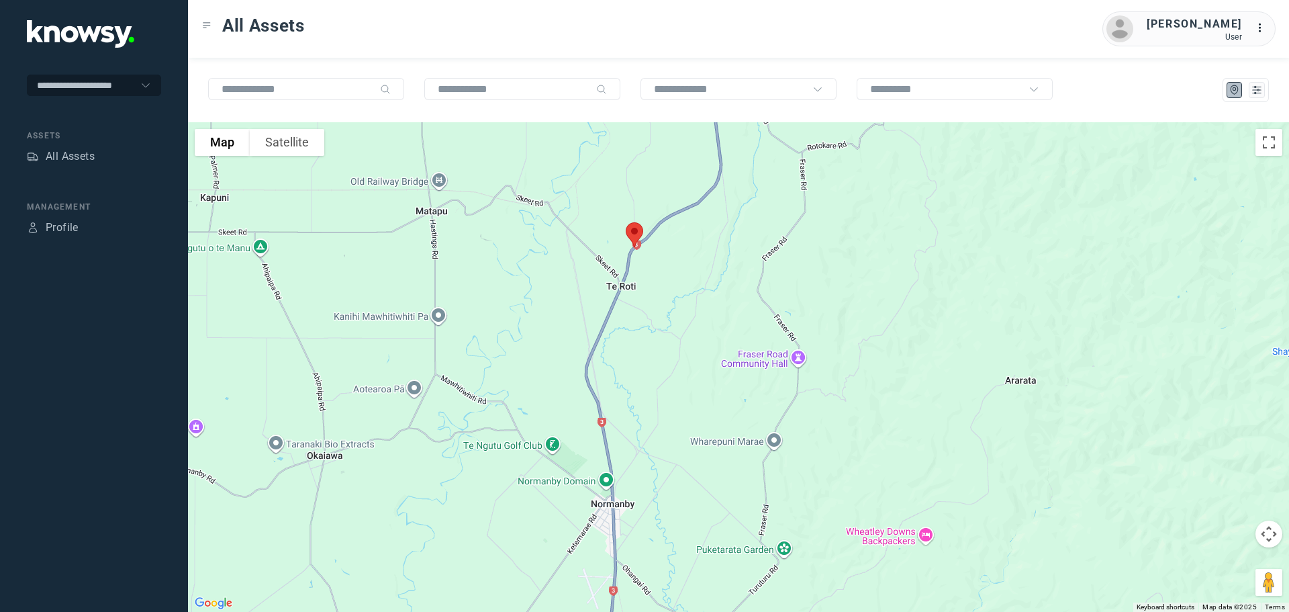
click at [632, 230] on img at bounding box center [634, 235] width 28 height 36
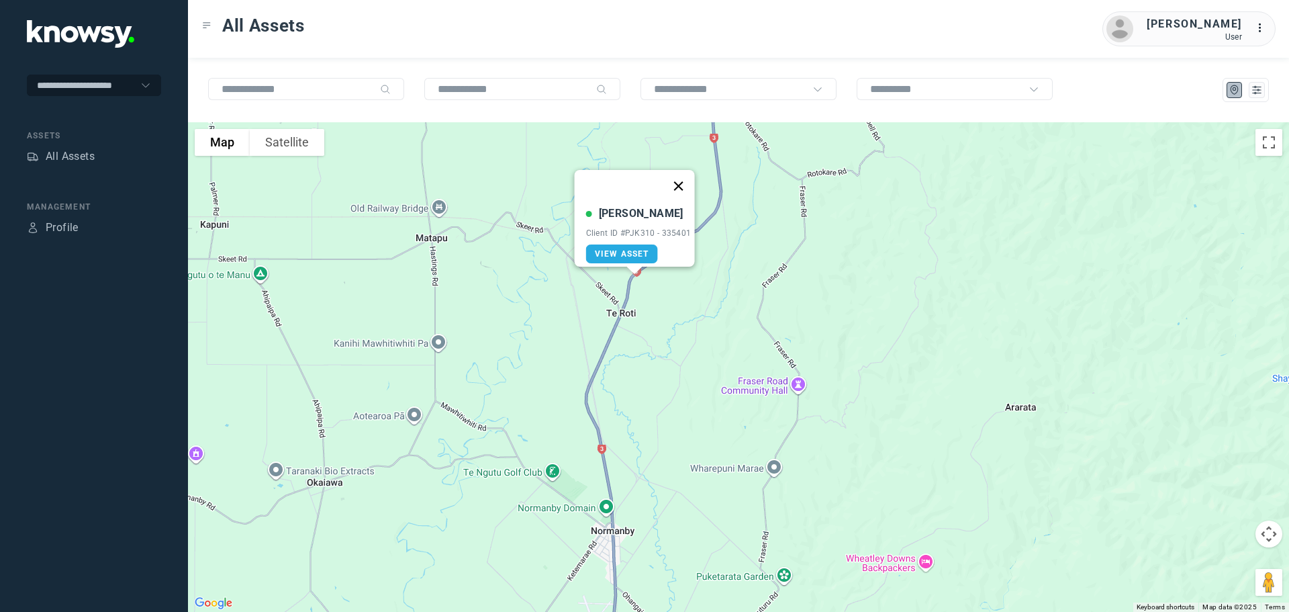
click at [683, 179] on button "Close" at bounding box center [678, 186] width 32 height 32
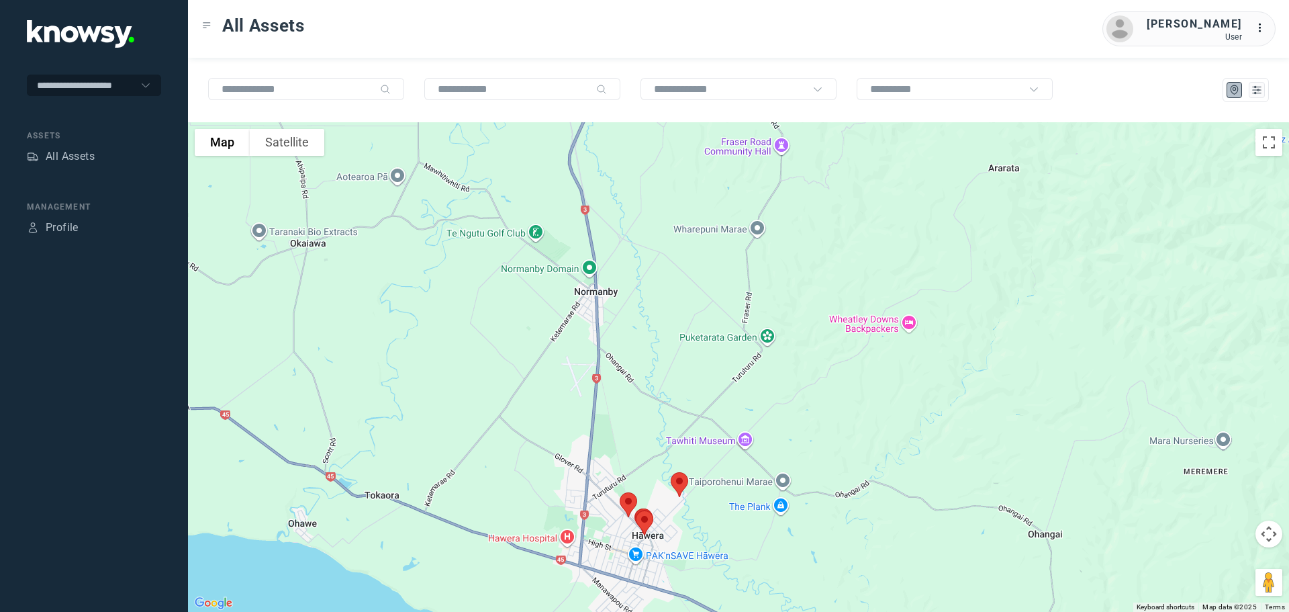
drag, startPoint x: 679, startPoint y: 438, endPoint x: 643, endPoint y: 233, distance: 208.7
click at [659, 211] on div at bounding box center [738, 366] width 1101 height 489
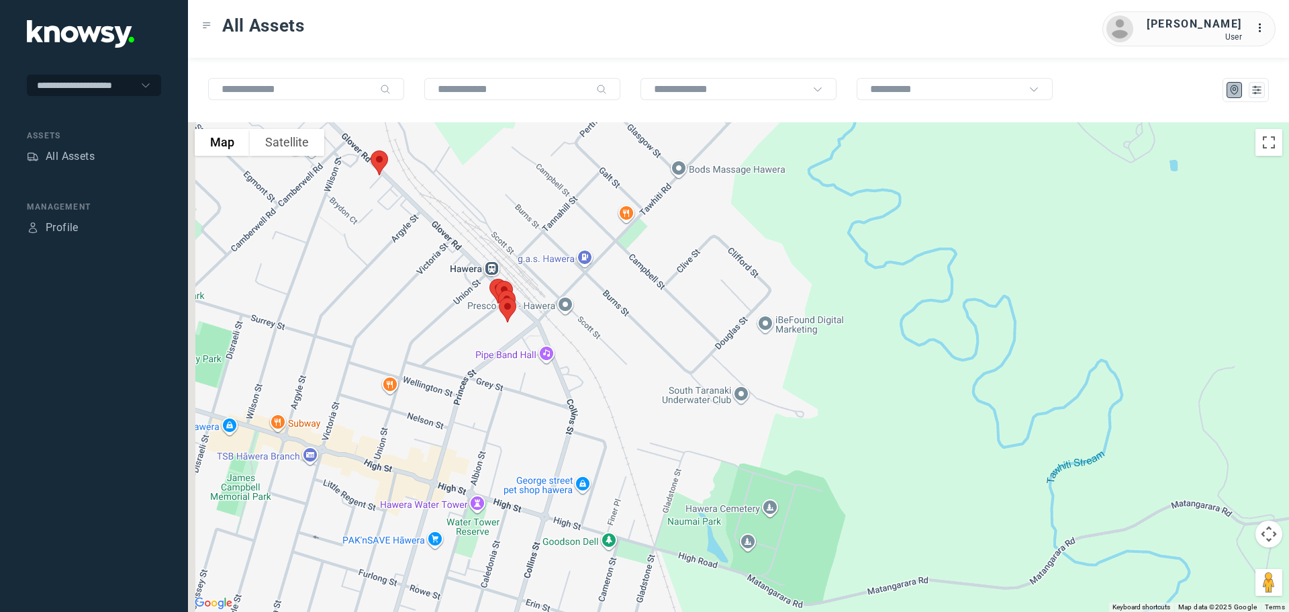
drag, startPoint x: 545, startPoint y: 404, endPoint x: 706, endPoint y: 158, distance: 294.0
click at [712, 146] on div at bounding box center [738, 366] width 1101 height 489
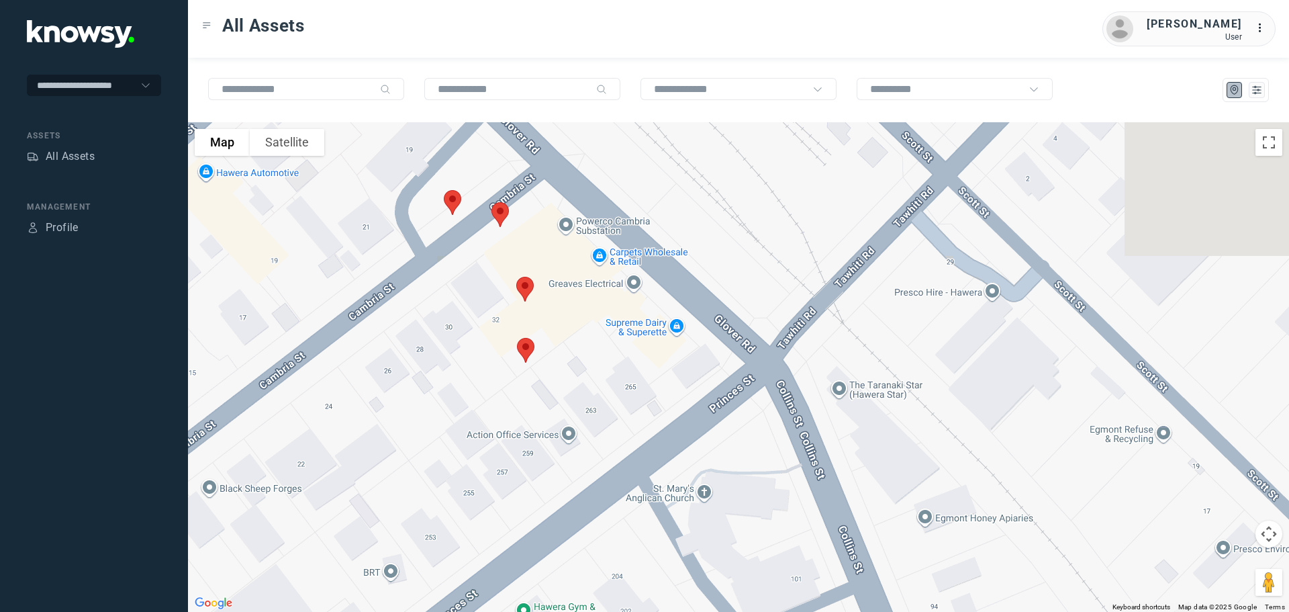
drag, startPoint x: 520, startPoint y: 154, endPoint x: 613, endPoint y: 518, distance: 375.7
click at [614, 519] on div at bounding box center [738, 366] width 1101 height 489
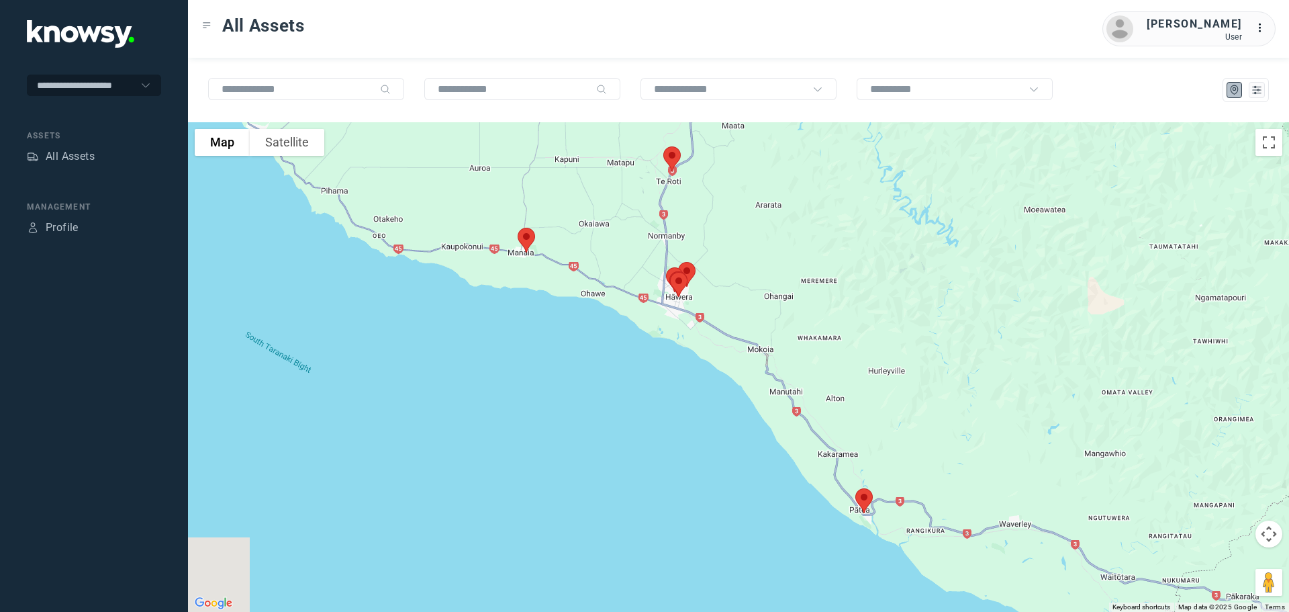
drag, startPoint x: 305, startPoint y: 242, endPoint x: 583, endPoint y: 270, distance: 280.1
click at [583, 270] on div at bounding box center [738, 366] width 1101 height 489
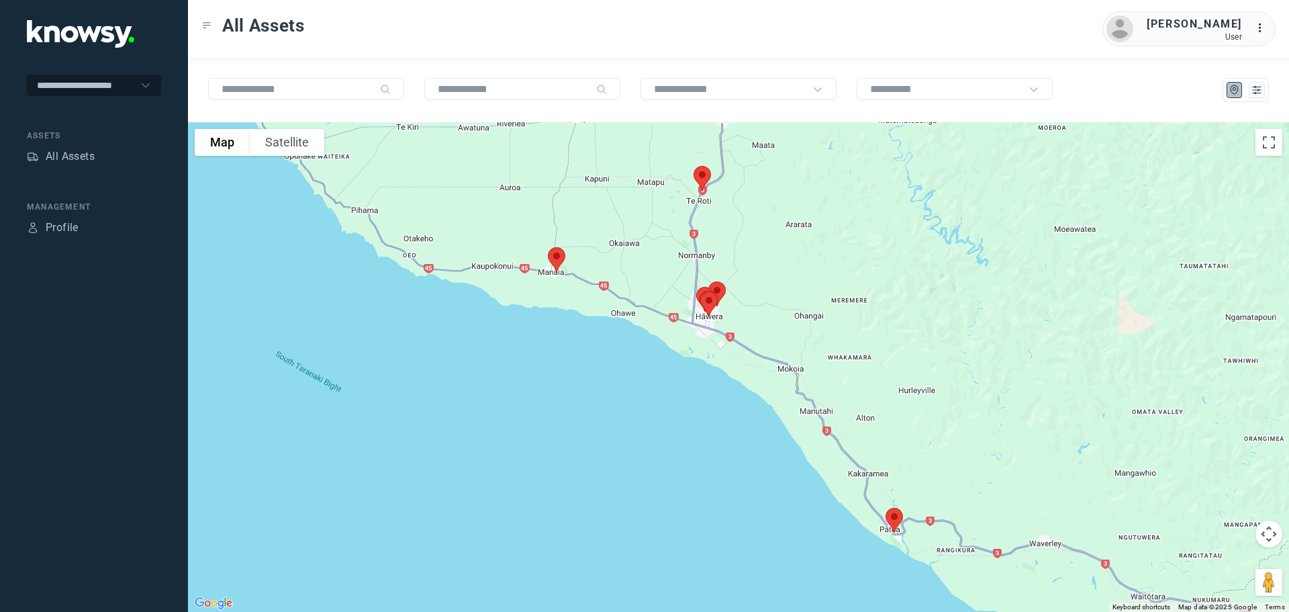
click at [554, 258] on img at bounding box center [556, 260] width 28 height 36
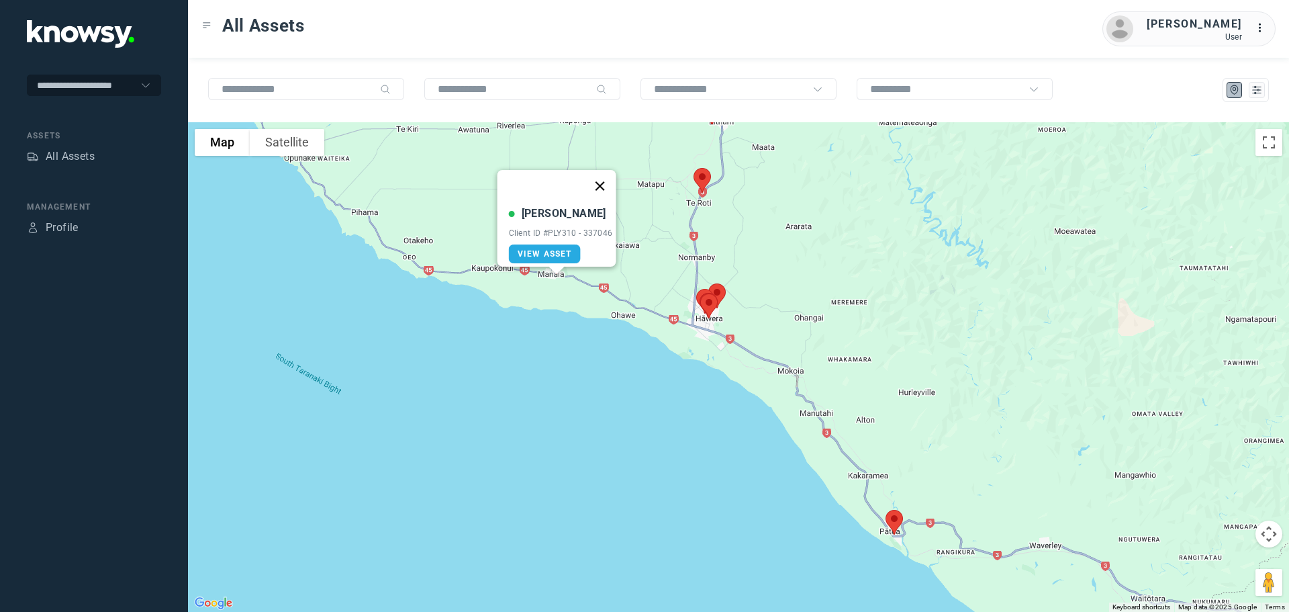
click at [604, 177] on button "Close" at bounding box center [599, 186] width 32 height 32
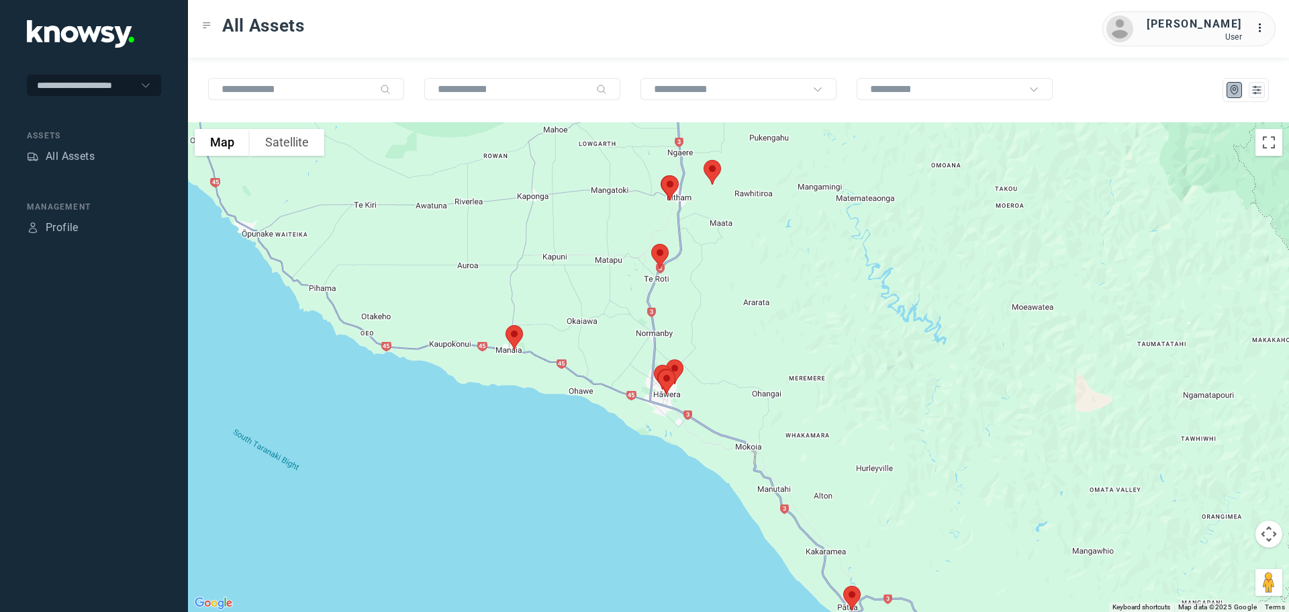
drag, startPoint x: 634, startPoint y: 239, endPoint x: 591, endPoint y: 314, distance: 86.0
click at [591, 314] on div at bounding box center [738, 366] width 1101 height 489
